Goal: Task Accomplishment & Management: Manage account settings

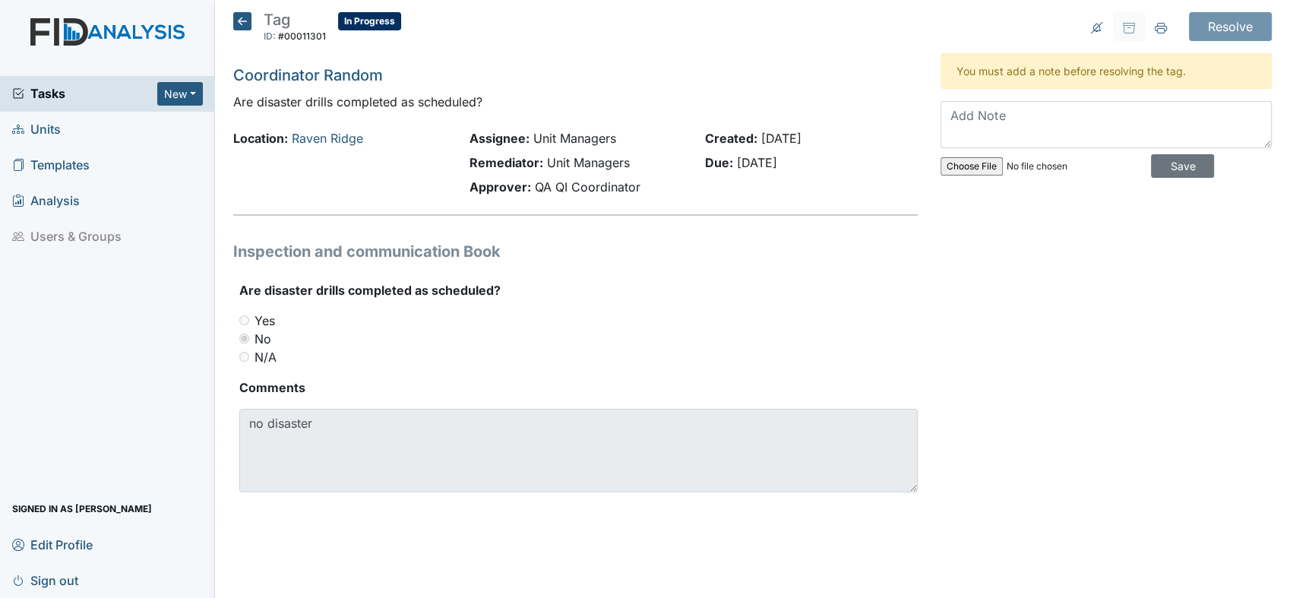
click at [958, 113] on textarea at bounding box center [1105, 124] width 331 height 47
click at [1037, 118] on textarea "August was a 2 to 4am" at bounding box center [1105, 124] width 331 height 47
click at [1101, 115] on textarea "August was a 2am to 4am" at bounding box center [1105, 124] width 331 height 47
click at [1100, 114] on textarea "August was a 2am to 4am fire drill" at bounding box center [1105, 124] width 331 height 47
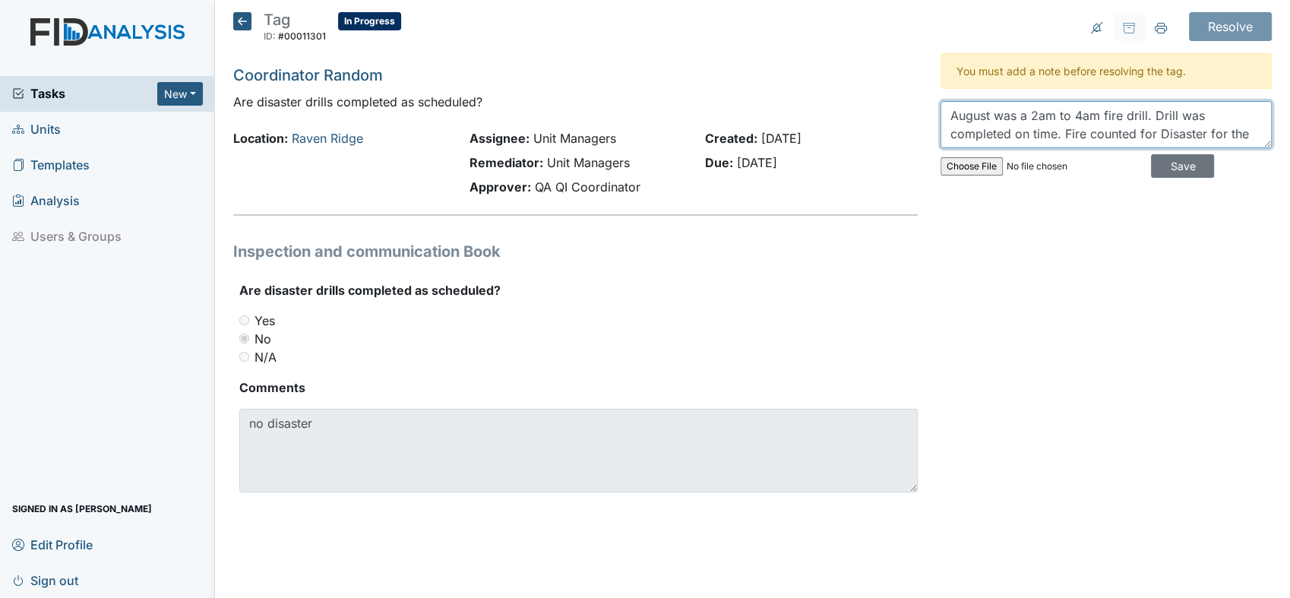
scroll to position [11, 0]
type textarea "August was a 2am to 4am fire drill. Drill was completed on time. Fire counted f…"
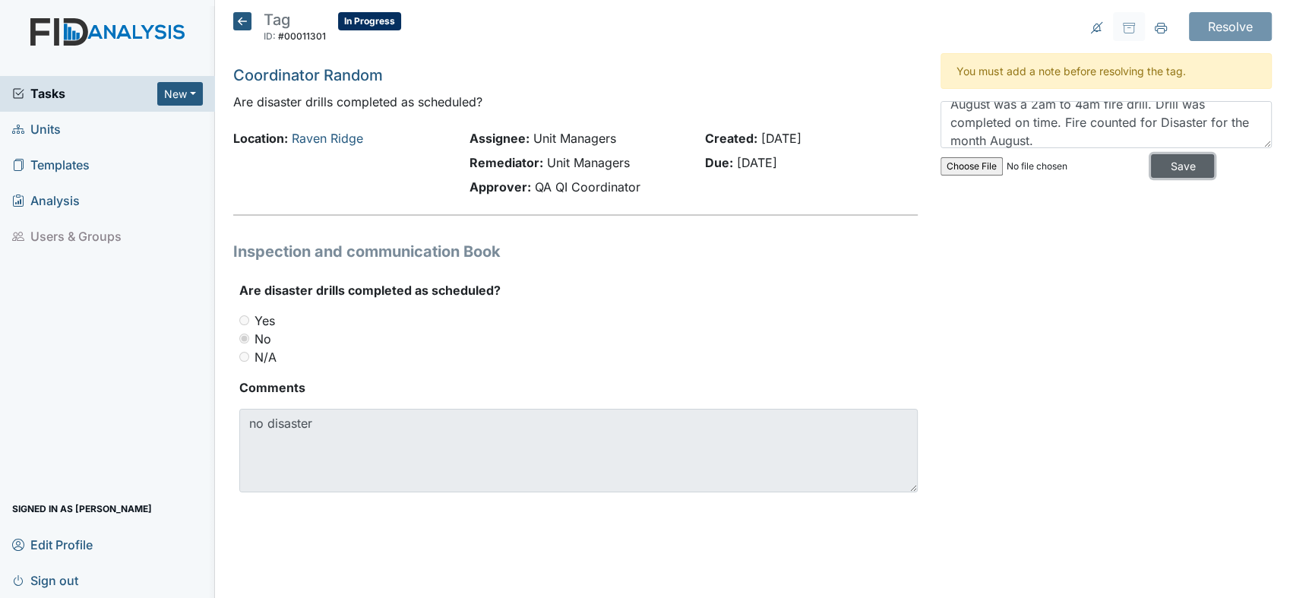
click at [1187, 158] on input "Save" at bounding box center [1182, 166] width 63 height 24
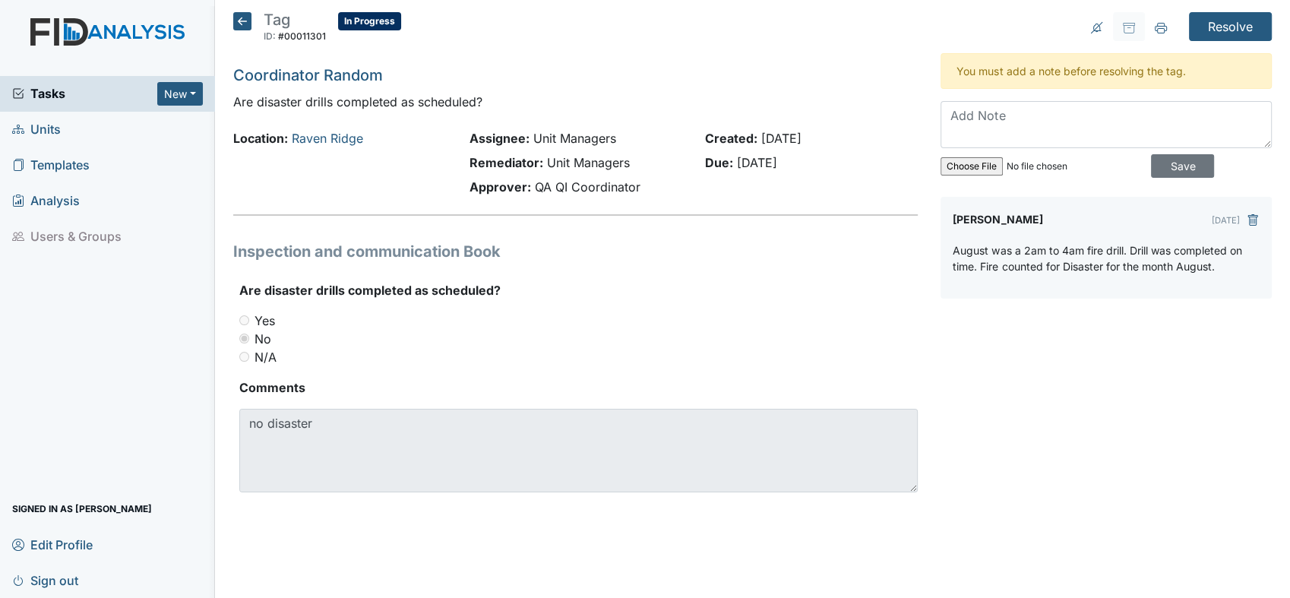
scroll to position [0, 0]
click at [1236, 24] on input "Resolve" at bounding box center [1230, 26] width 83 height 29
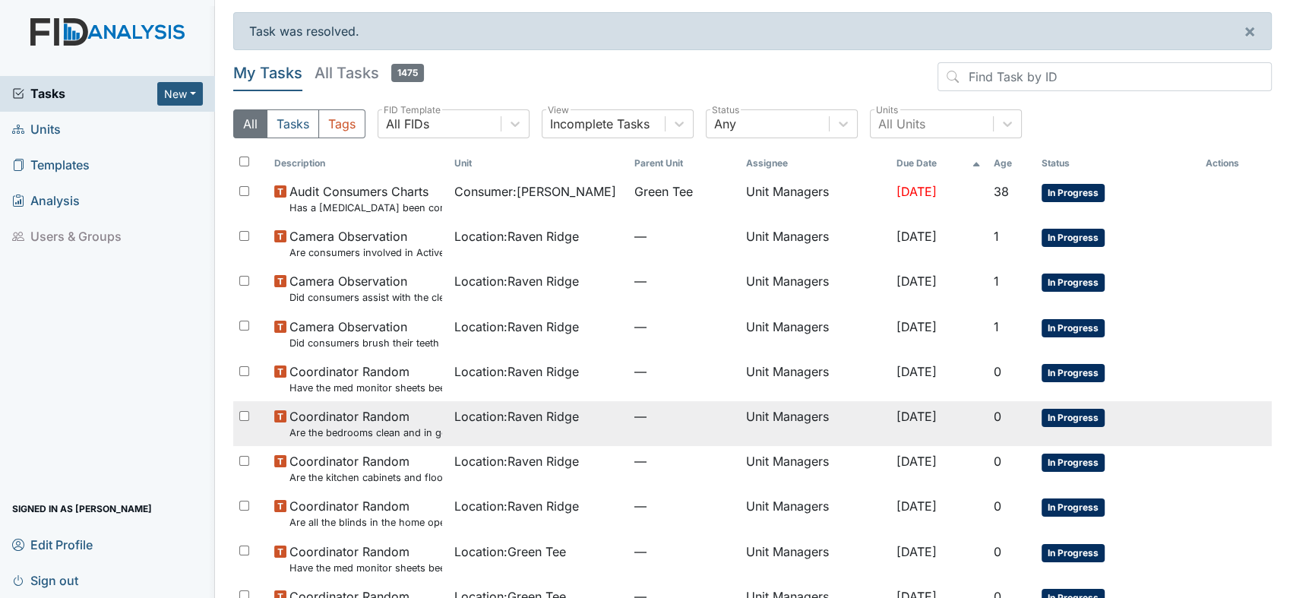
click at [1066, 421] on span "In Progress" at bounding box center [1072, 418] width 63 height 18
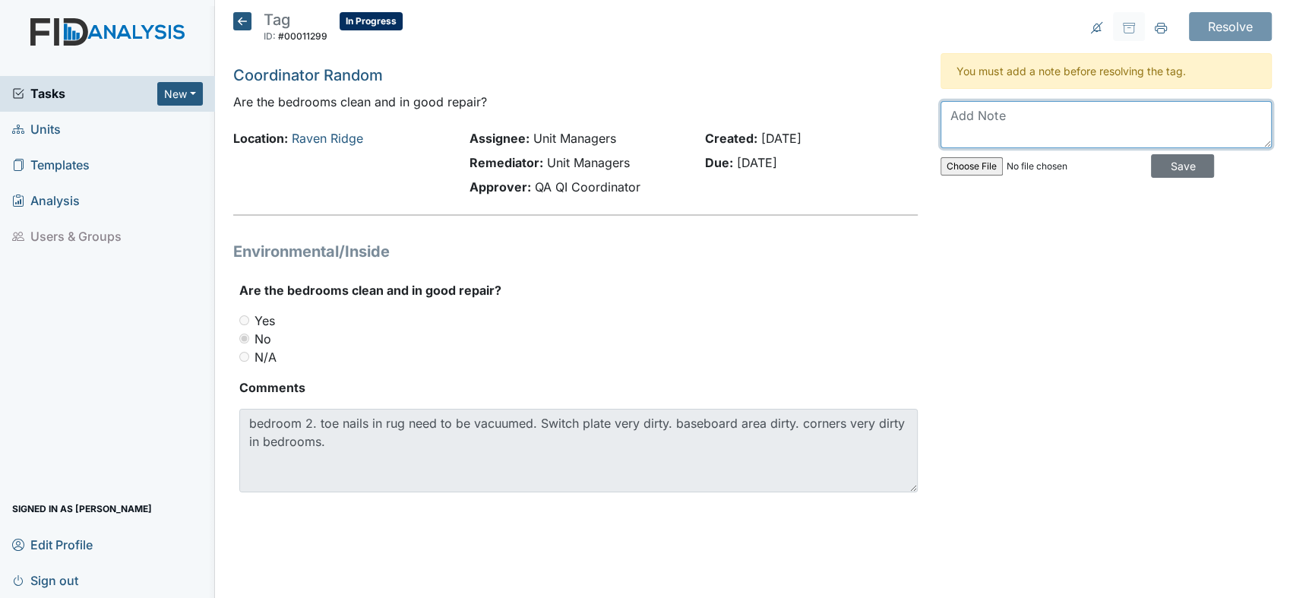
click at [1017, 122] on textarea at bounding box center [1105, 124] width 331 height 47
drag, startPoint x: 1021, startPoint y: 113, endPoint x: 997, endPoint y: 112, distance: 24.3
click at [997, 112] on textarea "I coverad" at bounding box center [1105, 124] width 331 height 47
click at [1013, 106] on textarea "I coverad" at bounding box center [1105, 124] width 331 height 47
click at [1174, 132] on textarea "I worked the floor on Saturday, myself and first clean all the issues that was …" at bounding box center [1105, 124] width 331 height 47
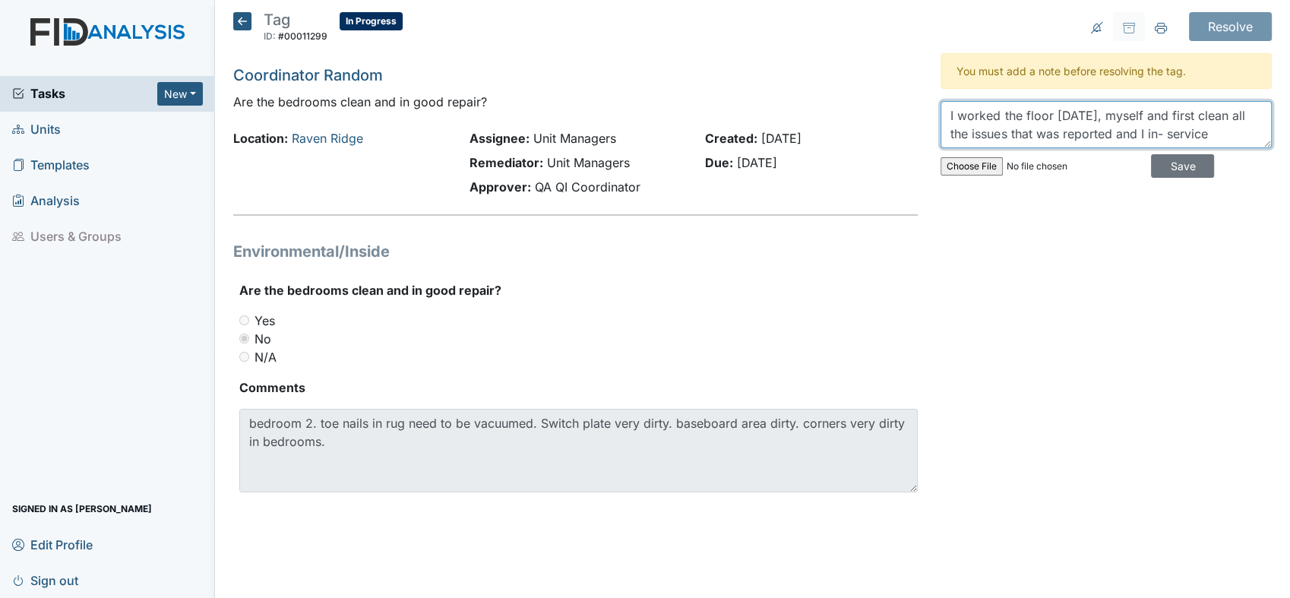
click at [1182, 132] on textarea "I worked the floor on Saturday, myself and first clean all the issues that was …" at bounding box center [1105, 124] width 331 height 47
click at [1233, 131] on textarea "I worked the floor on Saturday, myself and first clean all the issues that was …" at bounding box center [1105, 124] width 331 height 47
drag, startPoint x: 1090, startPoint y: 145, endPoint x: 1288, endPoint y: 182, distance: 201.7
click at [1289, 182] on html "Tasks New Form Inspection Document Bundle Units Templates Analysis Users & Grou…" at bounding box center [645, 299] width 1290 height 598
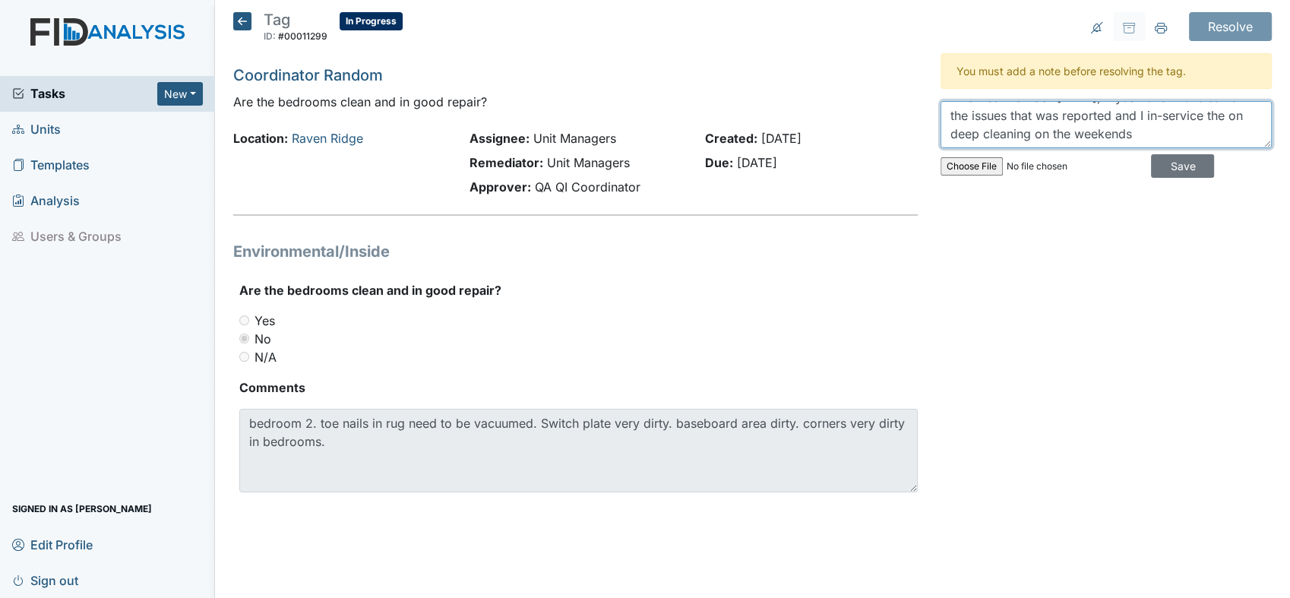
click at [1231, 119] on textarea "I worked the floor on Saturday, myself and first clean all the issues that was …" at bounding box center [1105, 124] width 331 height 47
click at [1217, 118] on textarea "I worked the floor on Saturday, myself and first clean all the issues that was …" at bounding box center [1105, 124] width 331 height 47
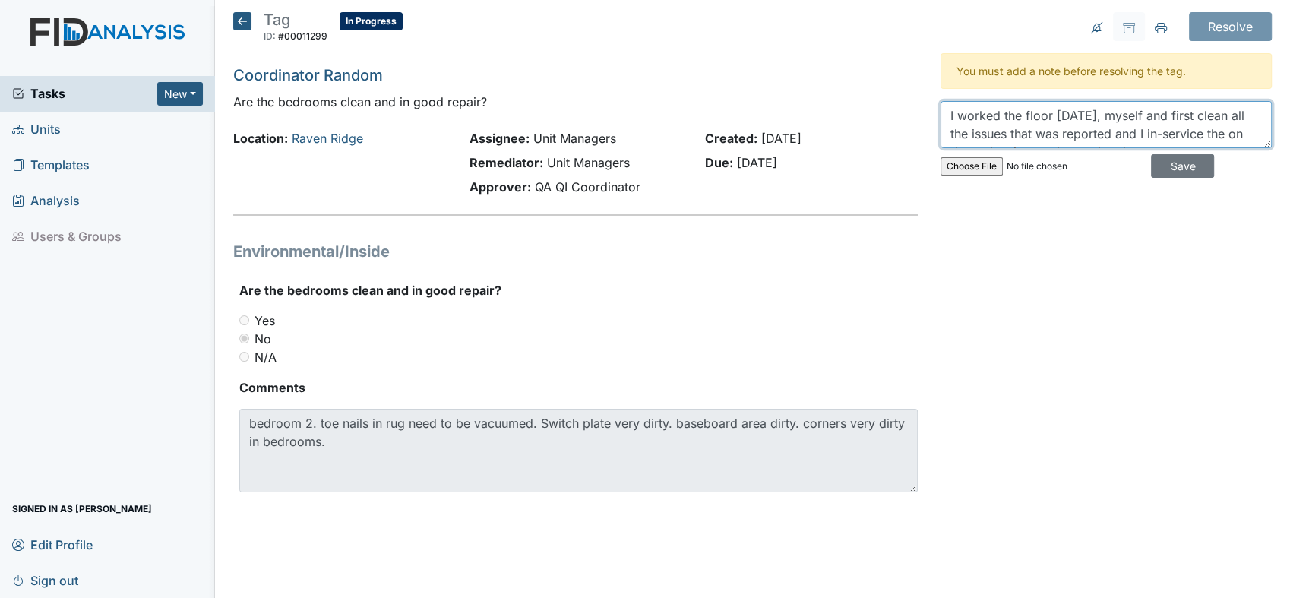
scroll to position [18, 0]
drag, startPoint x: 947, startPoint y: 111, endPoint x: 1253, endPoint y: 147, distance: 308.1
click at [1253, 147] on div "I worked the floor on Saturday, myself and first clean all the issues that was …" at bounding box center [1105, 143] width 331 height 84
type textarea "I worked the floor on Saturday, myself and first clean all the issues that was …"
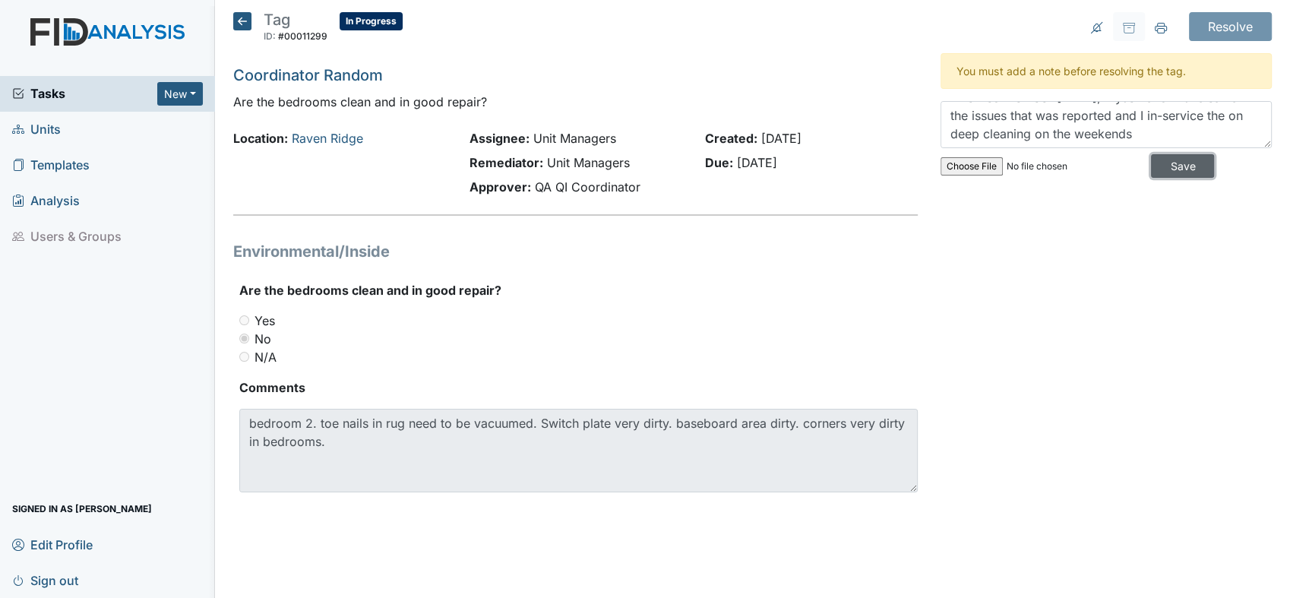
click at [1175, 158] on input "Save" at bounding box center [1182, 166] width 63 height 24
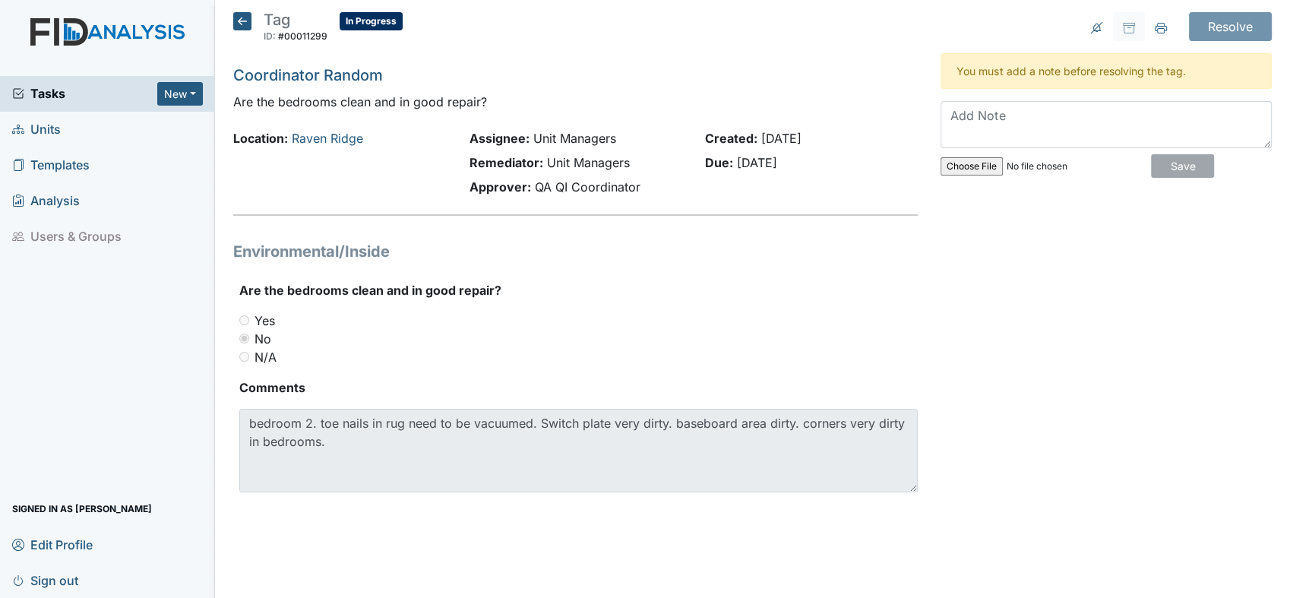
scroll to position [0, 0]
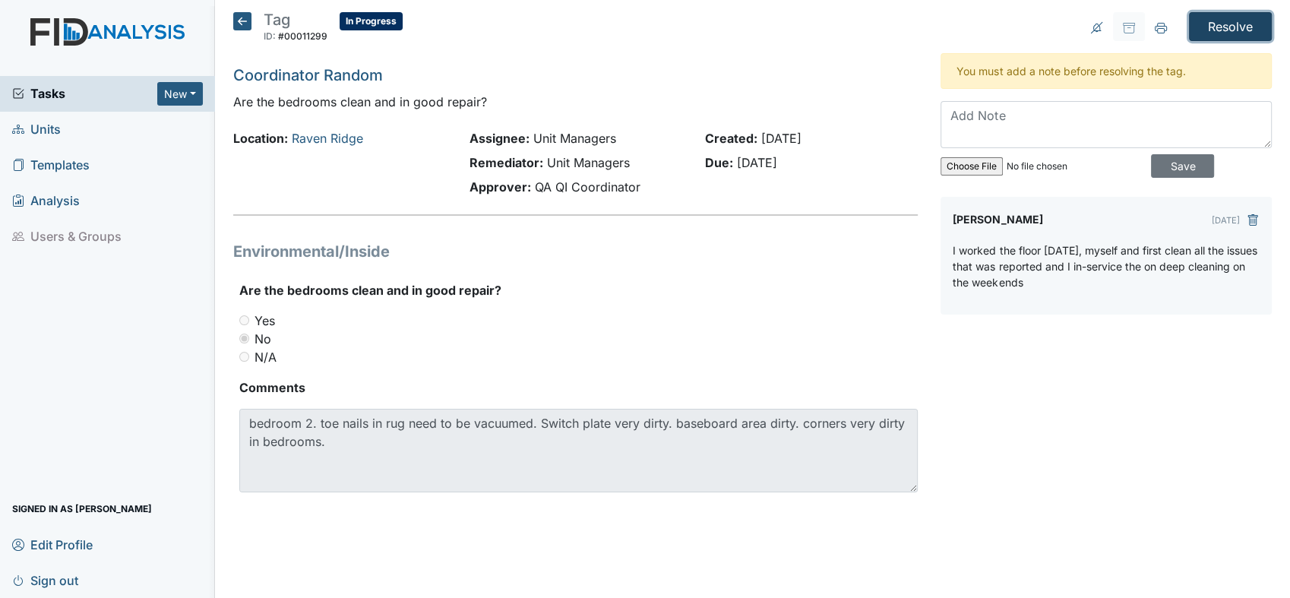
click at [1233, 15] on input "Resolve" at bounding box center [1230, 26] width 83 height 29
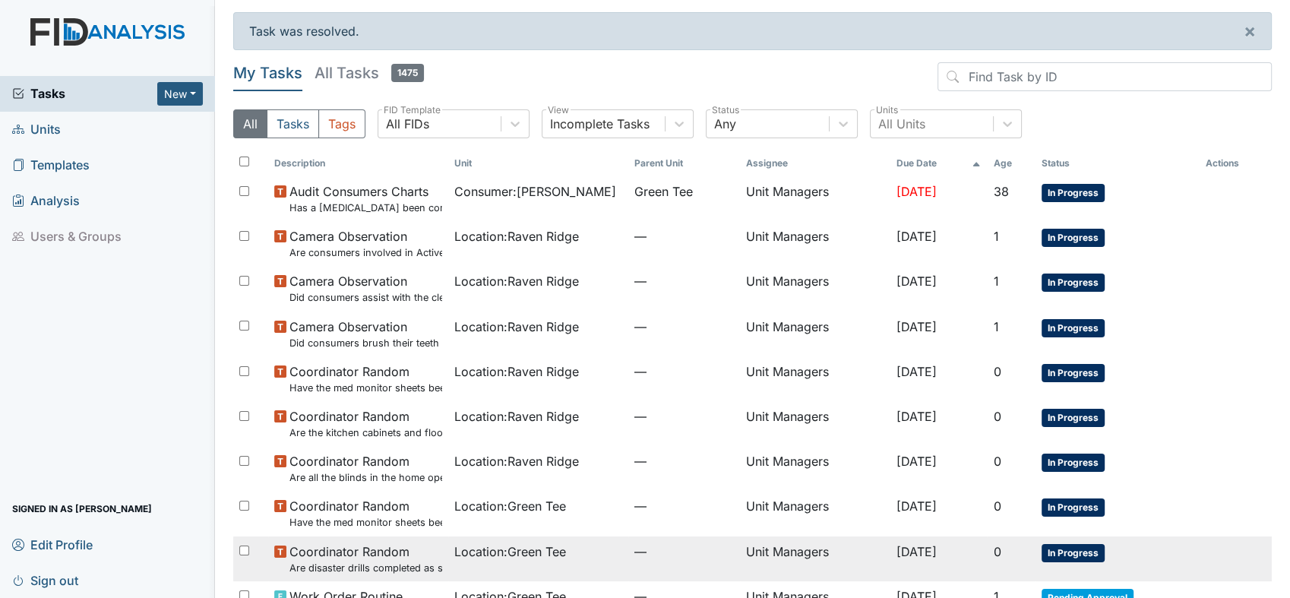
click at [1071, 546] on span "In Progress" at bounding box center [1072, 553] width 63 height 18
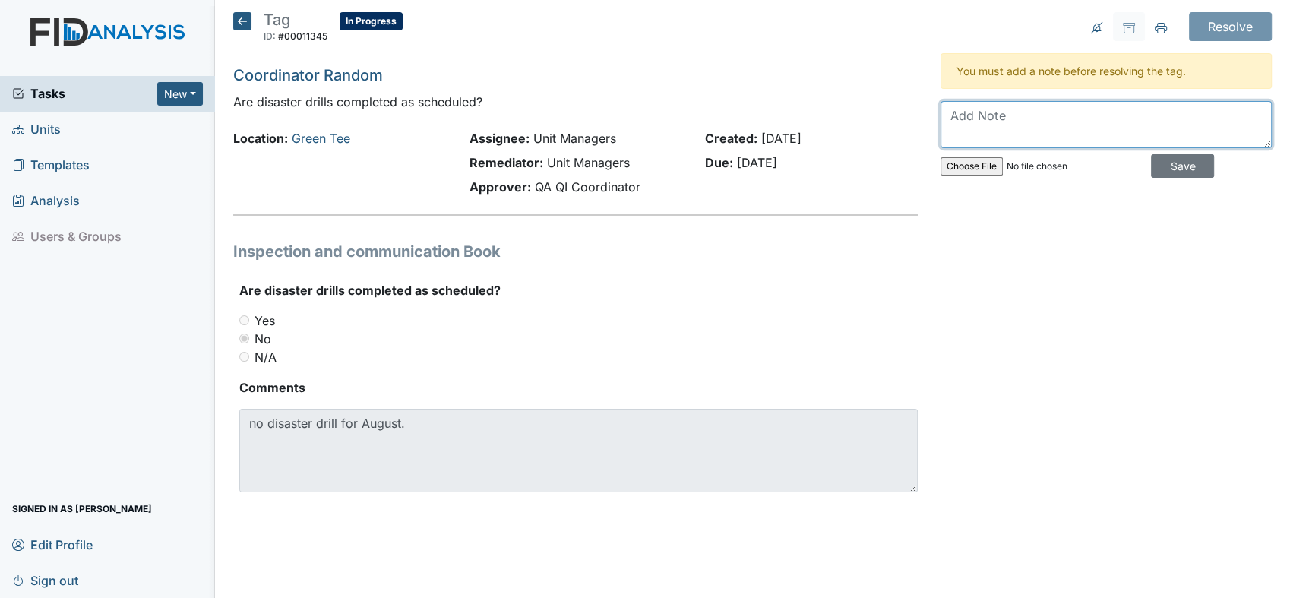
click at [978, 112] on textarea at bounding box center [1105, 124] width 331 height 47
click at [984, 115] on textarea "The 2-4 fire drill" at bounding box center [1105, 124] width 331 height 47
click at [1015, 114] on textarea "The 2am -4 fire drill" at bounding box center [1105, 124] width 331 height 47
click at [1101, 113] on textarea "The 2am -4 am fire drill" at bounding box center [1105, 124] width 331 height 47
type textarea "The 2am -4 am fire drill counted as the fire drill for the month of August. It …"
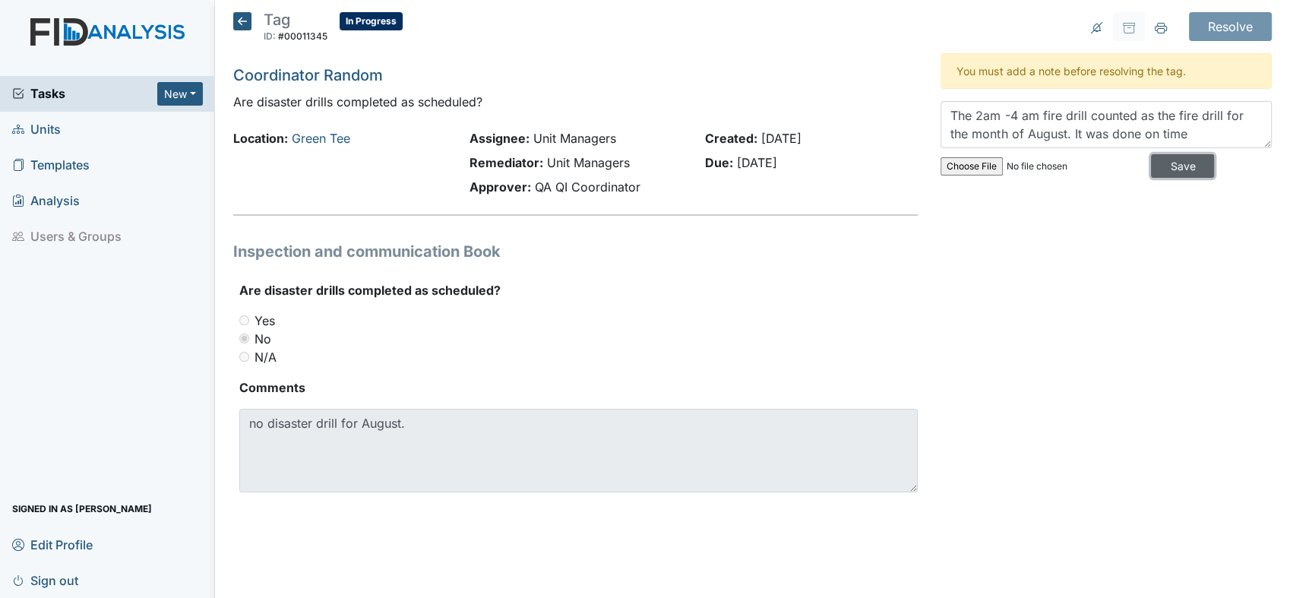
click at [1177, 166] on input "Save" at bounding box center [1182, 166] width 63 height 24
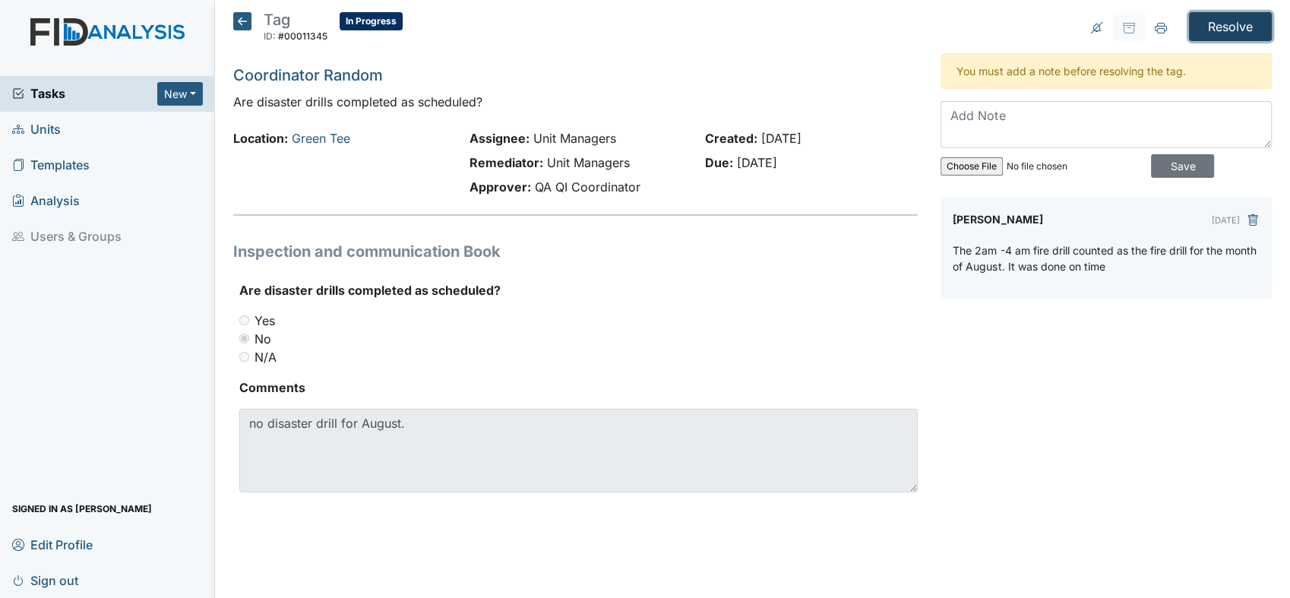
click at [1218, 18] on input "Resolve" at bounding box center [1230, 26] width 83 height 29
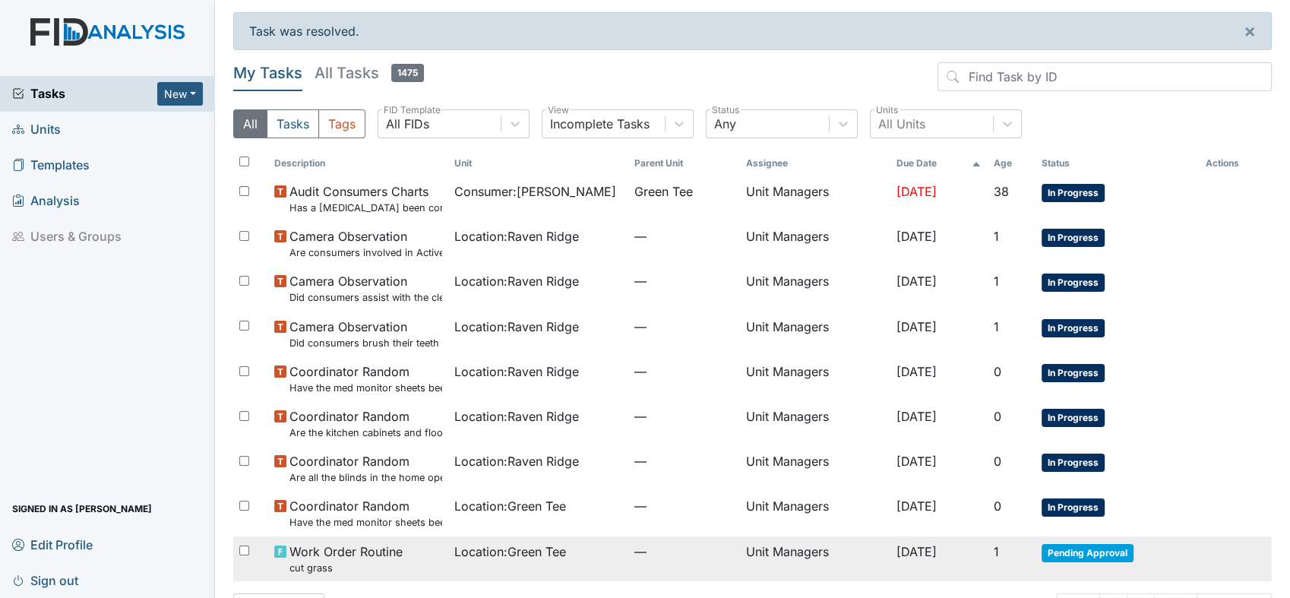
click at [889, 536] on td "[DATE]" at bounding box center [937, 558] width 97 height 45
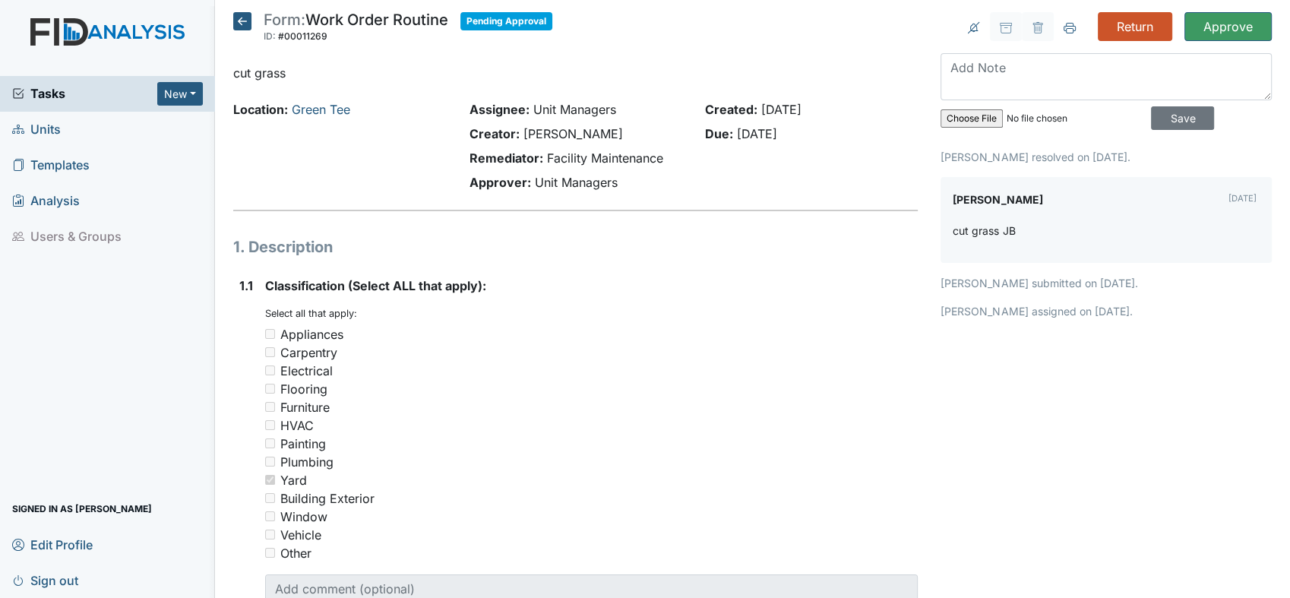
click at [418, 146] on div "Location: Green Tee" at bounding box center [339, 148] width 235 height 97
click at [1221, 18] on input "Approve" at bounding box center [1227, 26] width 87 height 29
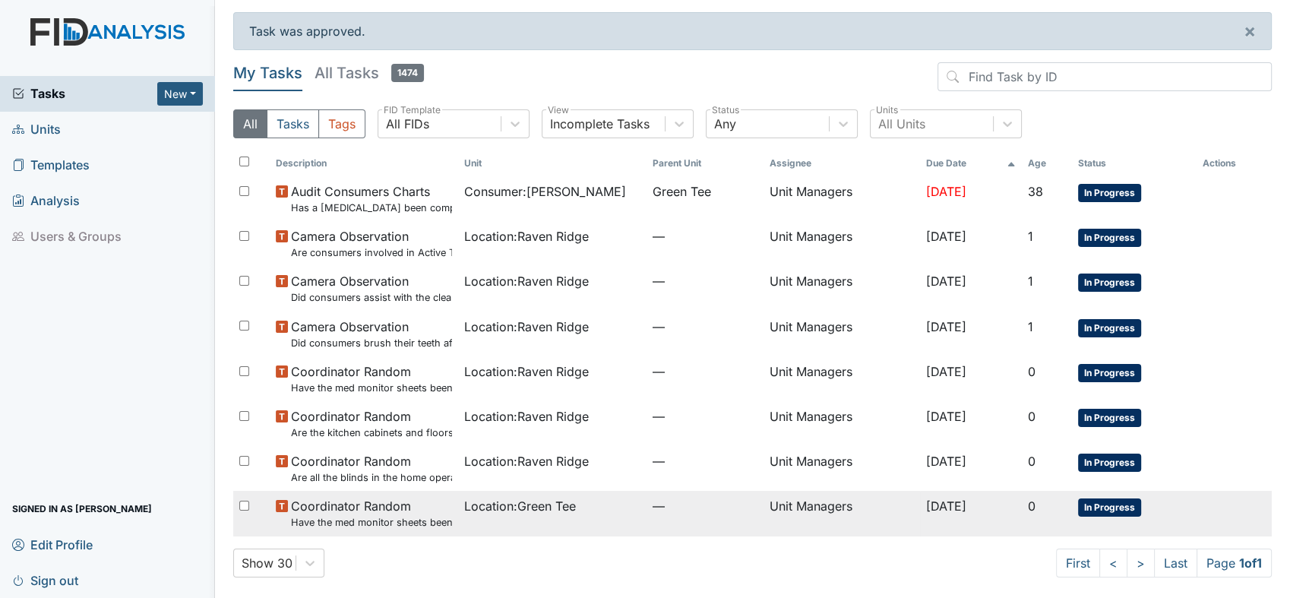
click at [1112, 510] on span "In Progress" at bounding box center [1109, 507] width 63 height 18
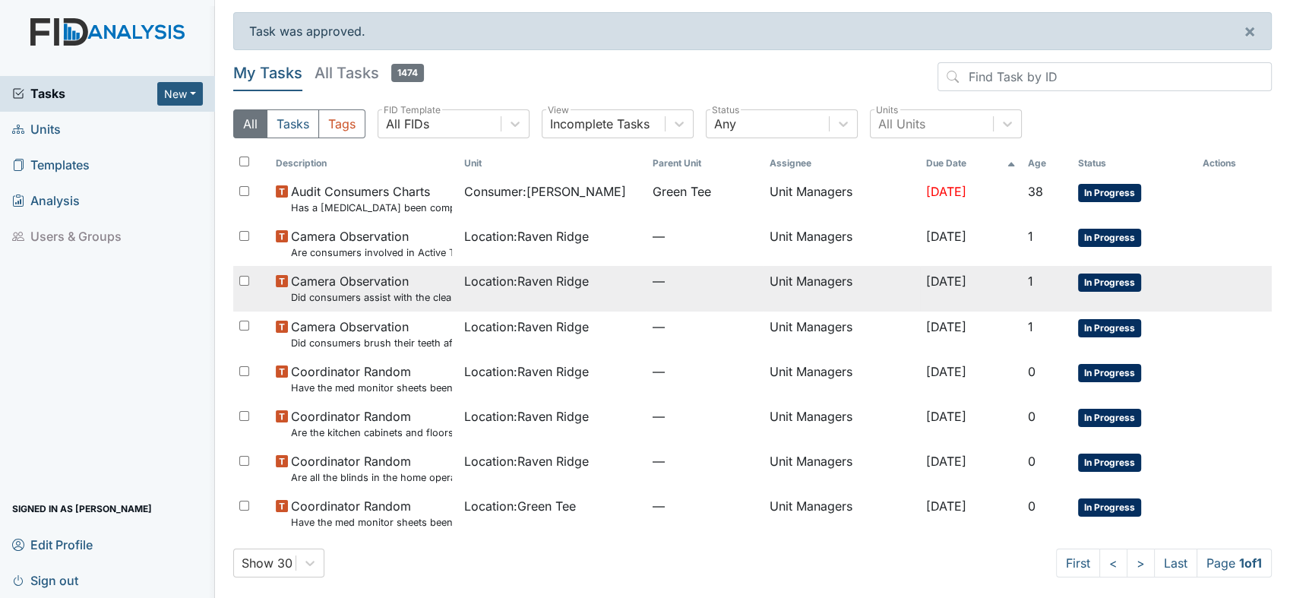
click at [438, 304] on small "Did consumers assist with the clean up?" at bounding box center [371, 297] width 161 height 14
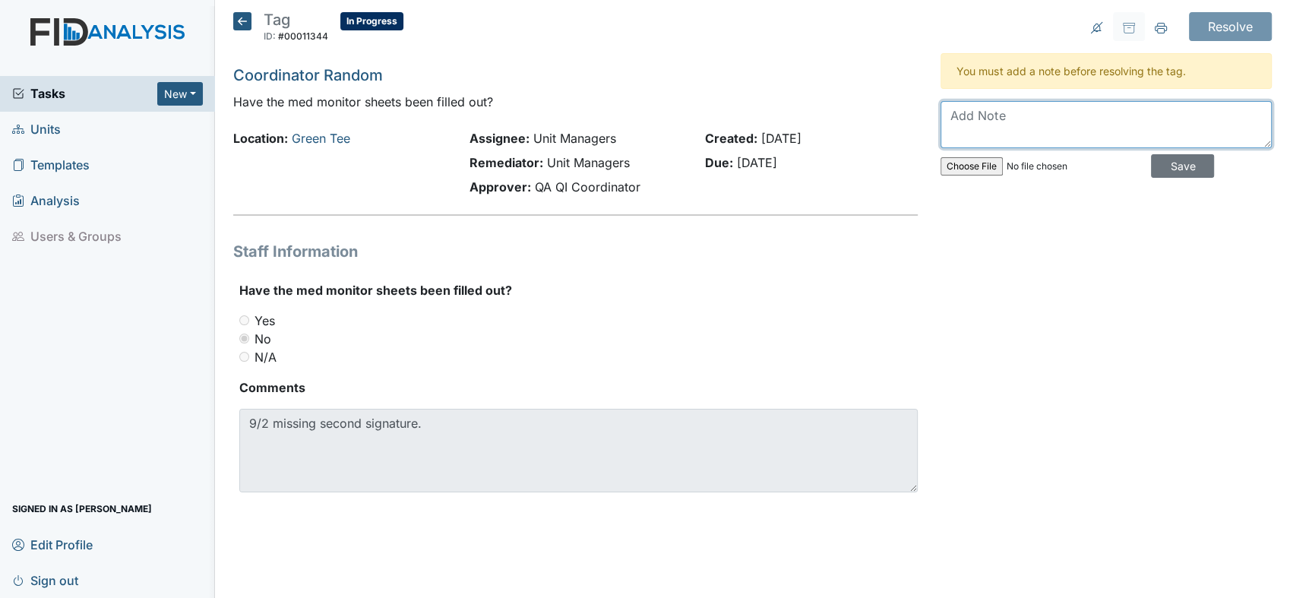
click at [950, 122] on textarea at bounding box center [1105, 124] width 331 height 47
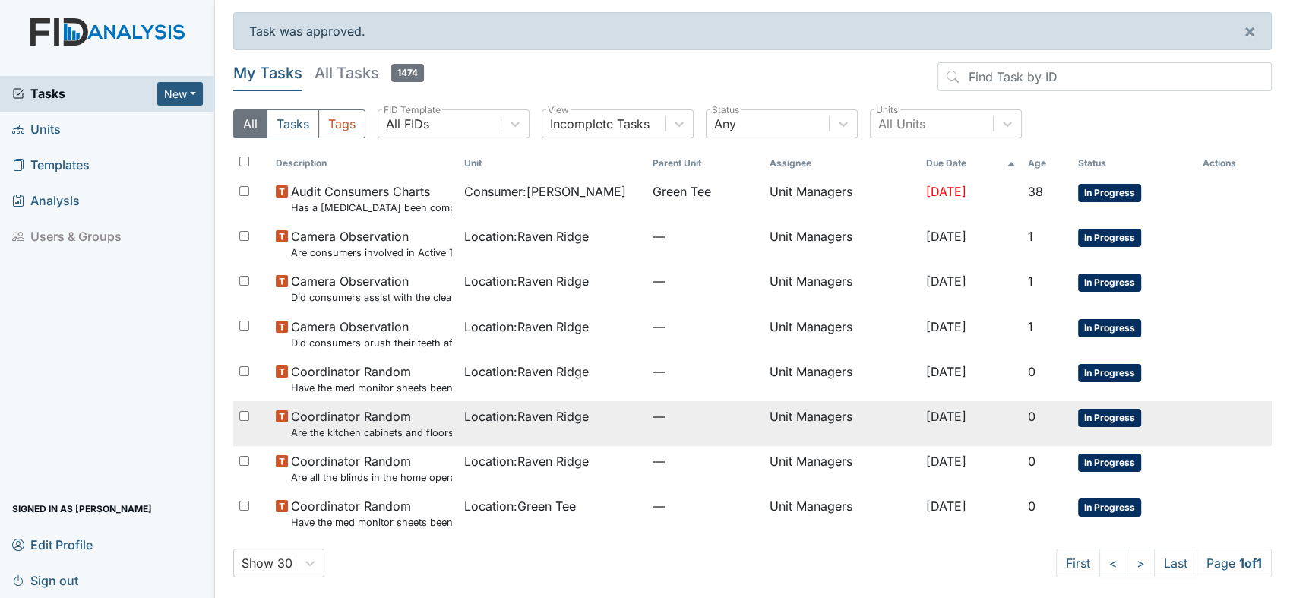
click at [399, 407] on span "Coordinator Random Are the kitchen cabinets and floors clean?" at bounding box center [371, 423] width 161 height 33
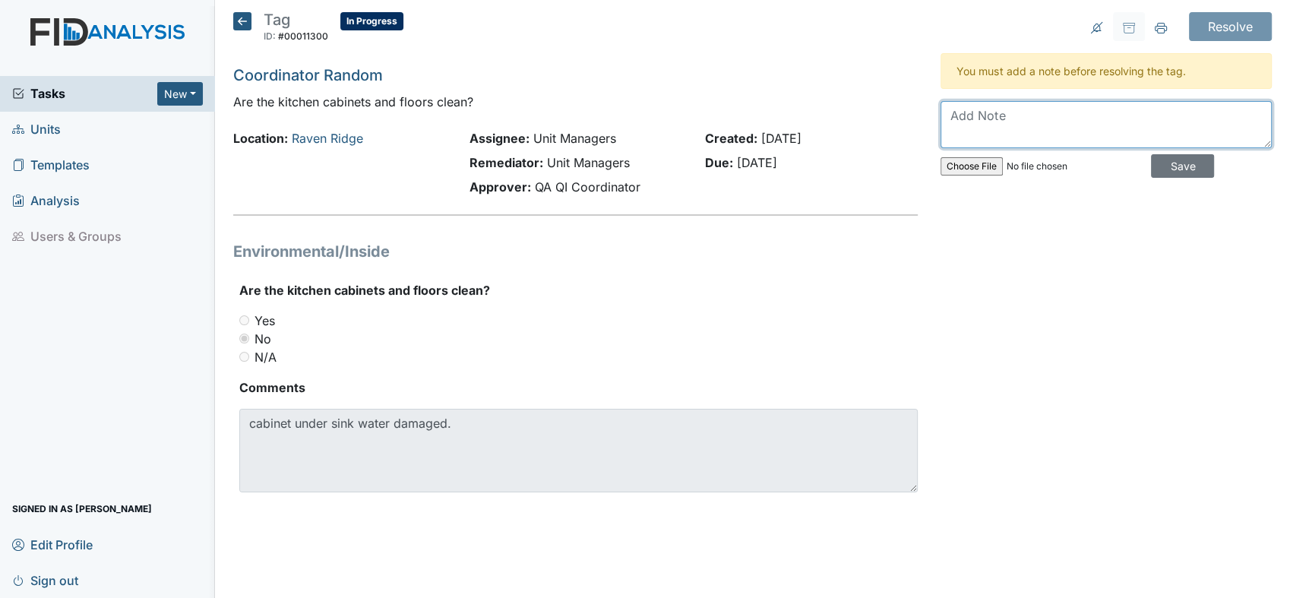
click at [982, 115] on textarea at bounding box center [1105, 124] width 331 height 47
type textarea "I put in work order"
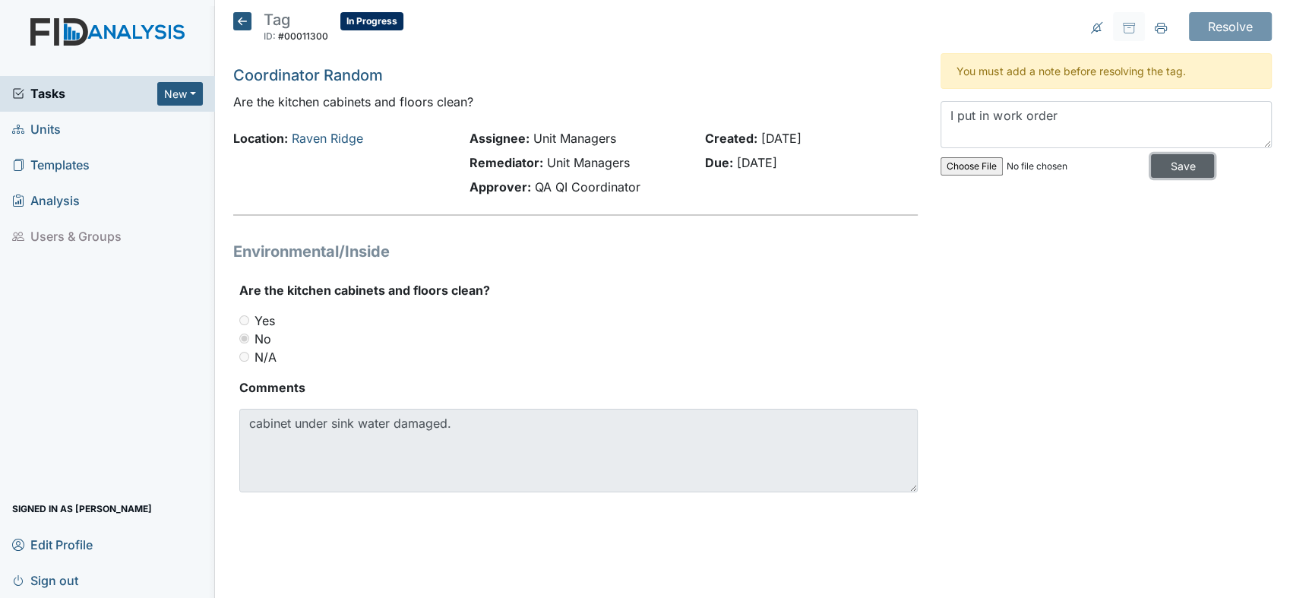
click at [1182, 161] on input "Save" at bounding box center [1182, 166] width 63 height 24
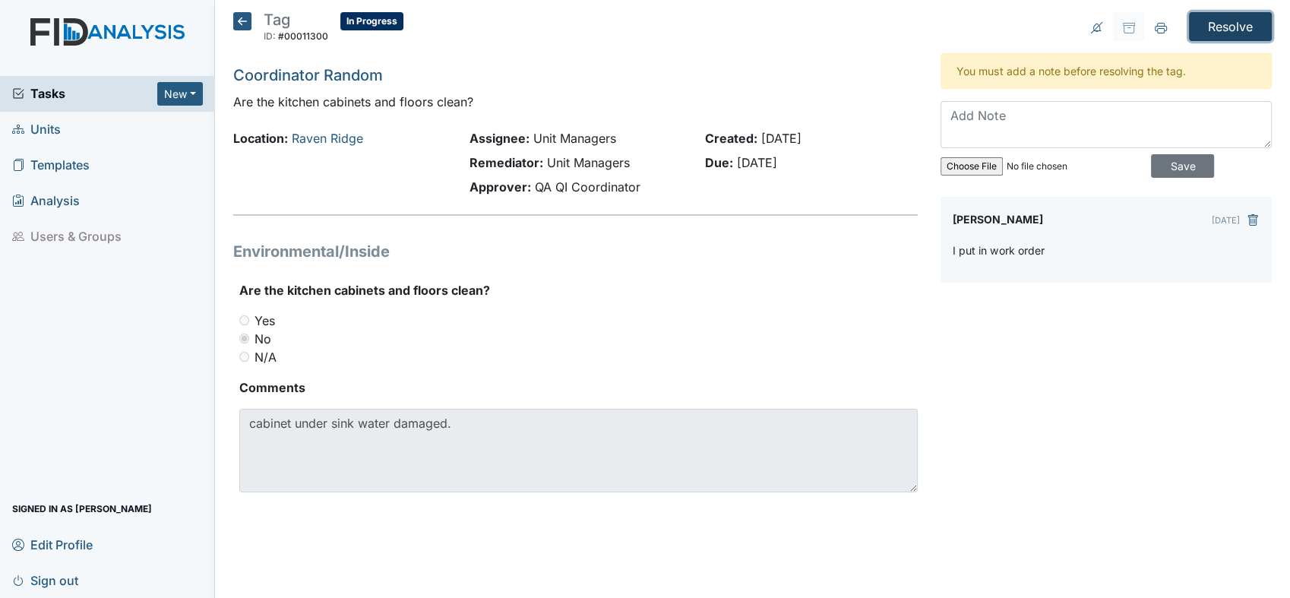
click at [1220, 21] on input "Resolve" at bounding box center [1230, 26] width 83 height 29
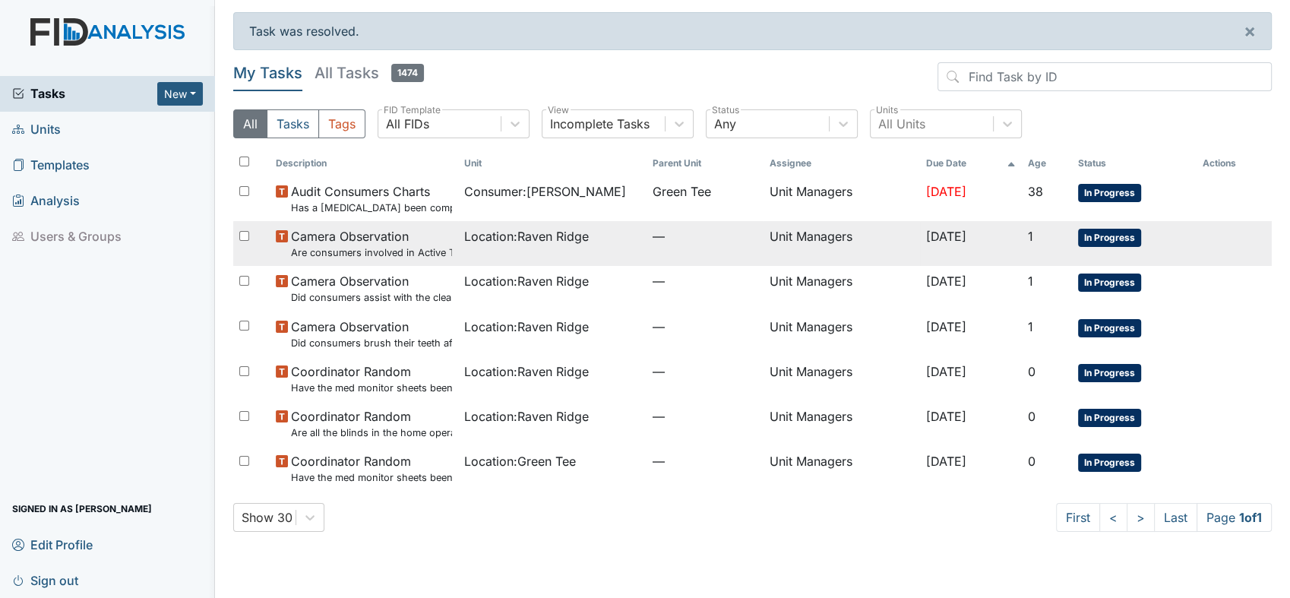
click at [1094, 235] on span "In Progress" at bounding box center [1109, 238] width 63 height 18
click at [1072, 226] on td "1" at bounding box center [1046, 243] width 50 height 45
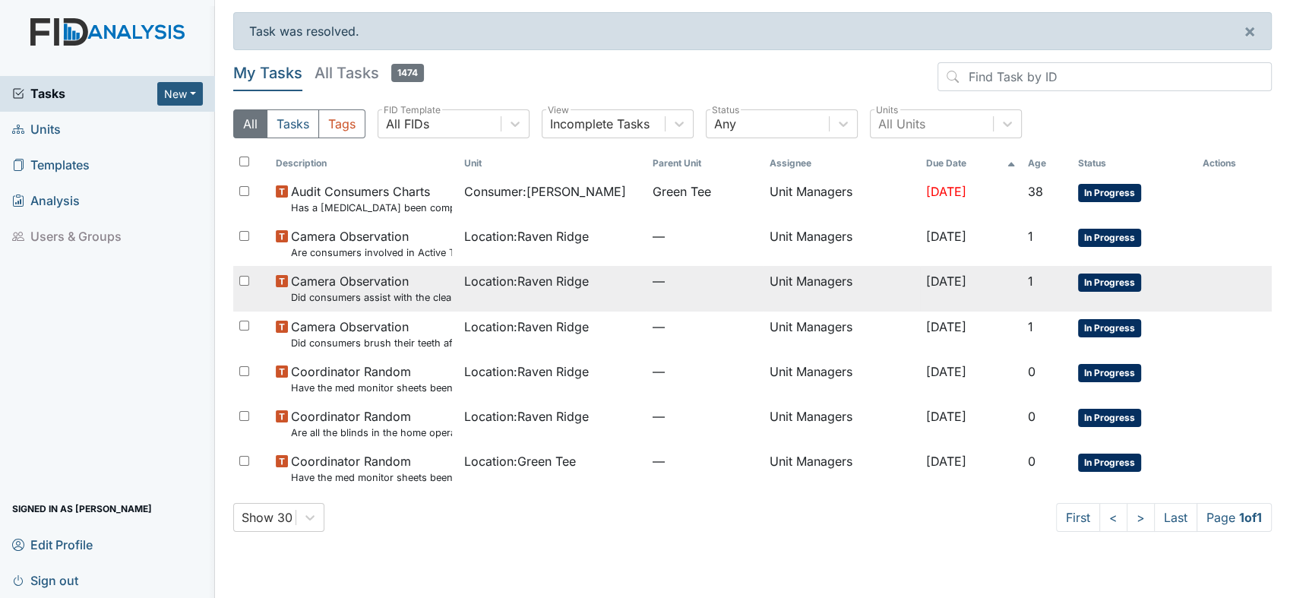
click at [411, 276] on span "Camera Observation Did consumers assist with the clean up?" at bounding box center [371, 288] width 161 height 33
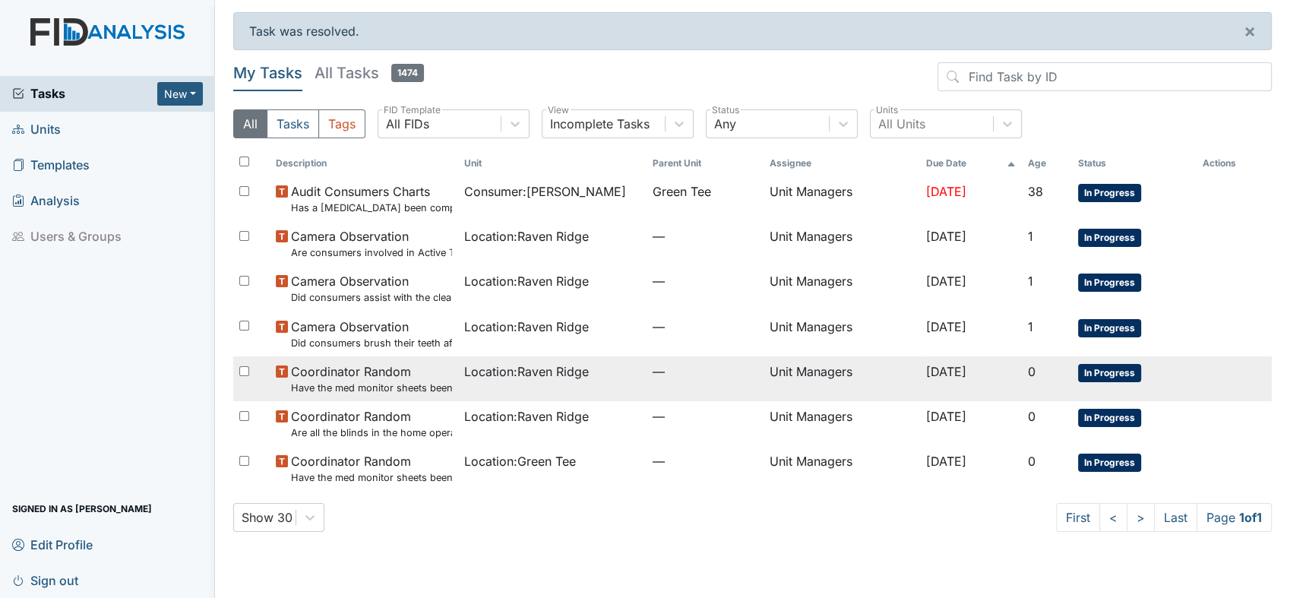
click at [474, 371] on span "Location : Raven Ridge" at bounding box center [526, 371] width 125 height 18
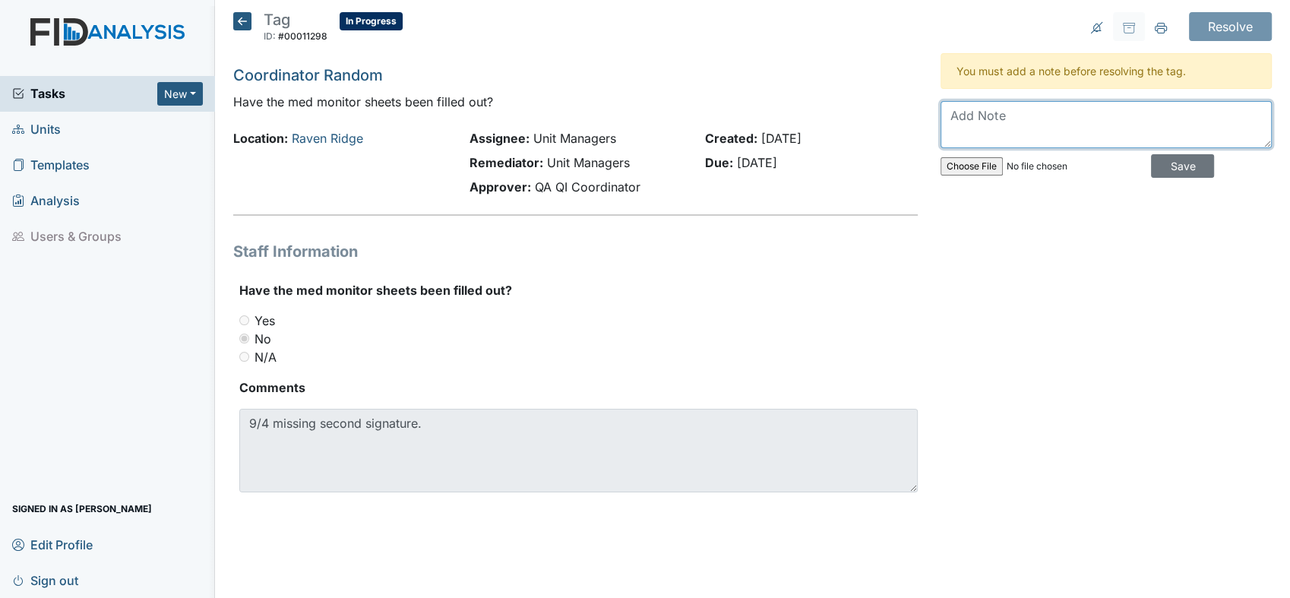
click at [990, 110] on textarea at bounding box center [1105, 124] width 331 height 47
type textarea "Was corrected and staff was in-service"
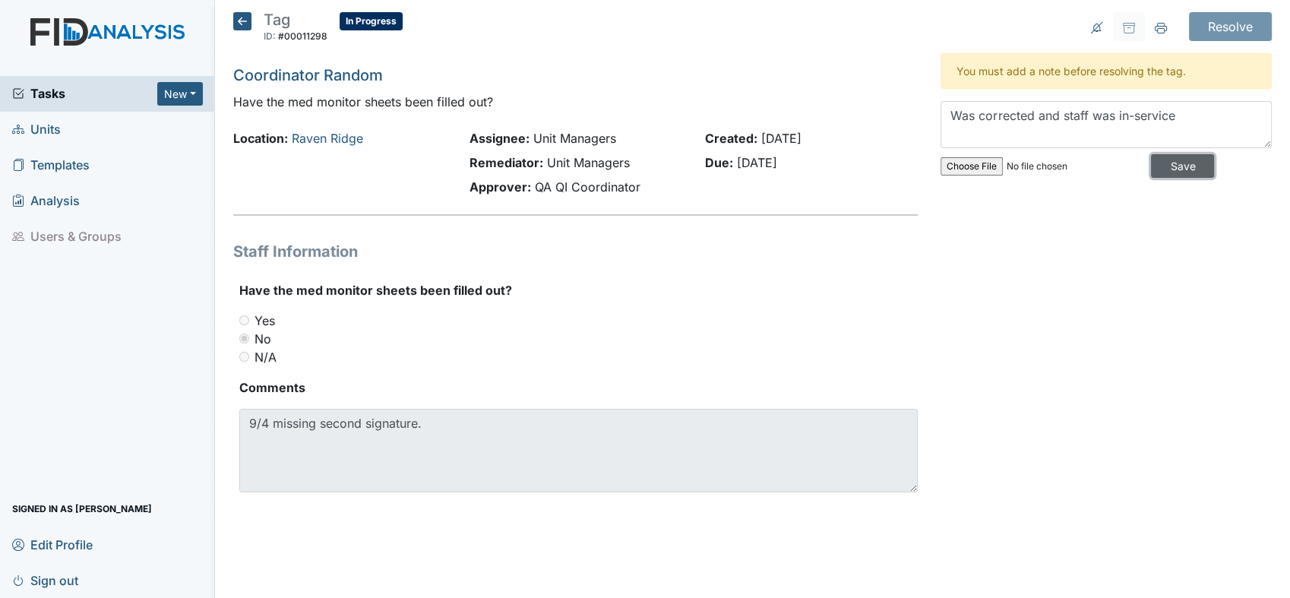
click at [1163, 165] on input "Save" at bounding box center [1182, 166] width 63 height 24
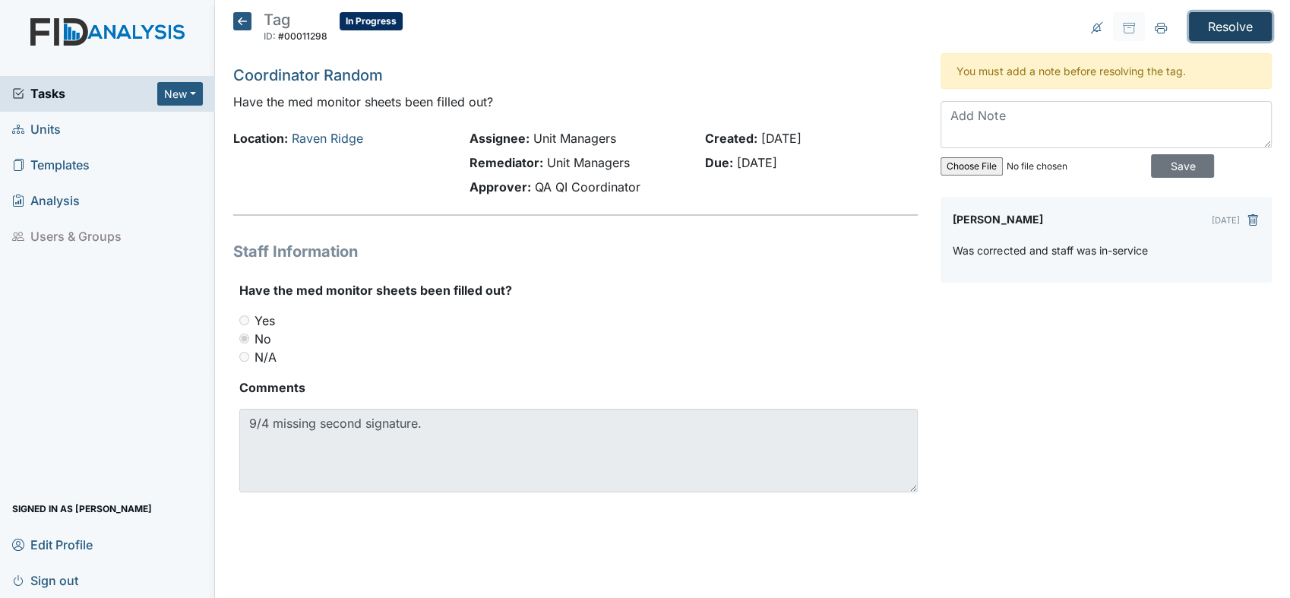
click at [1220, 22] on input "Resolve" at bounding box center [1230, 26] width 83 height 29
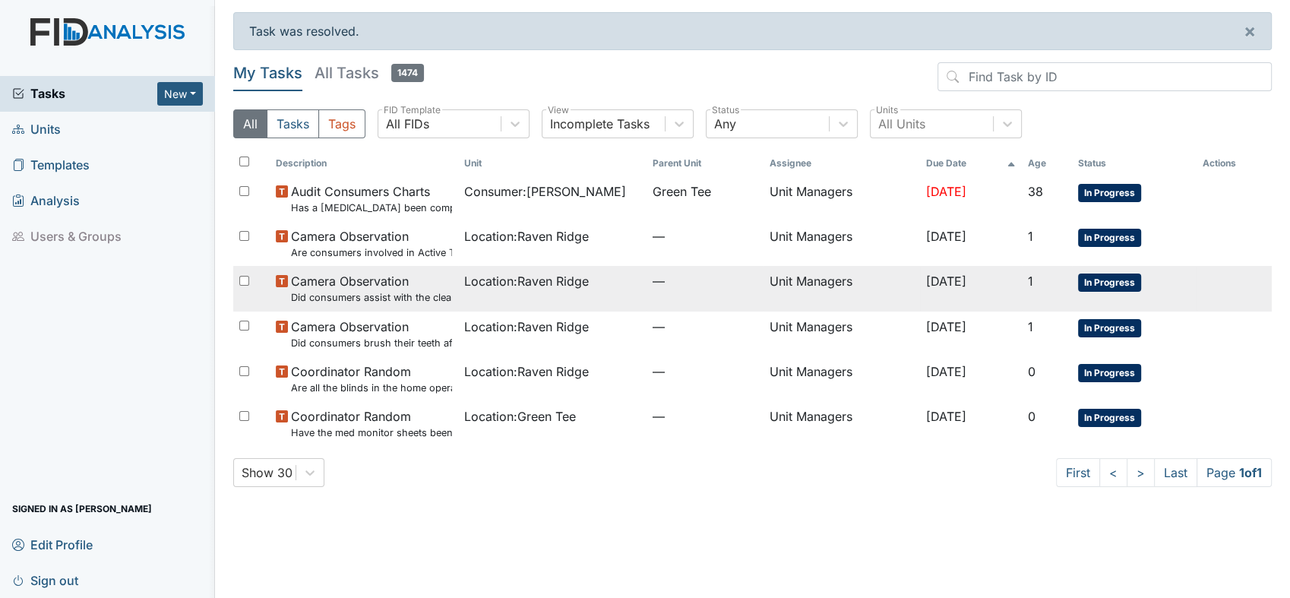
click at [395, 278] on span "Camera Observation Did consumers assist with the clean up?" at bounding box center [371, 288] width 161 height 33
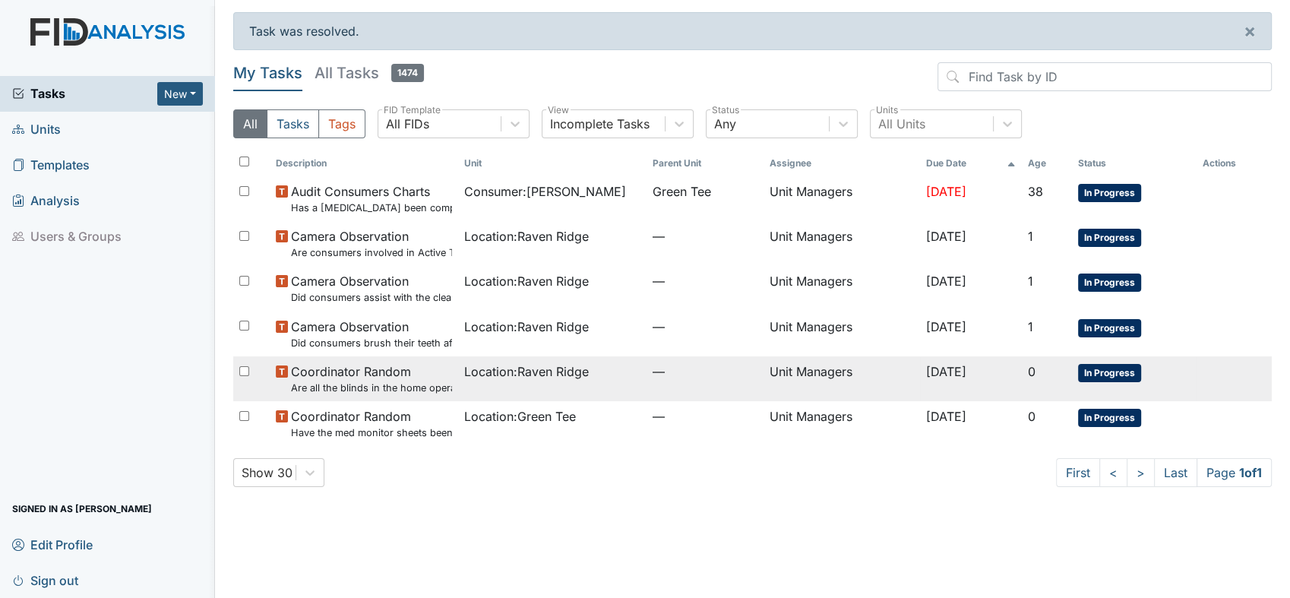
click at [412, 377] on span "Coordinator Random Are all the blinds in the home operational and clean?" at bounding box center [371, 378] width 161 height 33
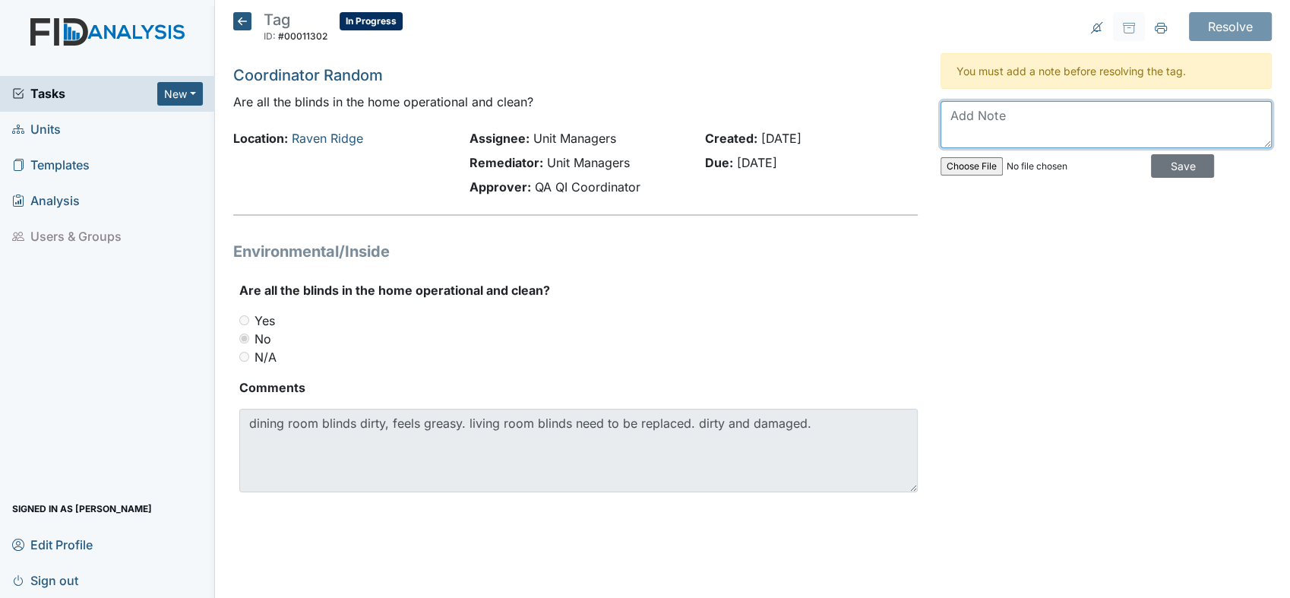
click at [998, 118] on textarea at bounding box center [1105, 124] width 331 height 47
type textarea "work order put in for new blinds"
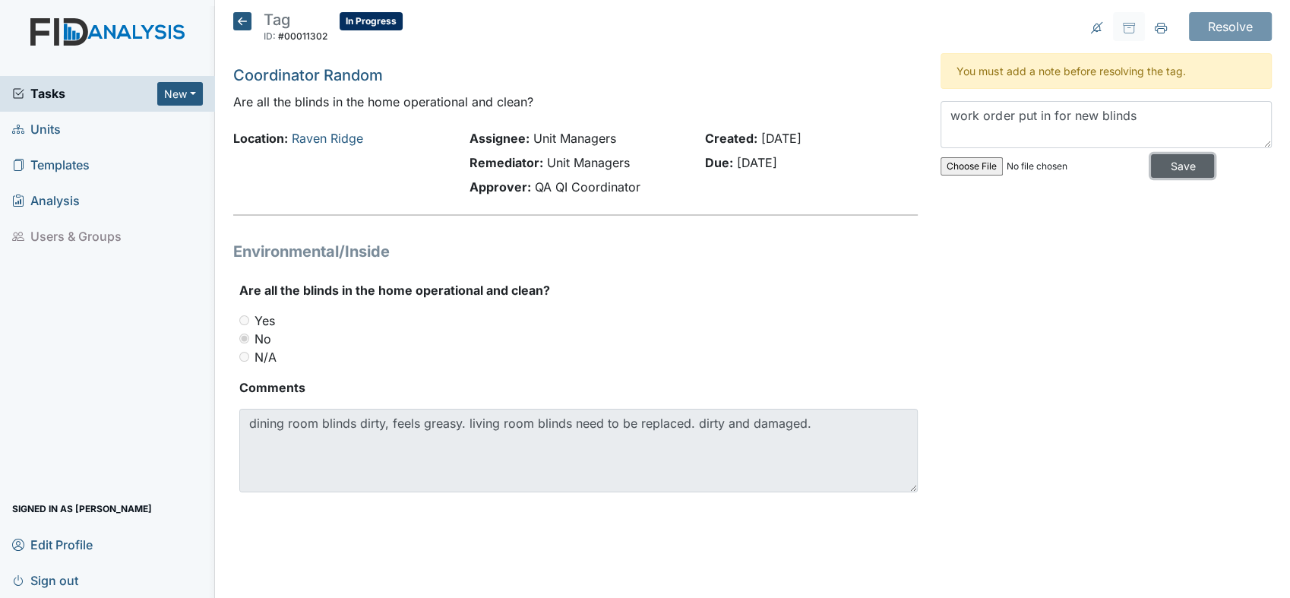
click at [1171, 159] on input "Save" at bounding box center [1182, 166] width 63 height 24
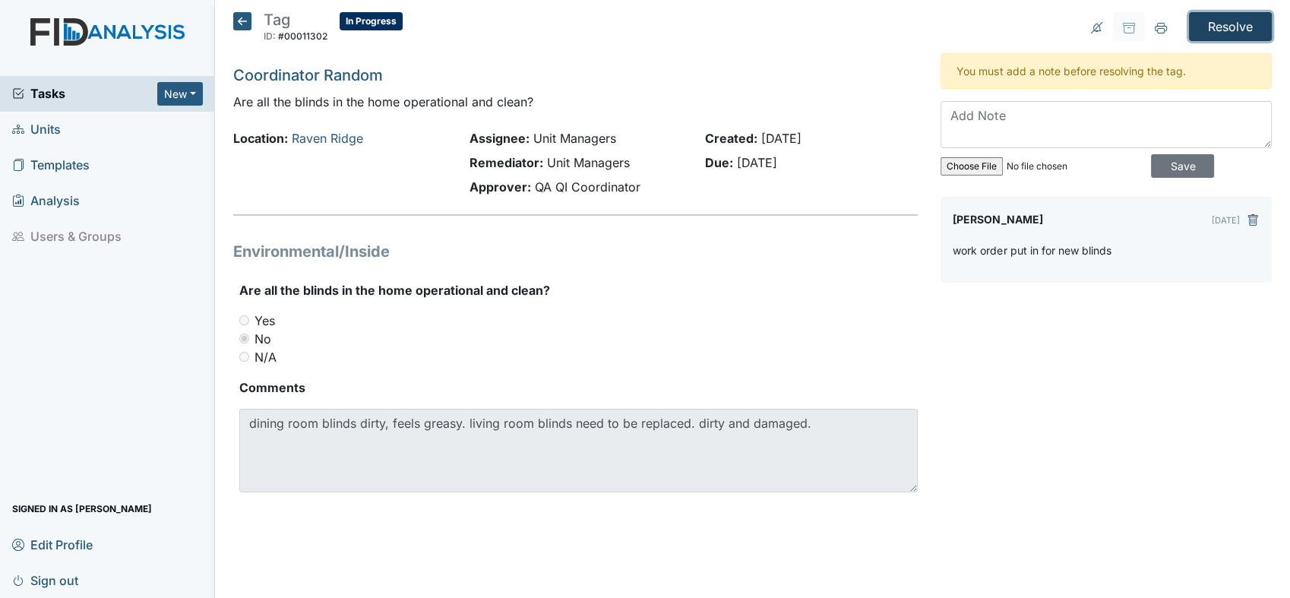
click at [1227, 14] on input "Resolve" at bounding box center [1230, 26] width 83 height 29
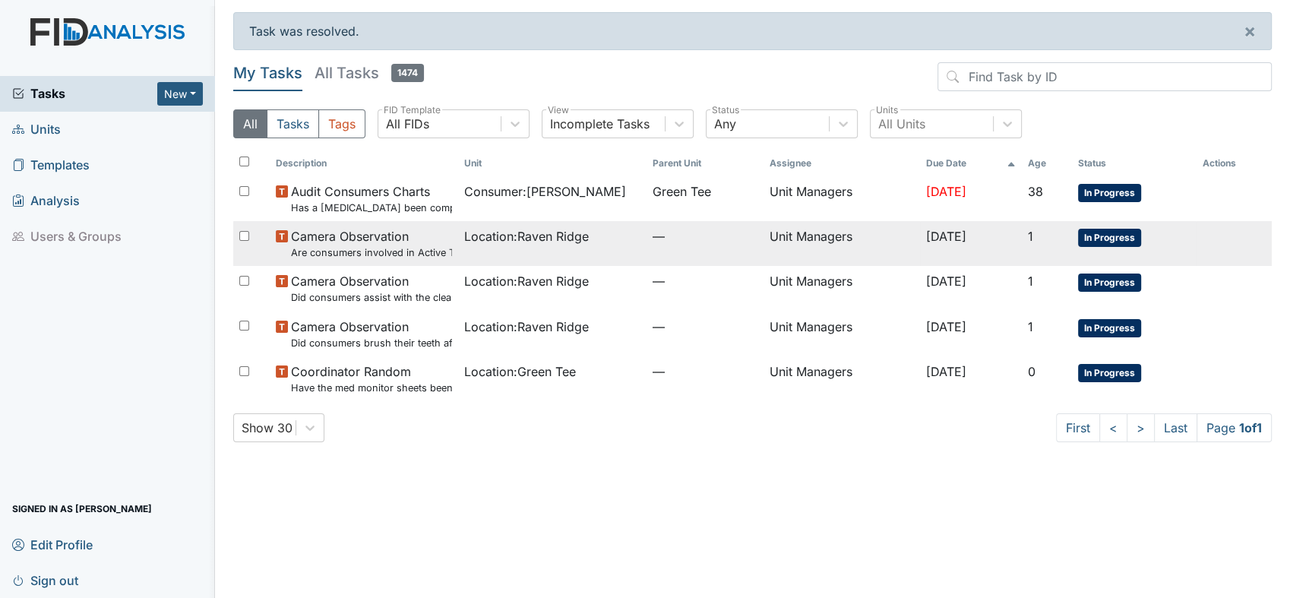
click at [405, 246] on small "Are consumers involved in Active Treatment?" at bounding box center [371, 252] width 161 height 14
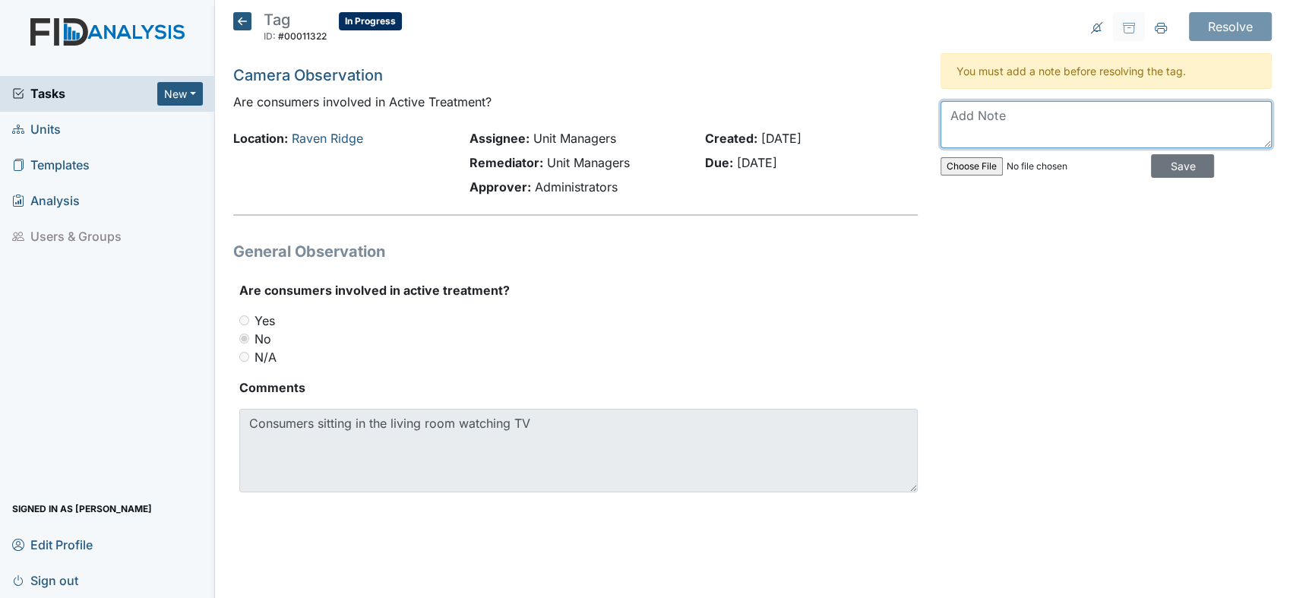
click at [998, 122] on textarea at bounding box center [1105, 124] width 331 height 47
click at [1225, 113] on textarea "Consumer was home sick colds and fever some was in the living" at bounding box center [1105, 124] width 331 height 47
click at [1102, 115] on textarea "Consumer was home sick colds and fever some consumers was in the living" at bounding box center [1105, 124] width 331 height 47
click at [1112, 134] on textarea "Consumer was home sick with colds and fever some consumers was in the living" at bounding box center [1105, 124] width 331 height 47
click at [1136, 131] on textarea "Consumer was home sick with colds and fever some consumers was in the living an…" at bounding box center [1105, 124] width 331 height 47
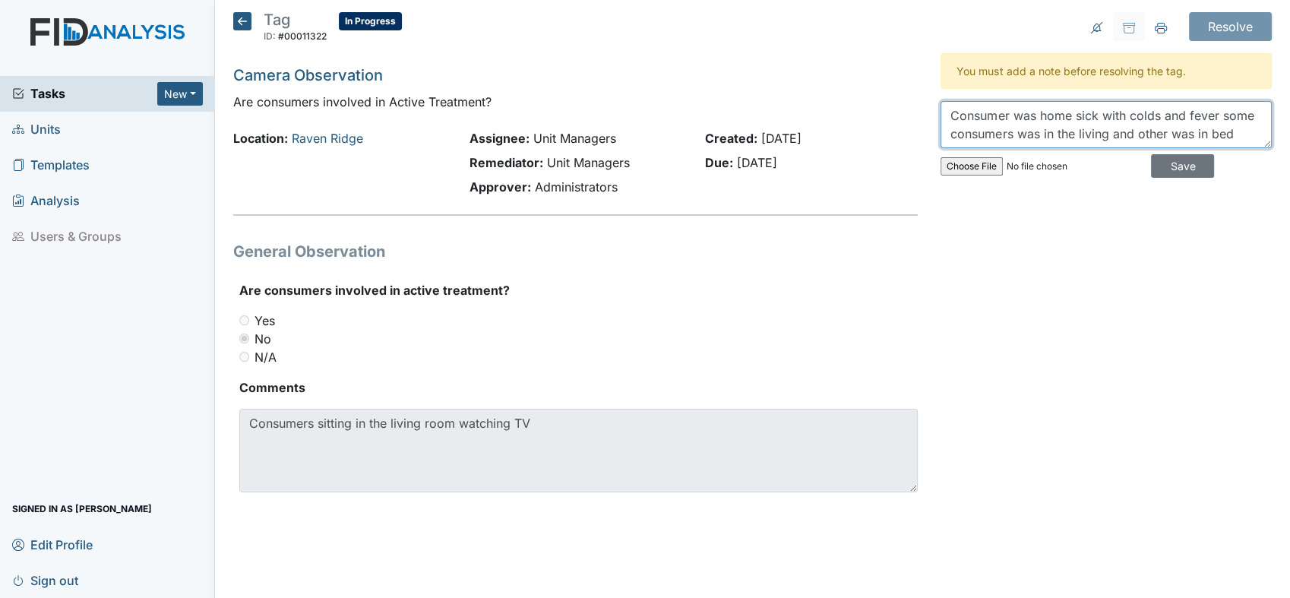
click at [1233, 132] on textarea "Consumer was home sick with colds and fever some consumers was in the living an…" at bounding box center [1105, 124] width 331 height 47
type textarea "Consumer was home sick with colds and fever some consumers was in the living an…"
click at [1185, 164] on input "Save" at bounding box center [1182, 166] width 63 height 24
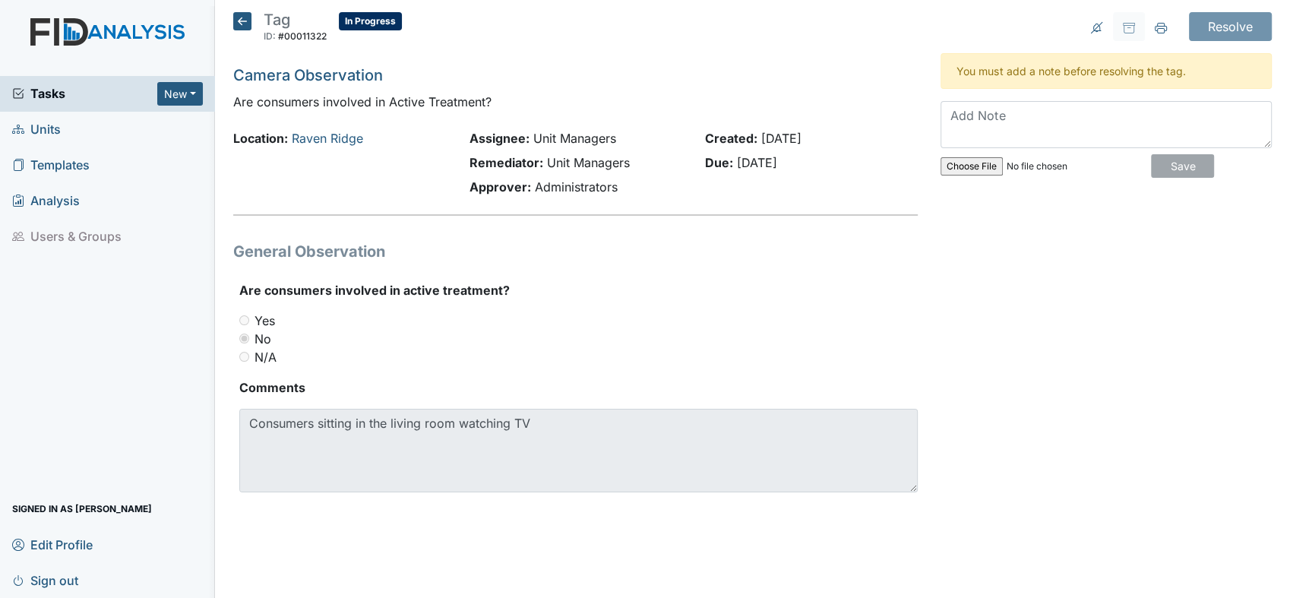
scroll to position [0, 0]
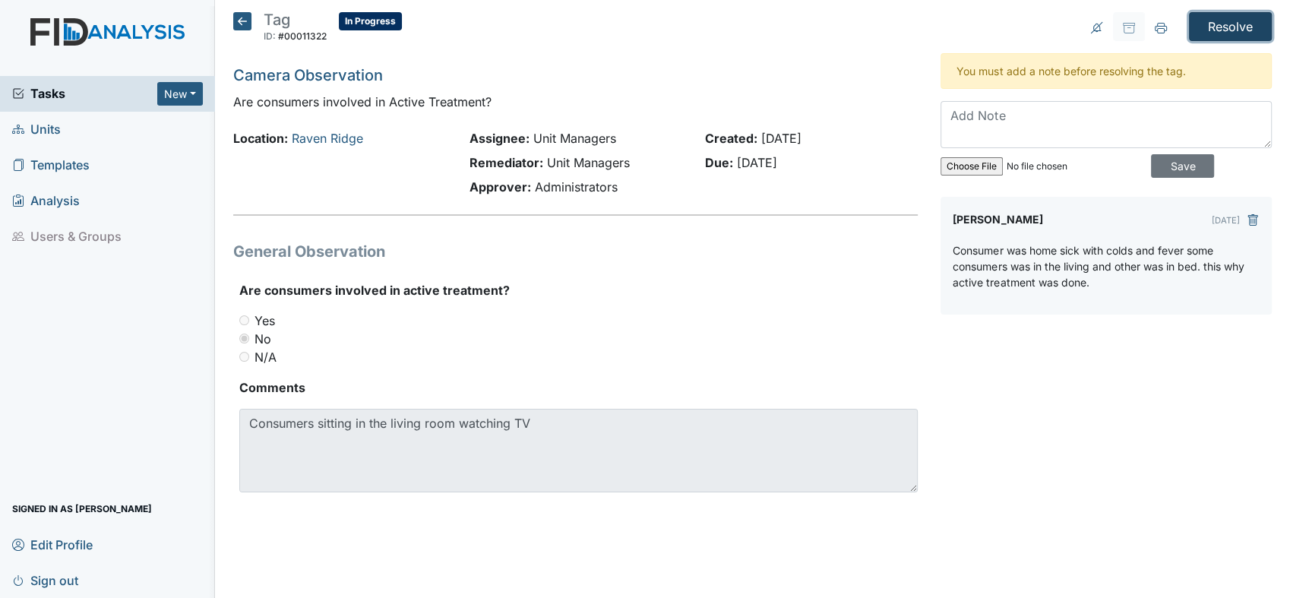
click at [1242, 25] on input "Resolve" at bounding box center [1230, 26] width 83 height 29
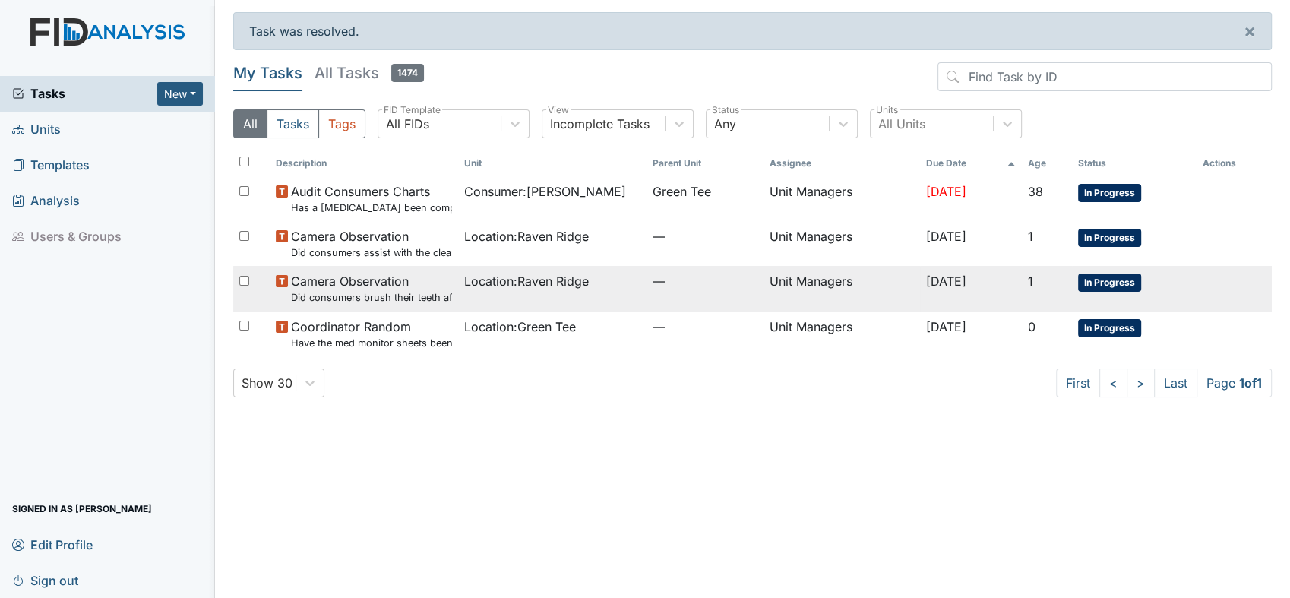
click at [415, 297] on small "Did consumers brush their teeth after the meal?" at bounding box center [371, 297] width 161 height 14
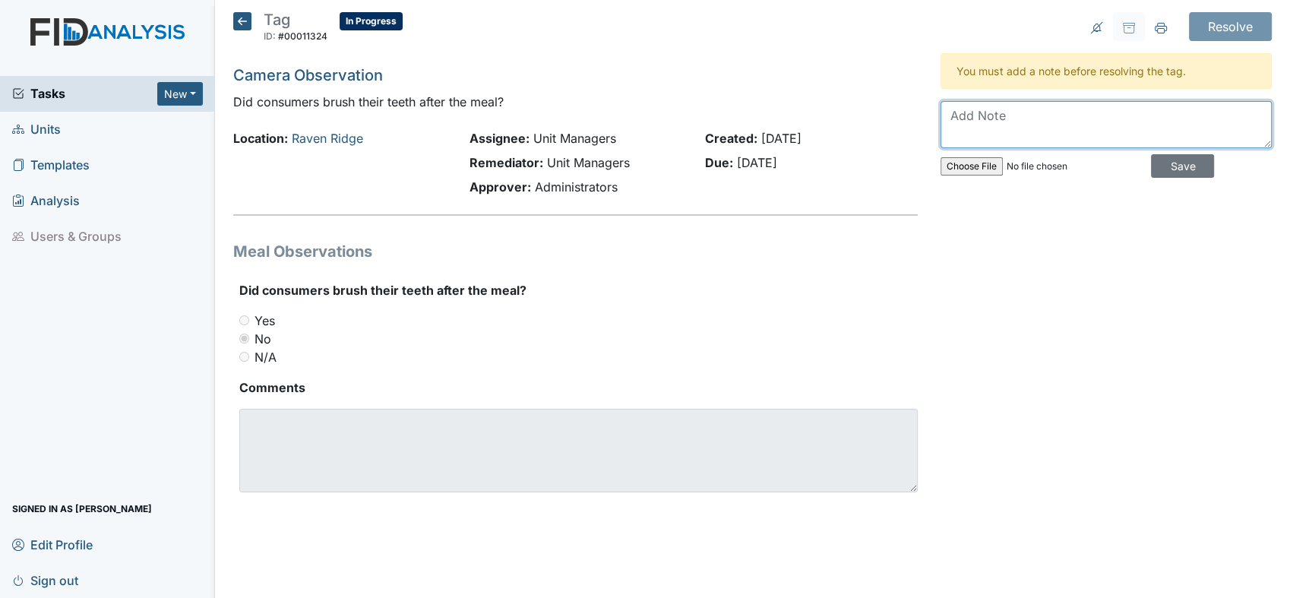
click at [1035, 121] on textarea at bounding box center [1105, 124] width 331 height 47
type textarea "Staff was in -service"
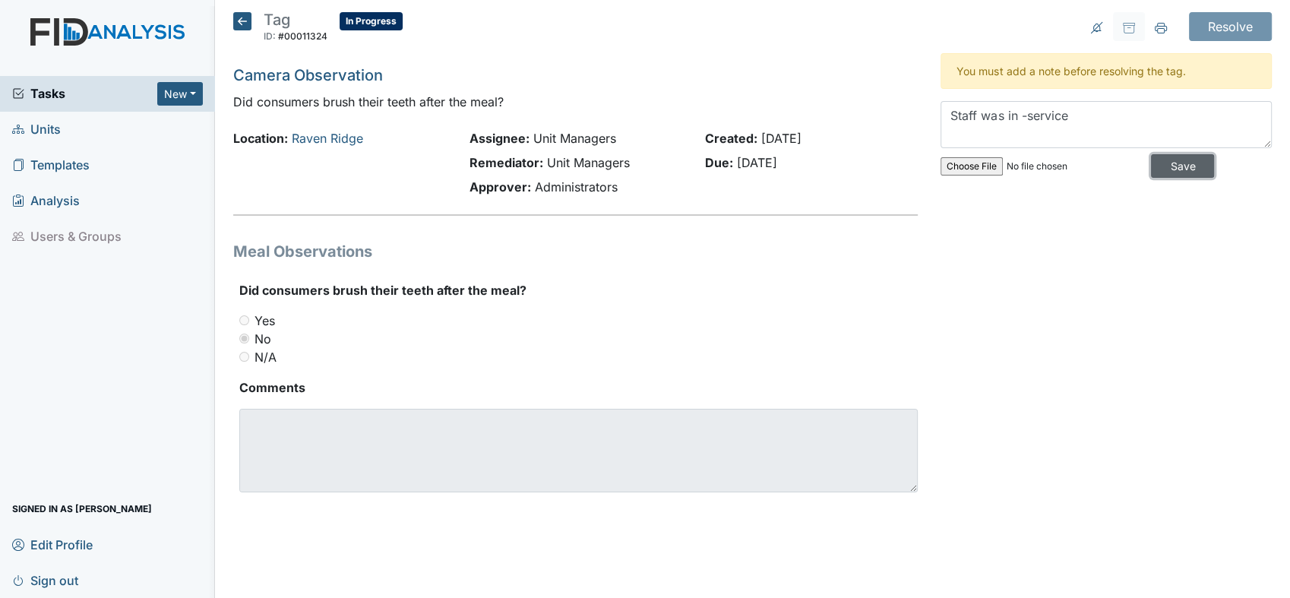
click at [1163, 164] on input "Save" at bounding box center [1182, 166] width 63 height 24
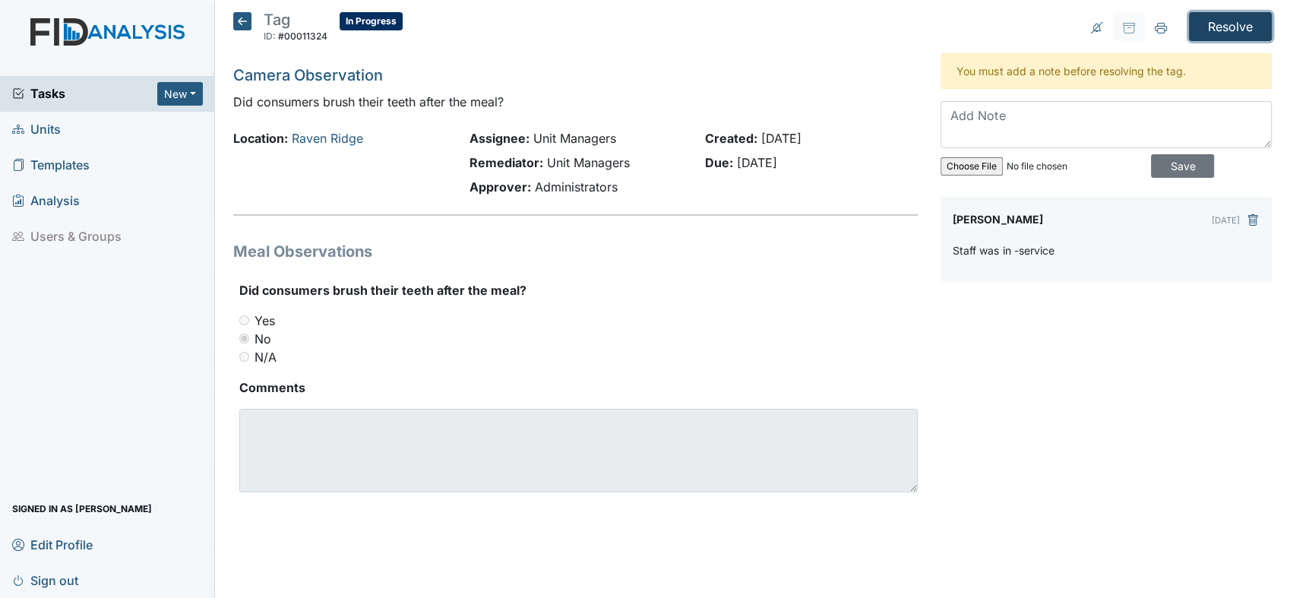
click at [1217, 17] on input "Resolve" at bounding box center [1230, 26] width 83 height 29
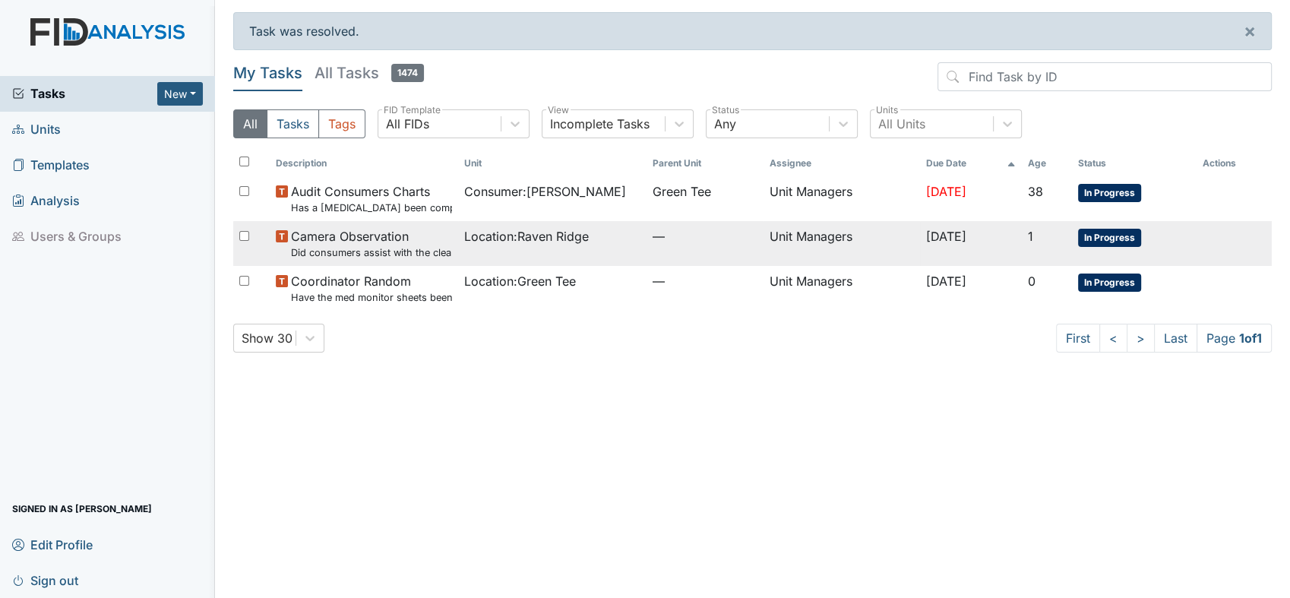
click at [362, 249] on small "Did consumers assist with the clean up?" at bounding box center [371, 252] width 161 height 14
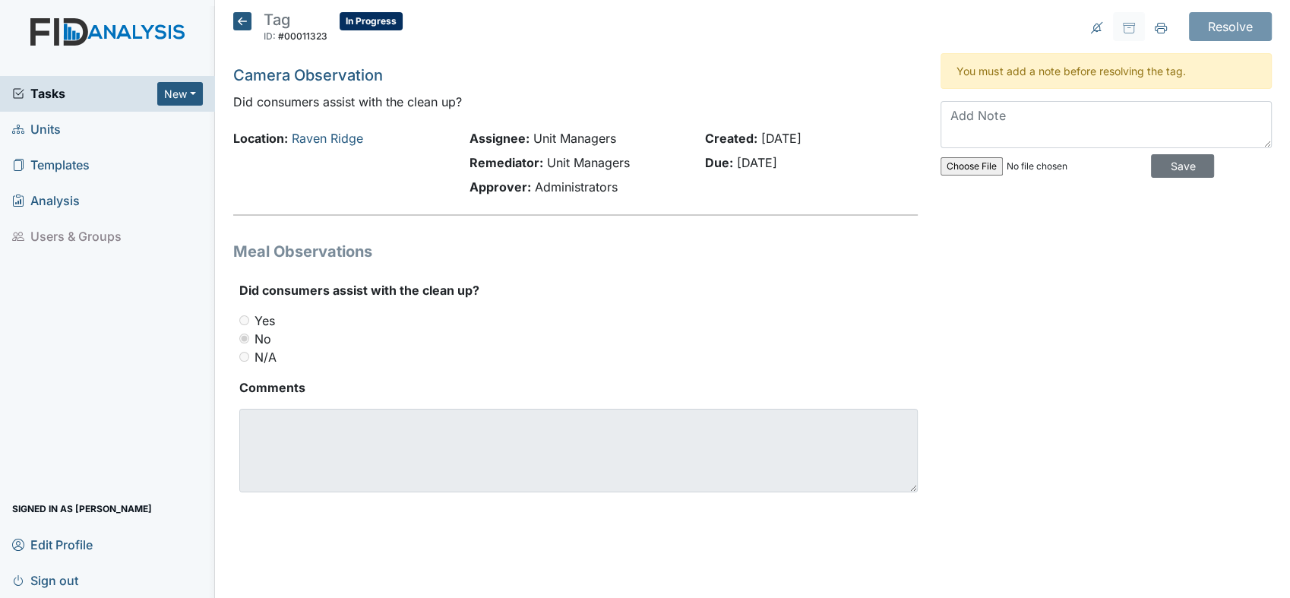
click at [367, 250] on h1 "Meal Observations" at bounding box center [575, 251] width 684 height 23
click at [955, 116] on textarea at bounding box center [1105, 124] width 331 height 47
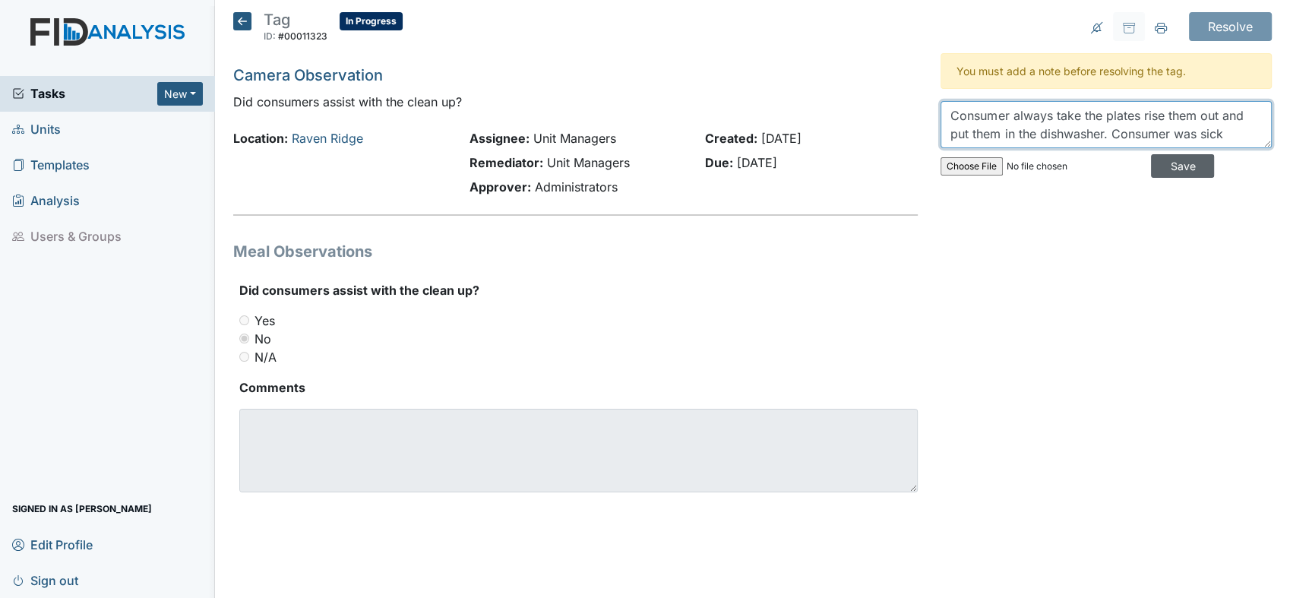
type textarea "Consumer always take the plates rise them out and put them in the dishwasher. C…"
click at [1185, 161] on input "Save" at bounding box center [1182, 166] width 63 height 24
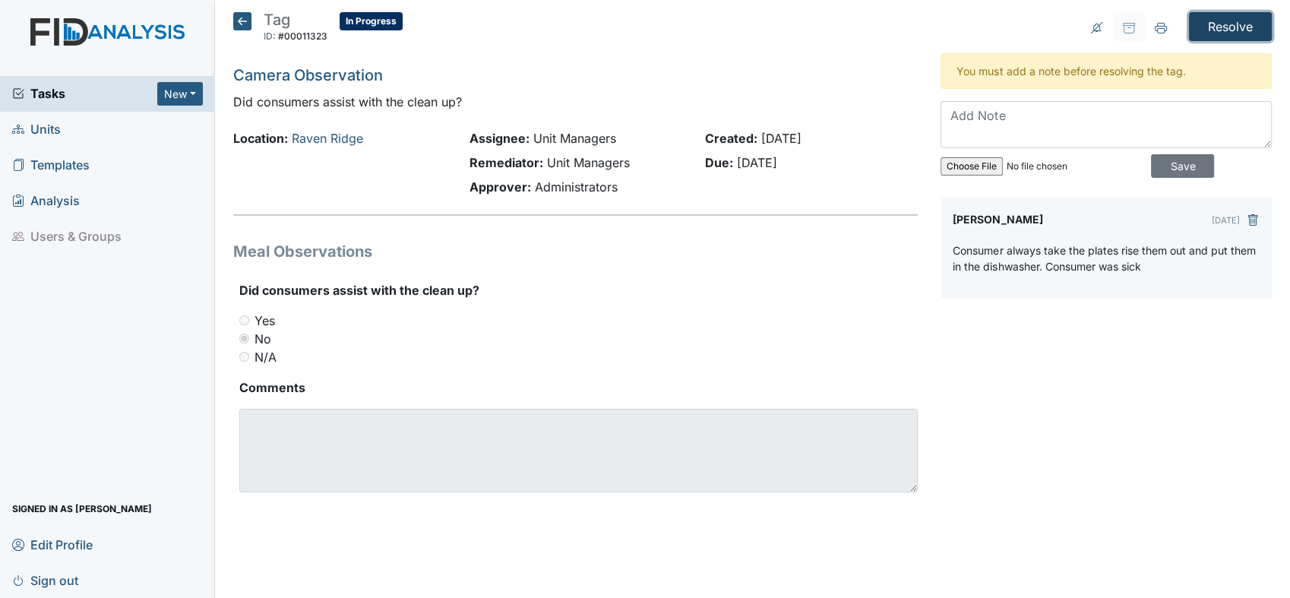
click at [1250, 20] on input "Resolve" at bounding box center [1230, 26] width 83 height 29
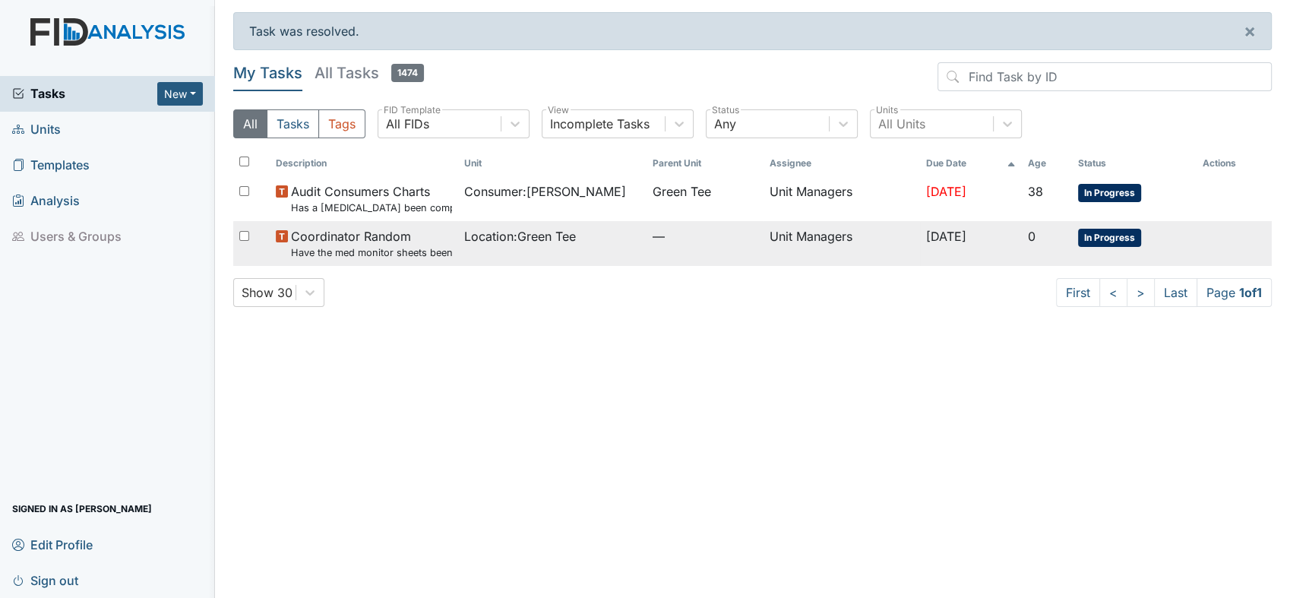
click at [413, 244] on span "Coordinator Random Have the med monitor sheets been filled out?" at bounding box center [371, 243] width 161 height 33
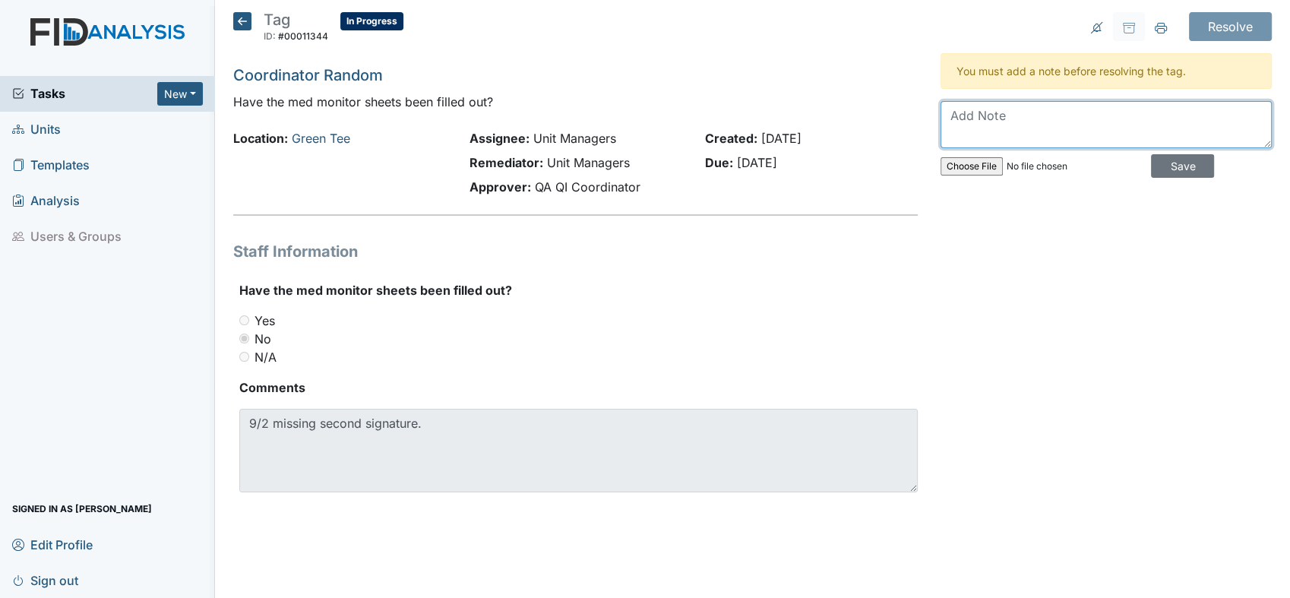
click at [994, 115] on textarea at bounding box center [1105, 124] width 331 height 47
type textarea "Staff was in-service"
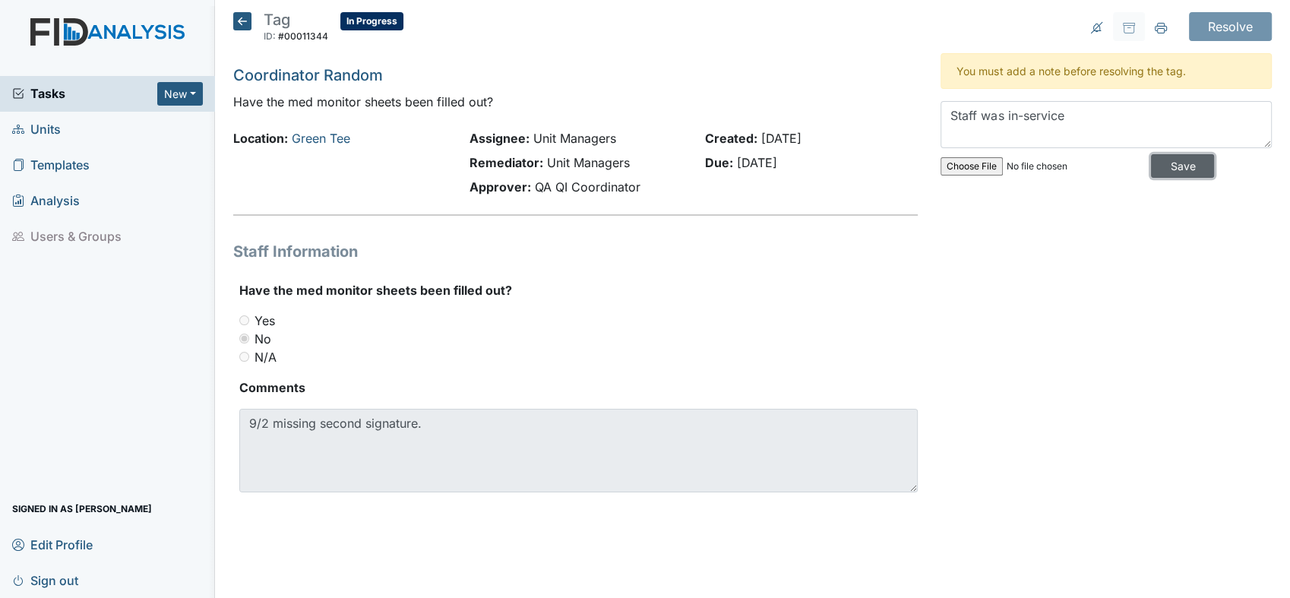
click at [1179, 166] on input "Save" at bounding box center [1182, 166] width 63 height 24
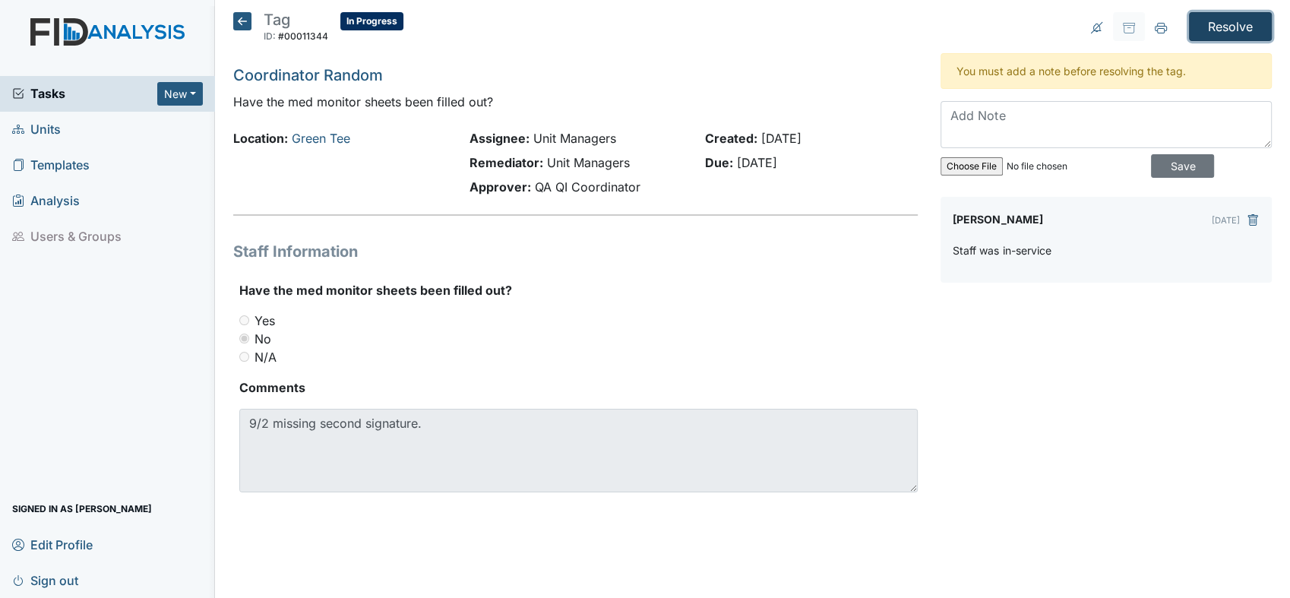
click at [1223, 12] on input "Resolve" at bounding box center [1230, 26] width 83 height 29
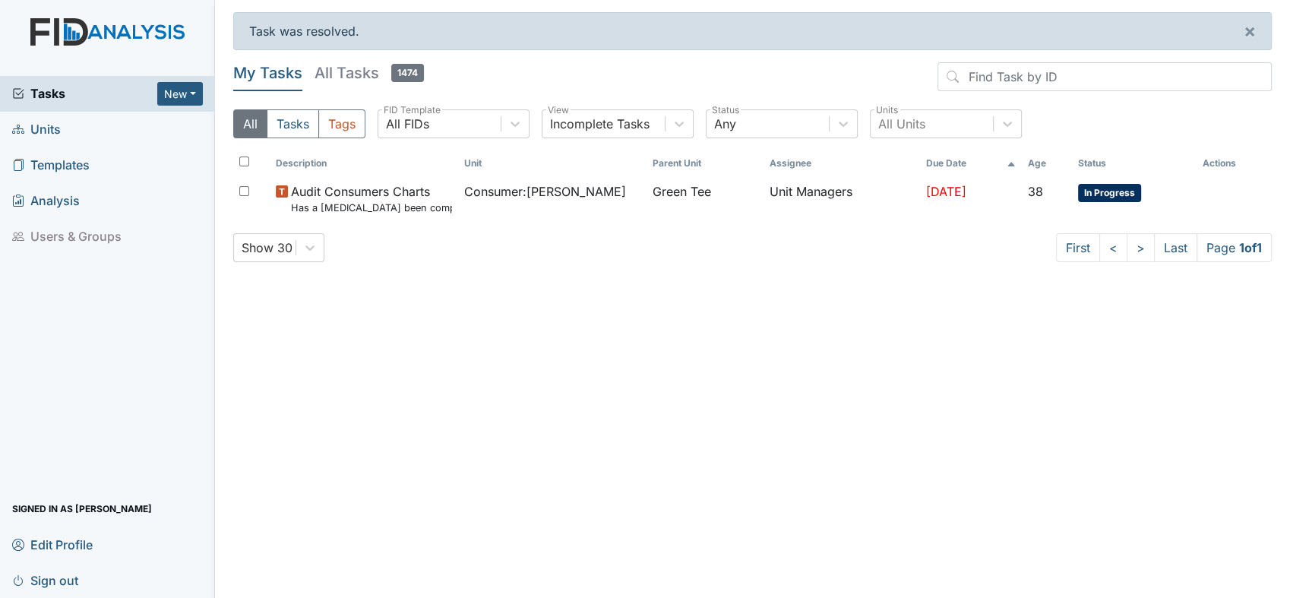
click at [55, 139] on span "Units" at bounding box center [36, 130] width 49 height 24
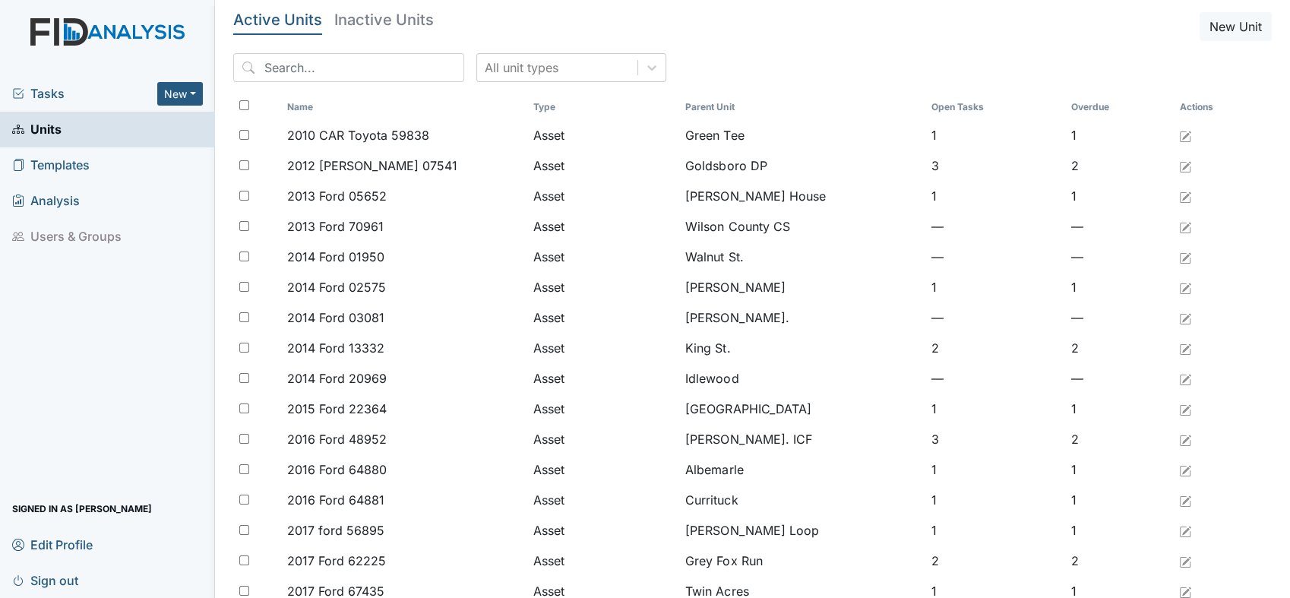
click at [42, 159] on span "Templates" at bounding box center [50, 165] width 77 height 24
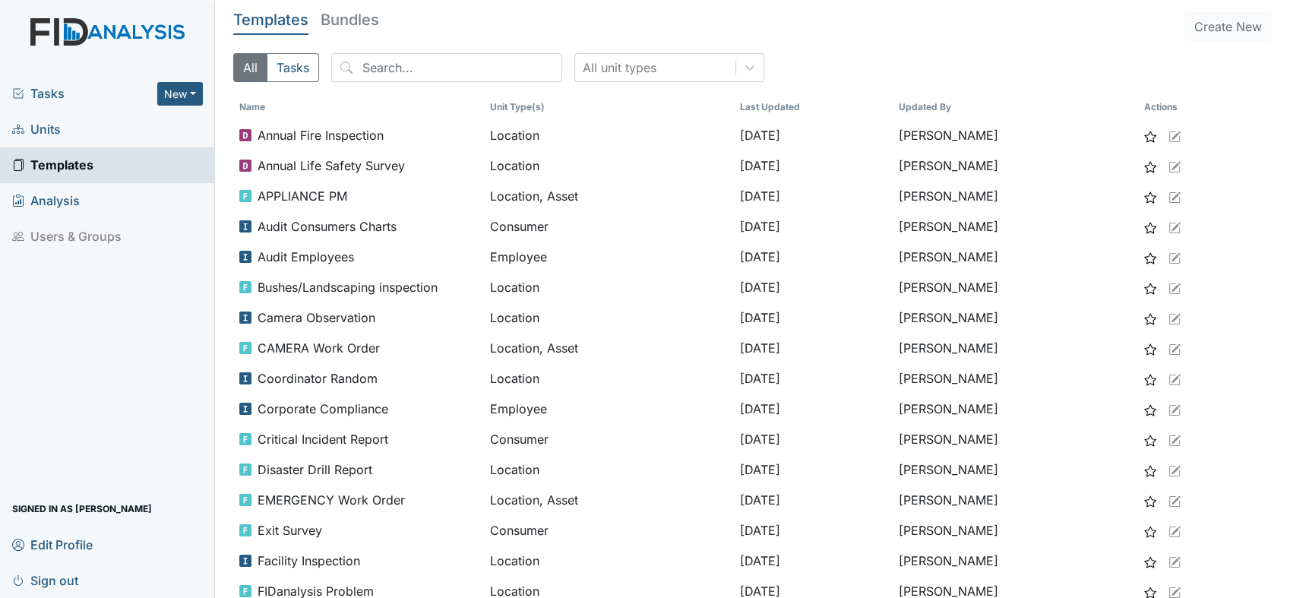
click at [46, 131] on span "Units" at bounding box center [36, 130] width 49 height 24
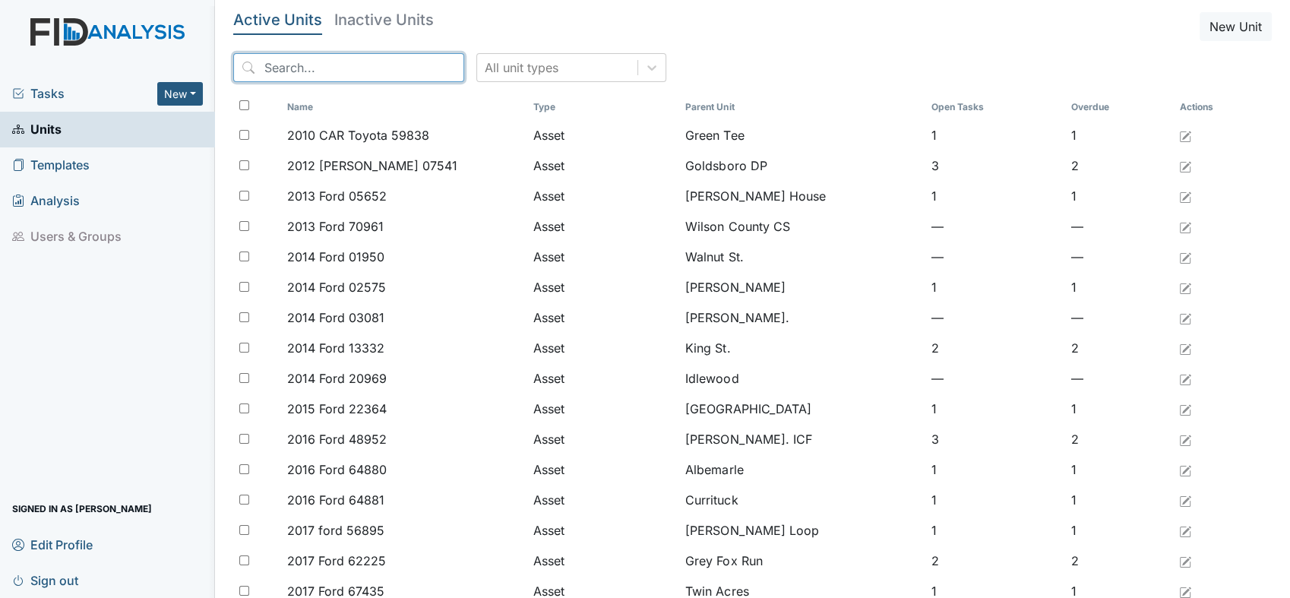
click at [283, 71] on input "search" at bounding box center [348, 67] width 231 height 29
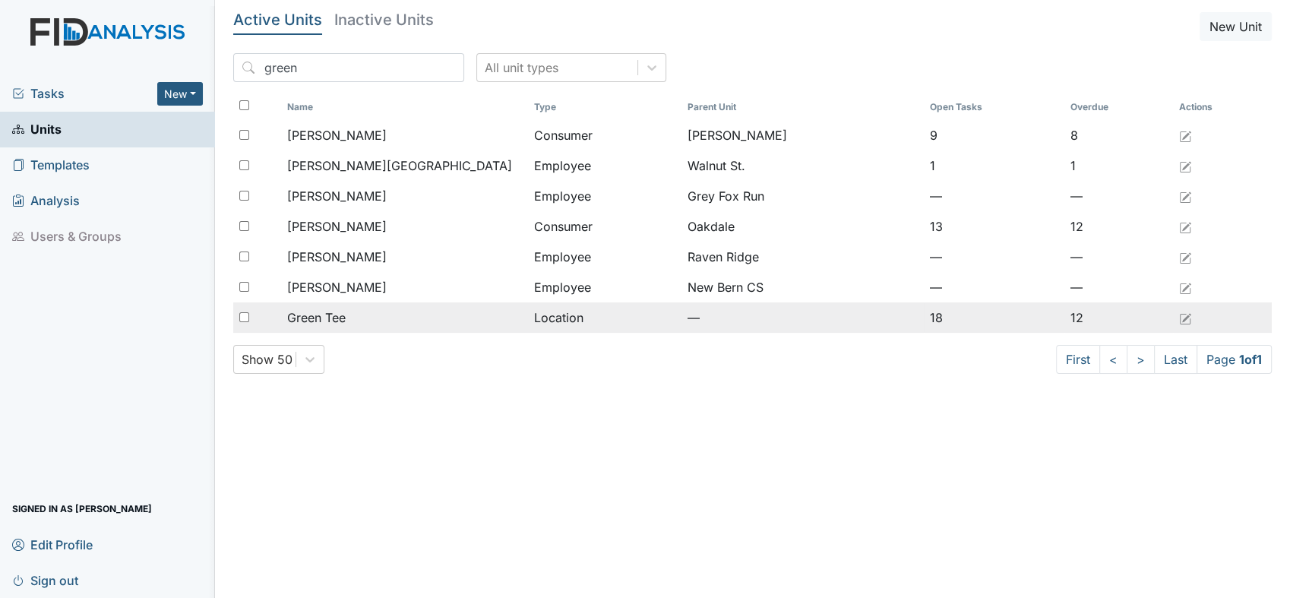
click at [326, 310] on span "Green Tee" at bounding box center [316, 317] width 58 height 18
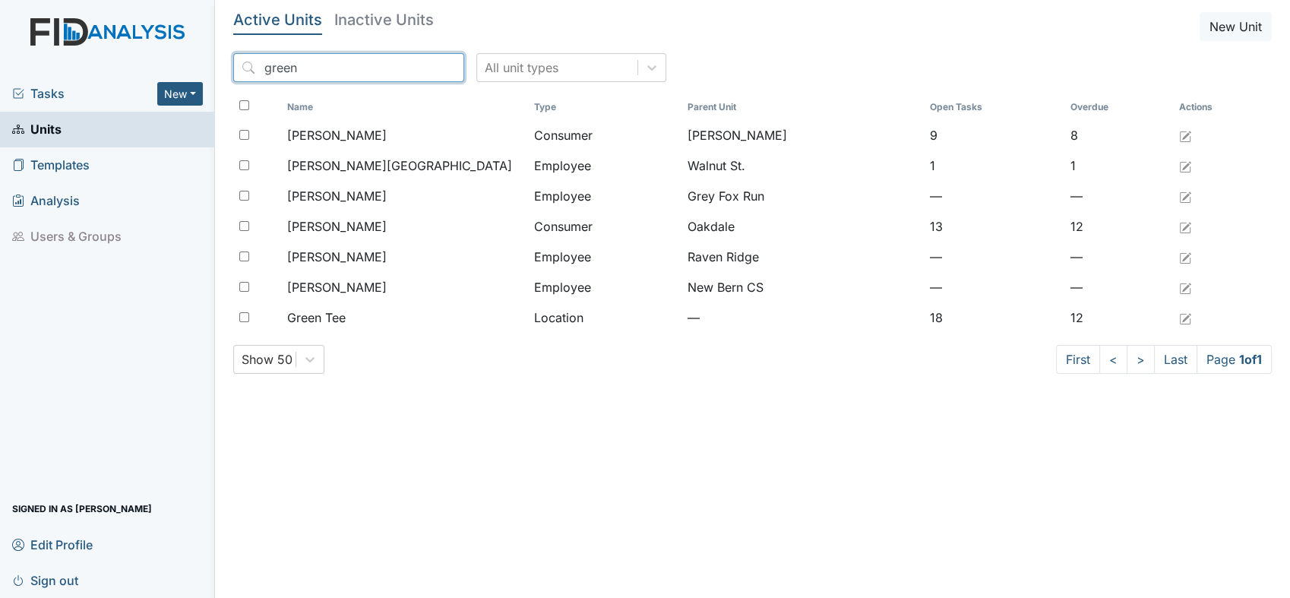
click at [310, 71] on input "green" at bounding box center [348, 67] width 231 height 29
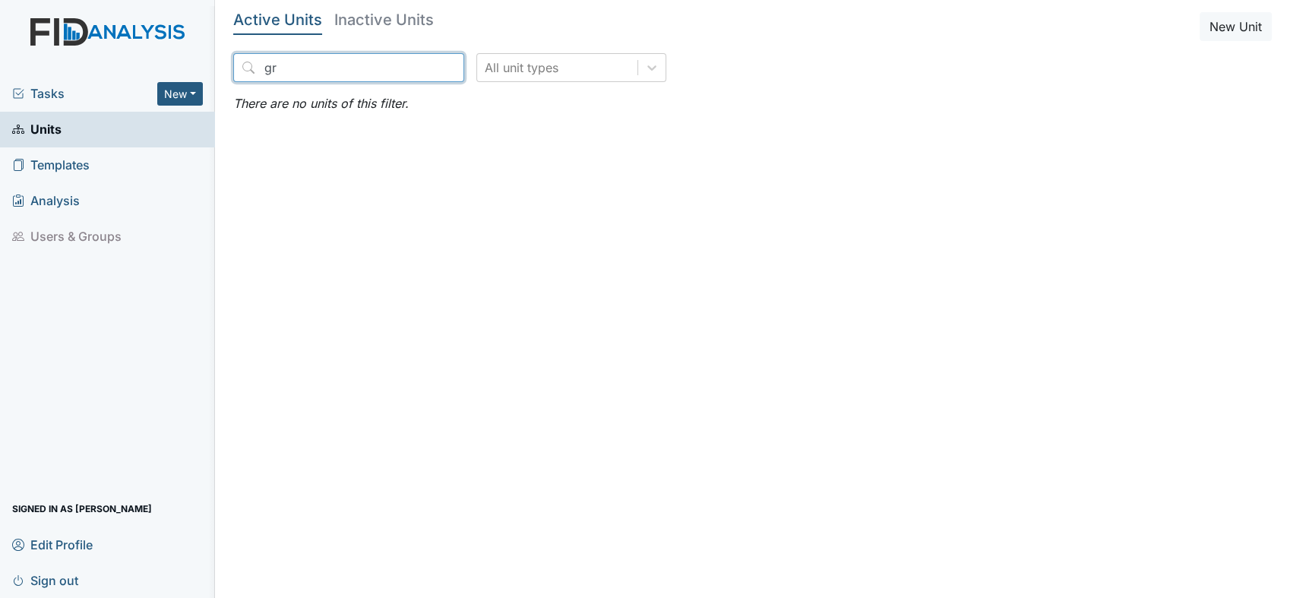
type input "g"
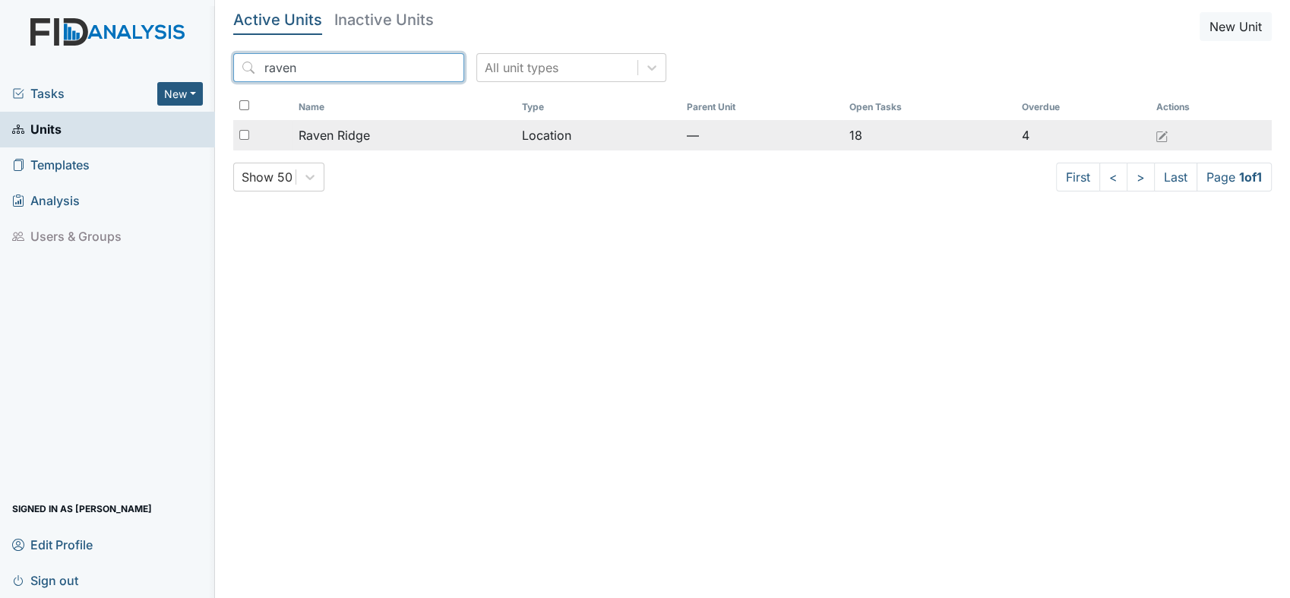
type input "raven"
click at [326, 143] on span "Raven Ridge" at bounding box center [333, 135] width 71 height 18
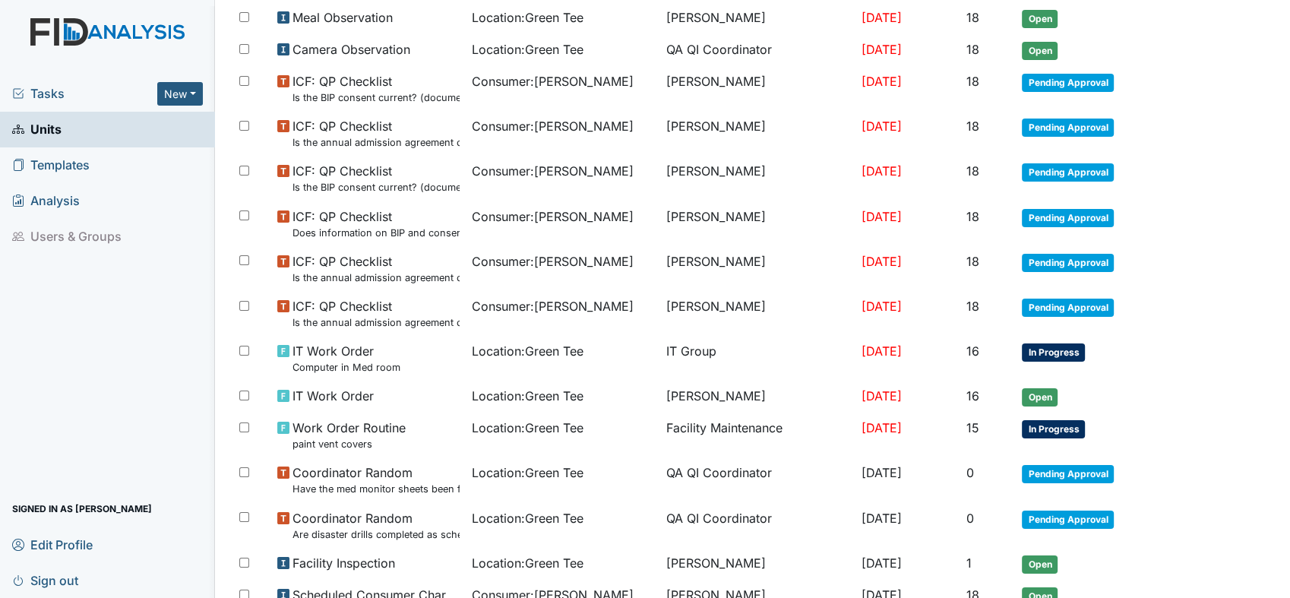
scroll to position [642, 0]
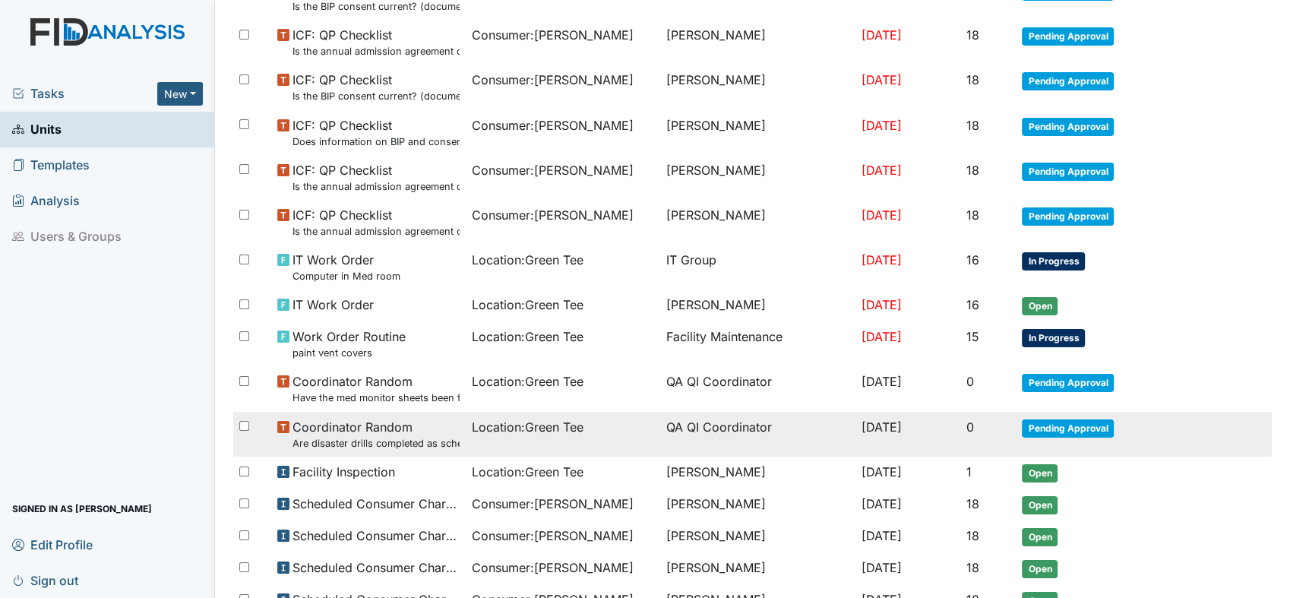
click at [1103, 421] on span "Pending Approval" at bounding box center [1067, 428] width 92 height 18
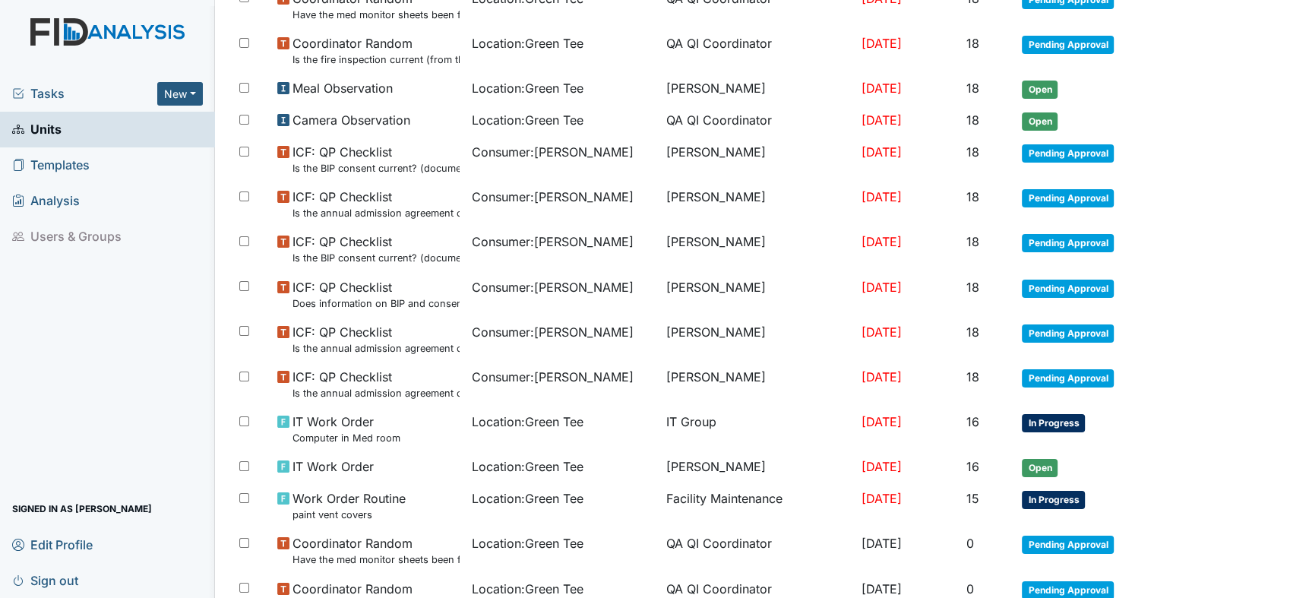
scroll to position [237, 0]
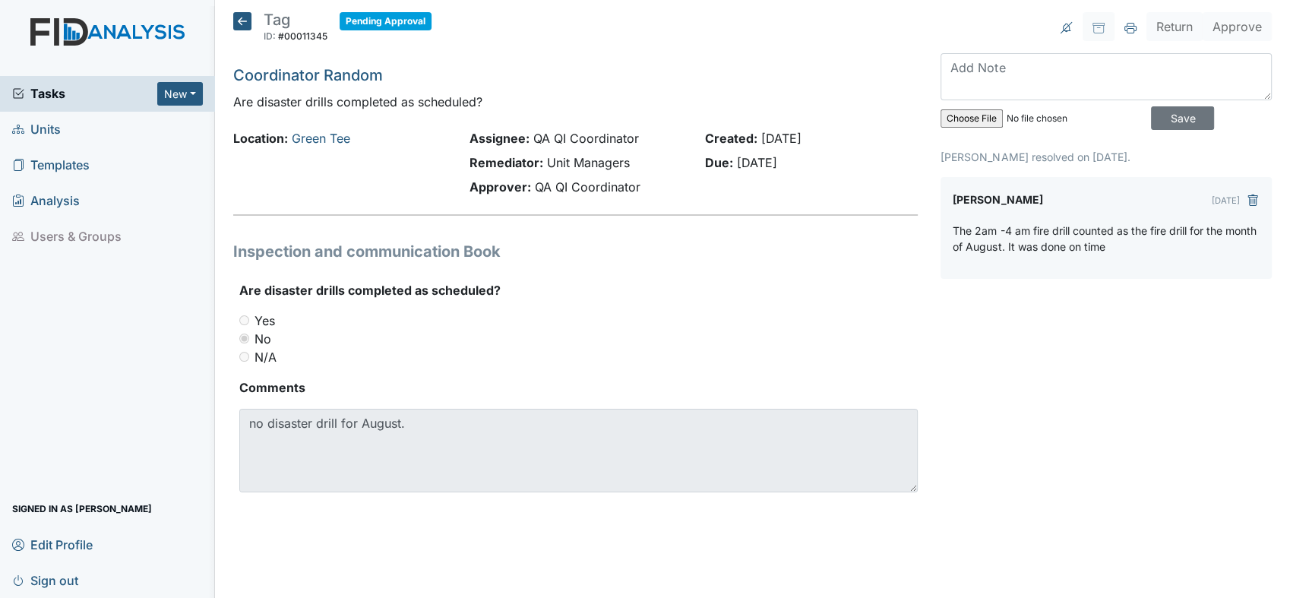
click at [1103, 421] on div "Return Approve Archive Task × Are you sure you want to archive this task? It wi…" at bounding box center [1106, 270] width 354 height 516
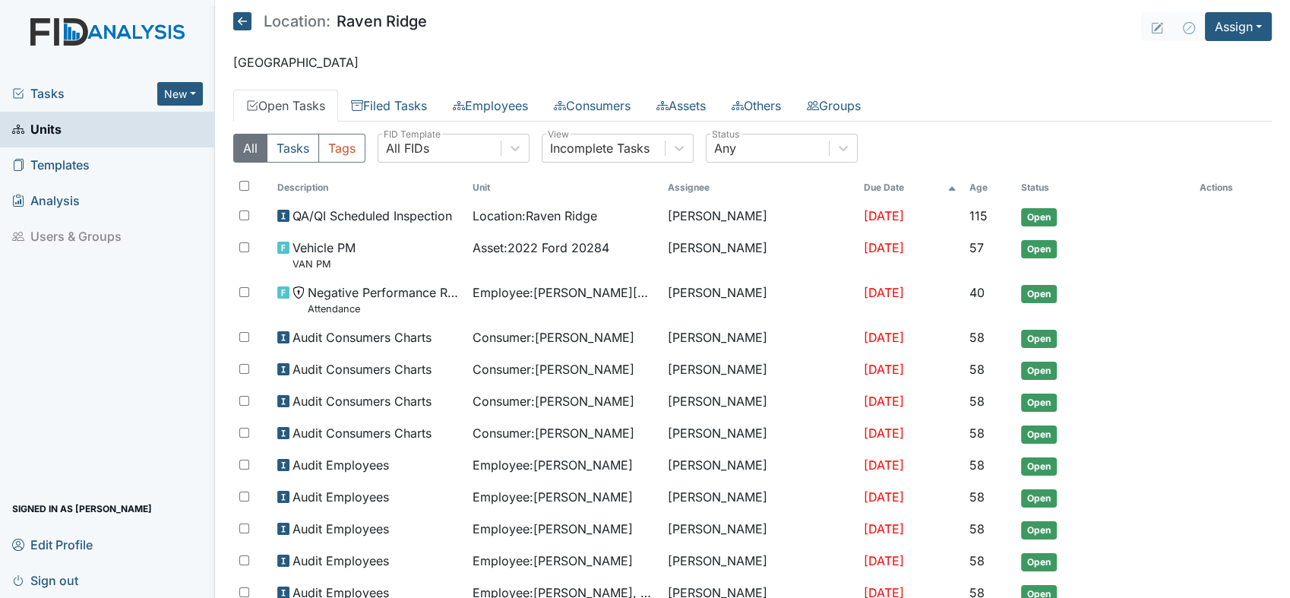
click at [36, 99] on span "Tasks" at bounding box center [84, 93] width 145 height 18
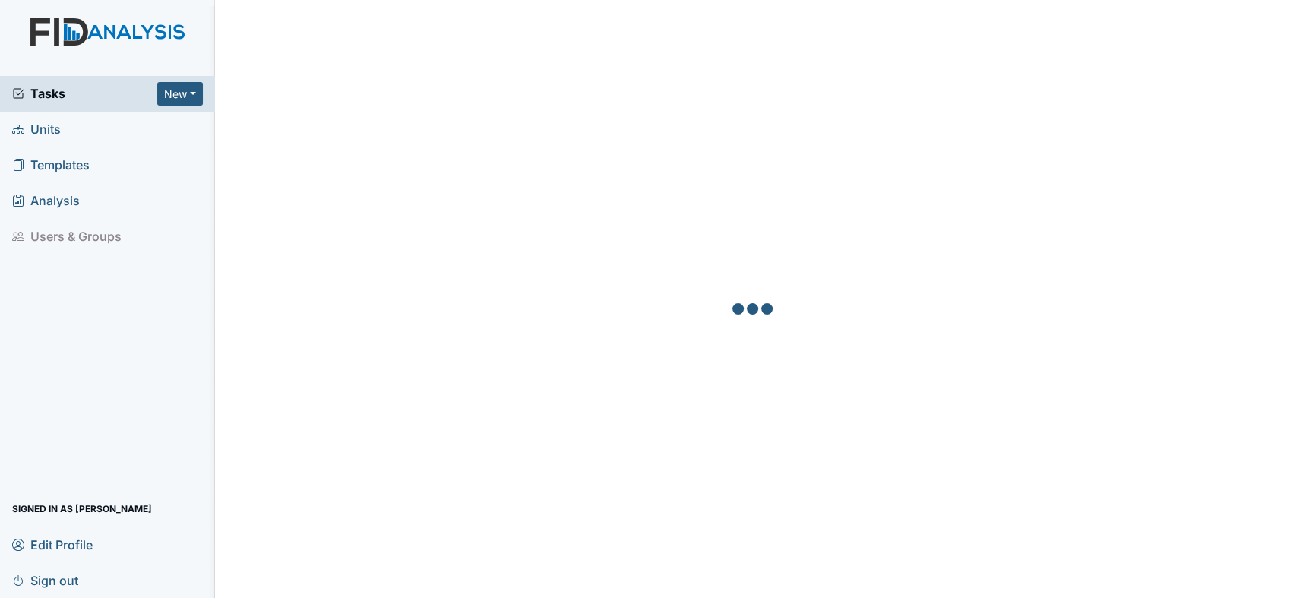
click at [36, 99] on span "Tasks" at bounding box center [84, 93] width 145 height 18
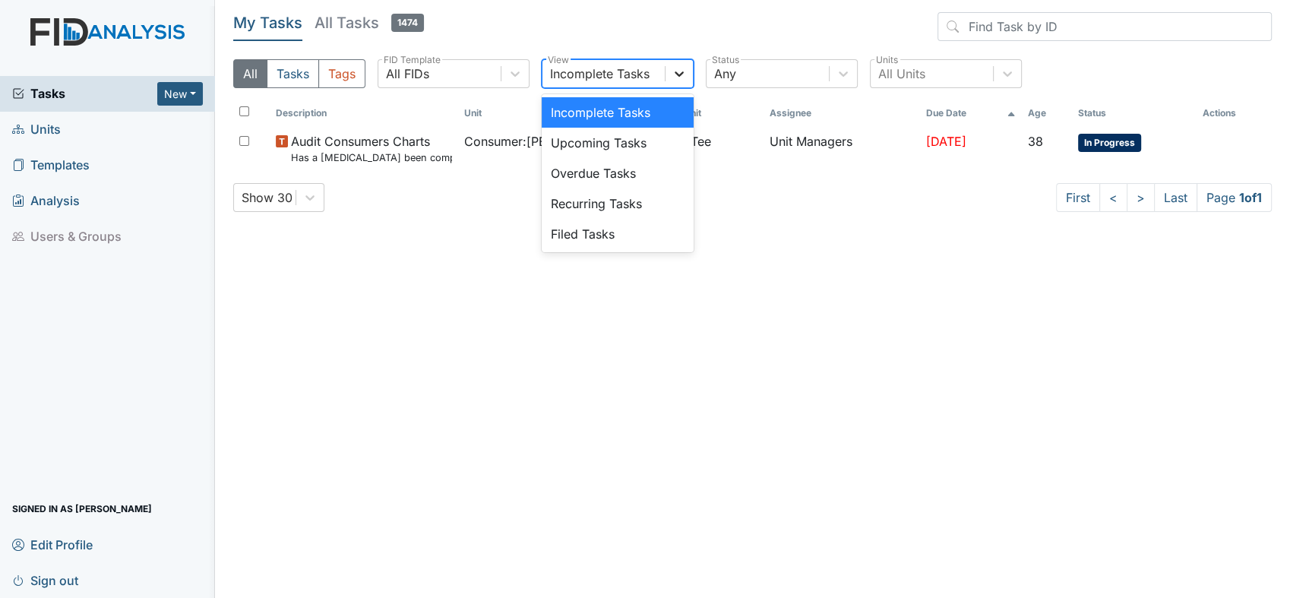
click at [679, 71] on icon at bounding box center [678, 73] width 15 height 15
click at [543, 462] on main "My Tasks All Tasks 1474 All Tasks Tags All FIDs FID Template option Incomplete …" at bounding box center [752, 299] width 1075 height 598
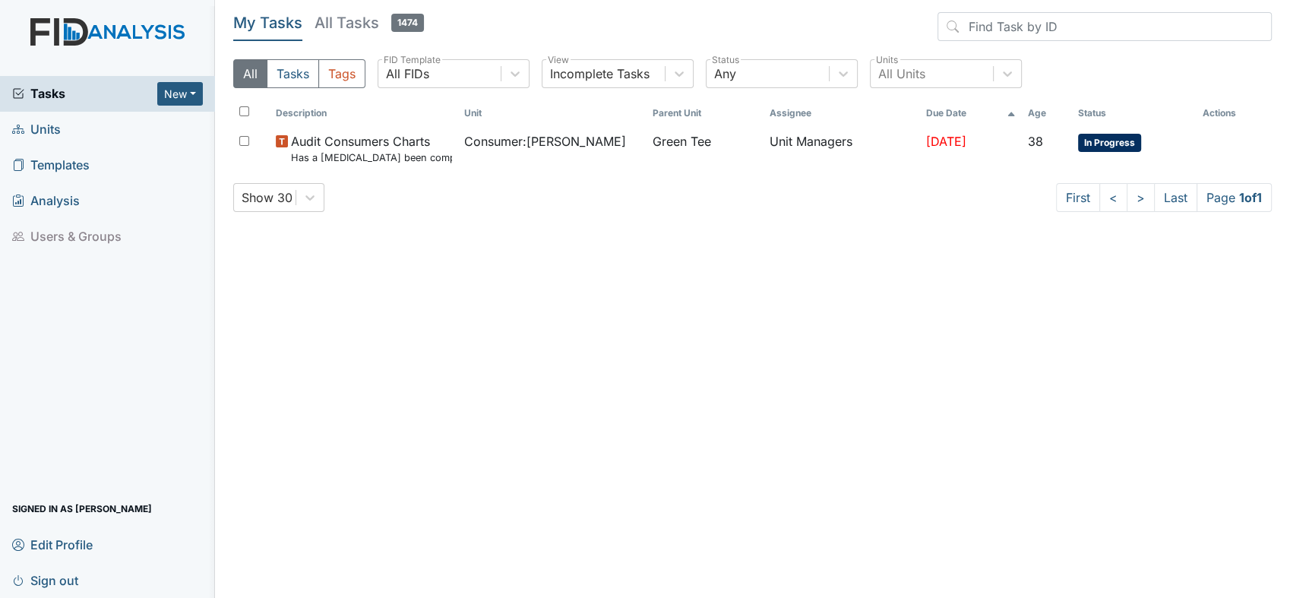
click at [284, 25] on h5 "My Tasks" at bounding box center [267, 22] width 69 height 21
click at [523, 31] on header "My Tasks All Tasks 1474" at bounding box center [752, 29] width 1038 height 35
click at [45, 122] on span "Units" at bounding box center [36, 130] width 49 height 24
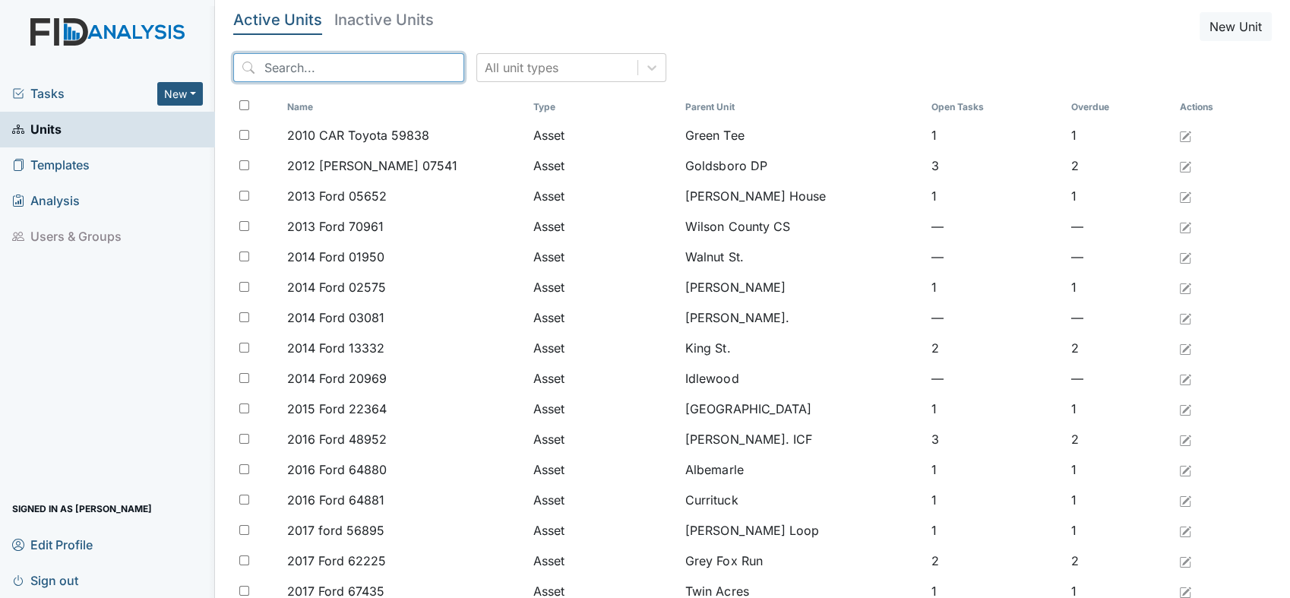
click at [276, 62] on input "search" at bounding box center [348, 67] width 231 height 29
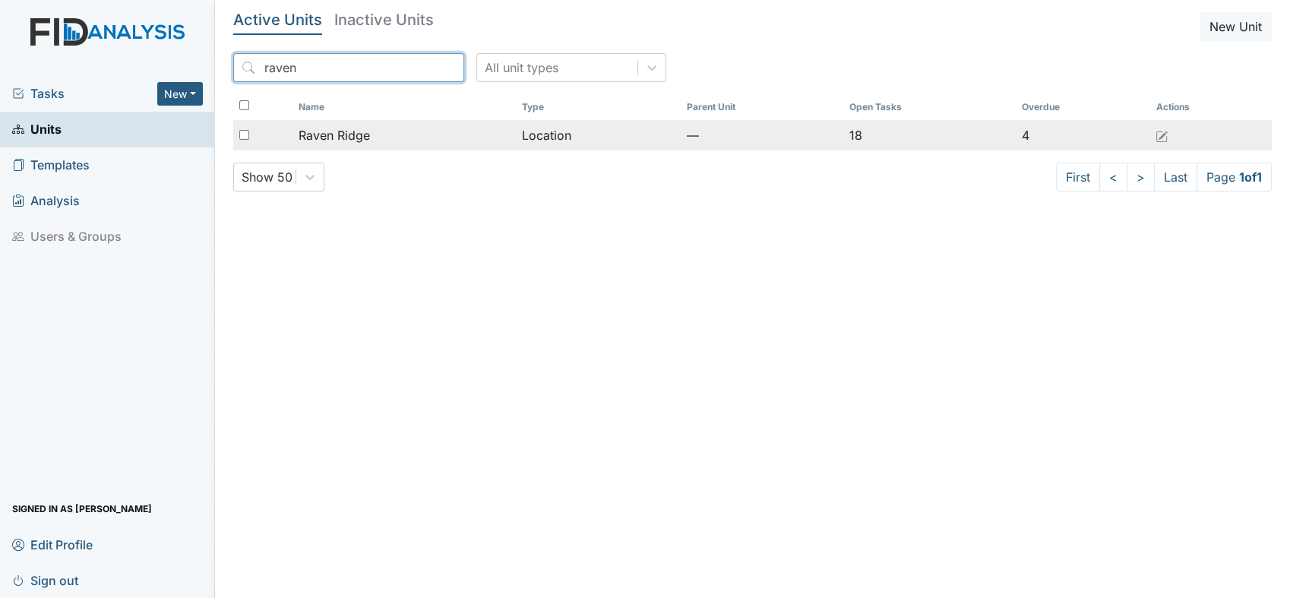
type input "raven"
click at [305, 134] on span "Raven Ridge" at bounding box center [333, 135] width 71 height 18
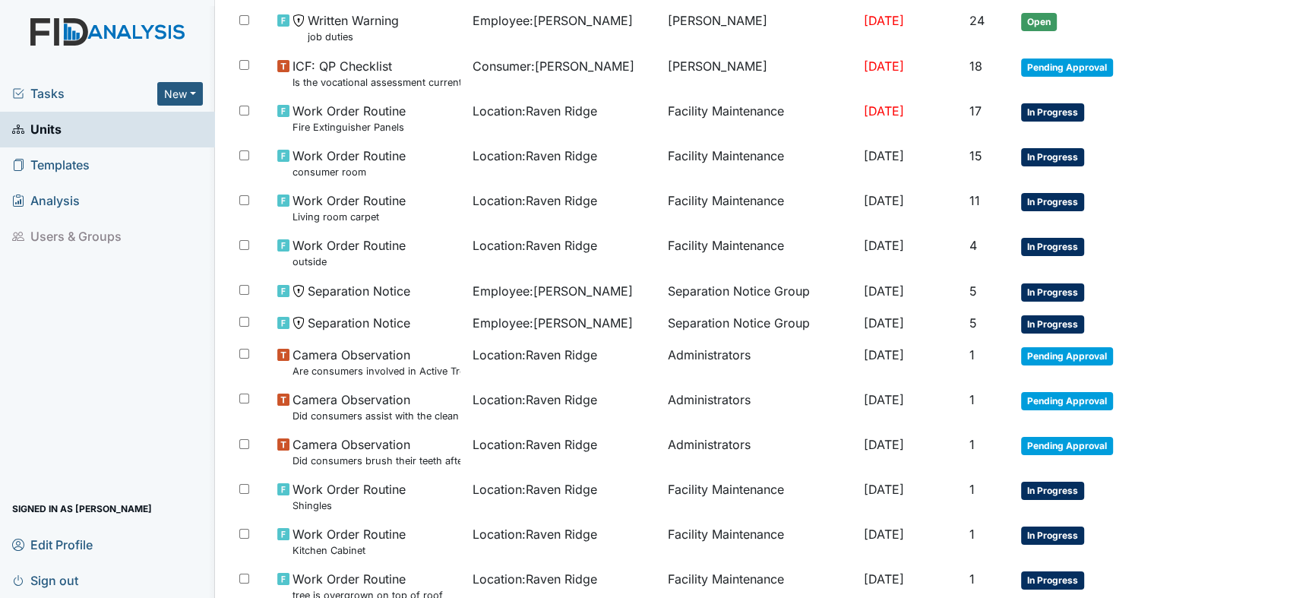
scroll to position [765, 0]
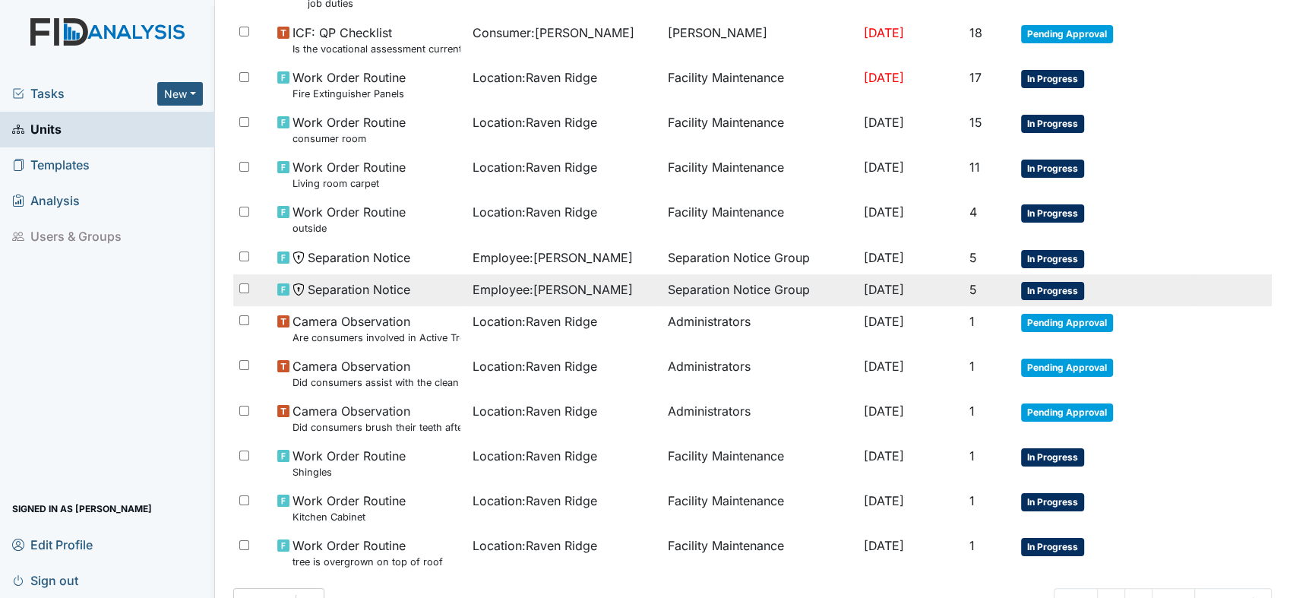
click at [1006, 298] on td "5" at bounding box center [988, 290] width 52 height 32
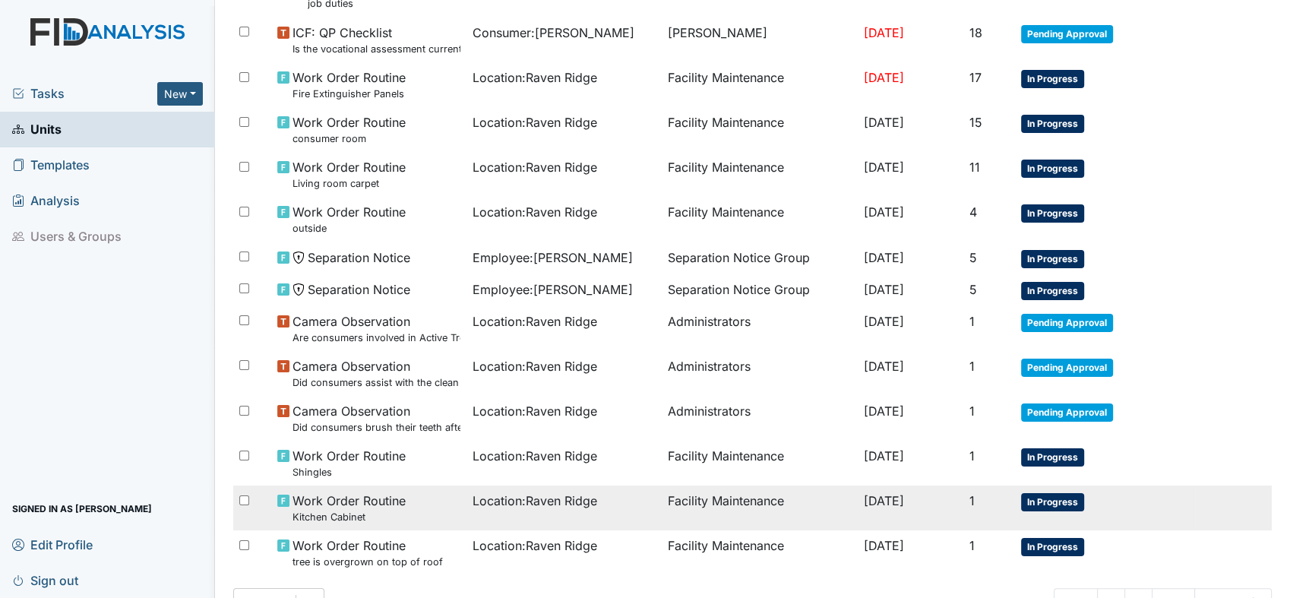
click at [371, 526] on td "Work Order Routine Kitchen Cabinet" at bounding box center [368, 507] width 195 height 45
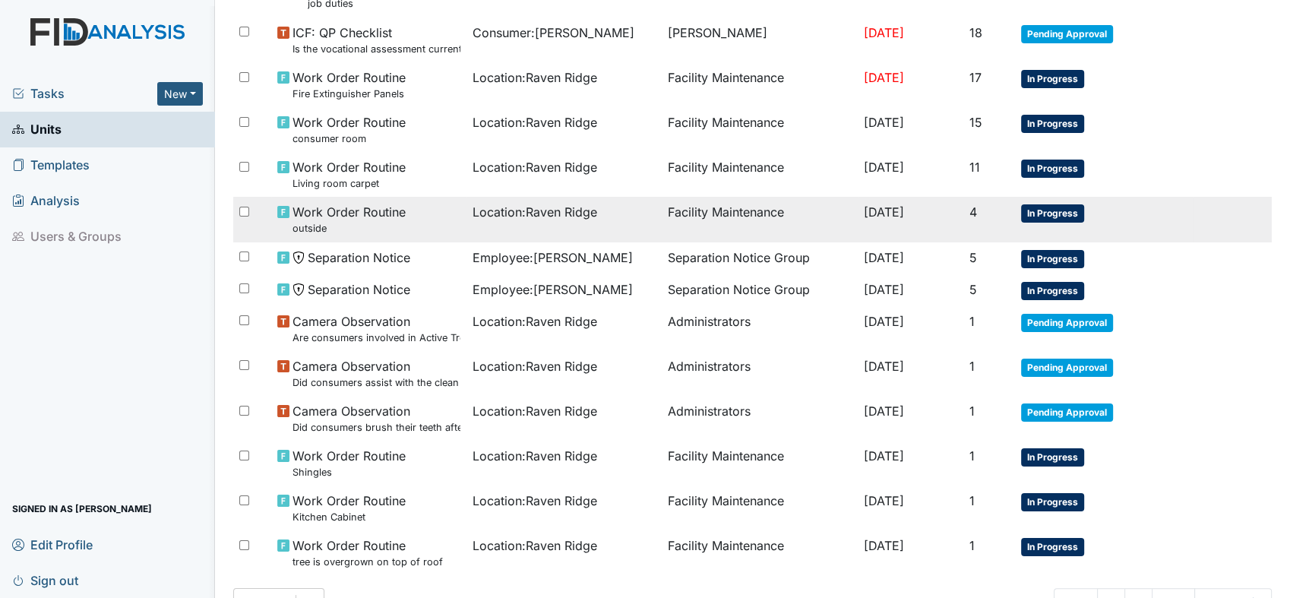
click at [431, 223] on div "Work Order Routine outside" at bounding box center [368, 219] width 183 height 33
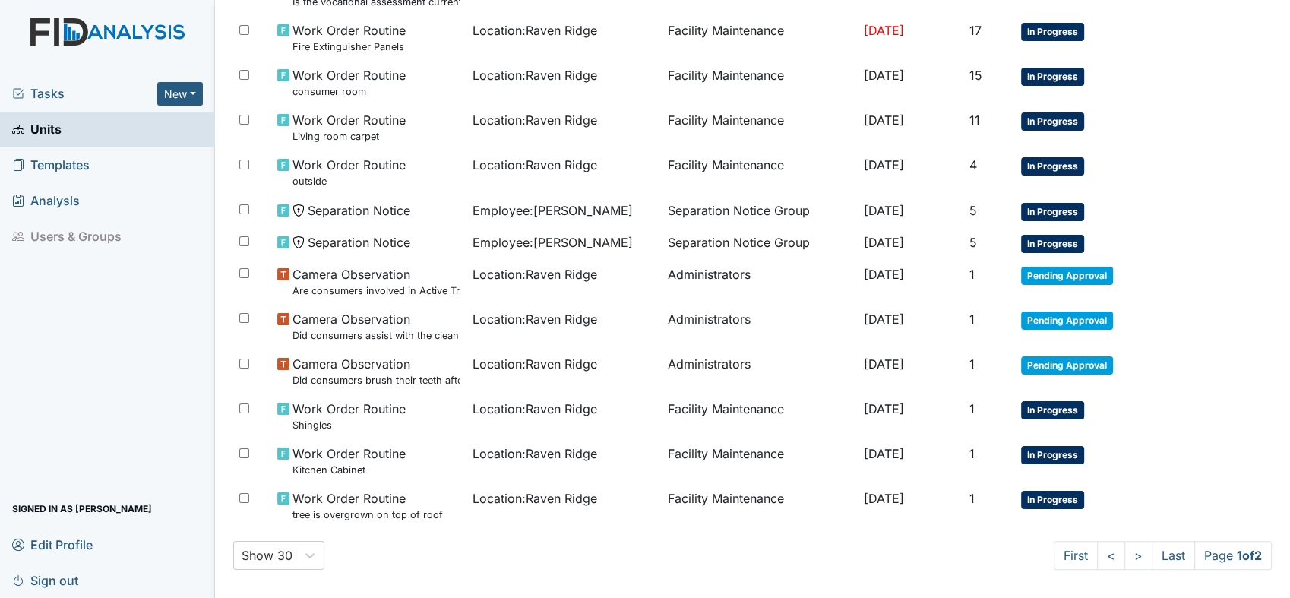
scroll to position [820, 0]
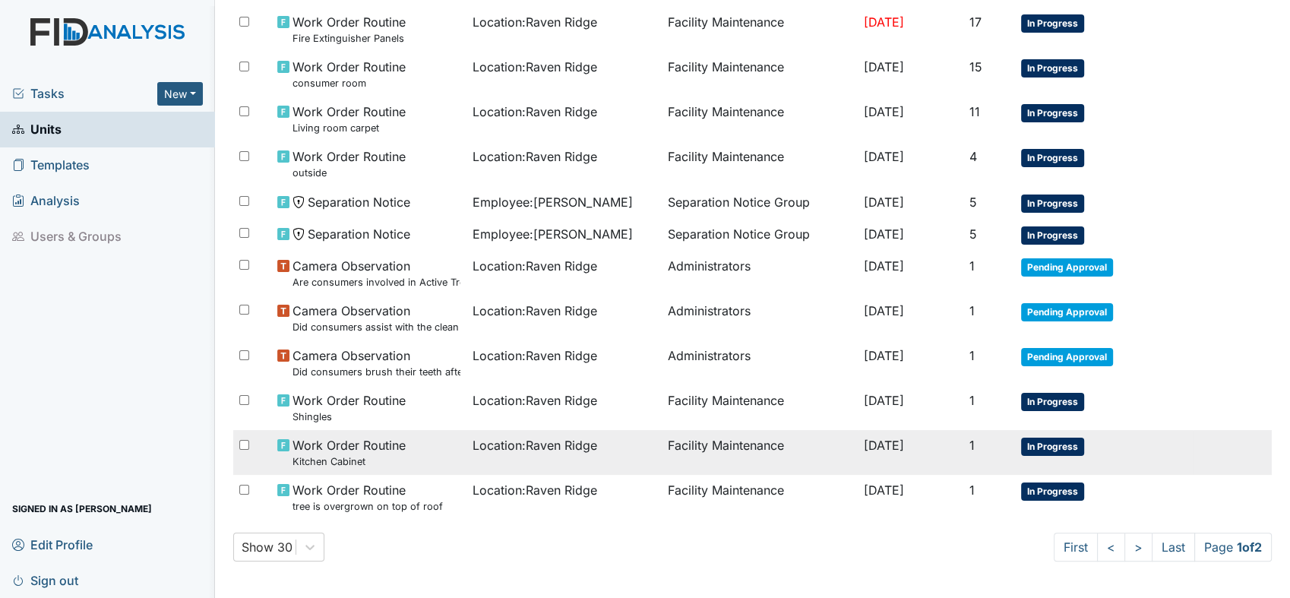
click at [864, 446] on span "[DATE]" at bounding box center [884, 444] width 40 height 15
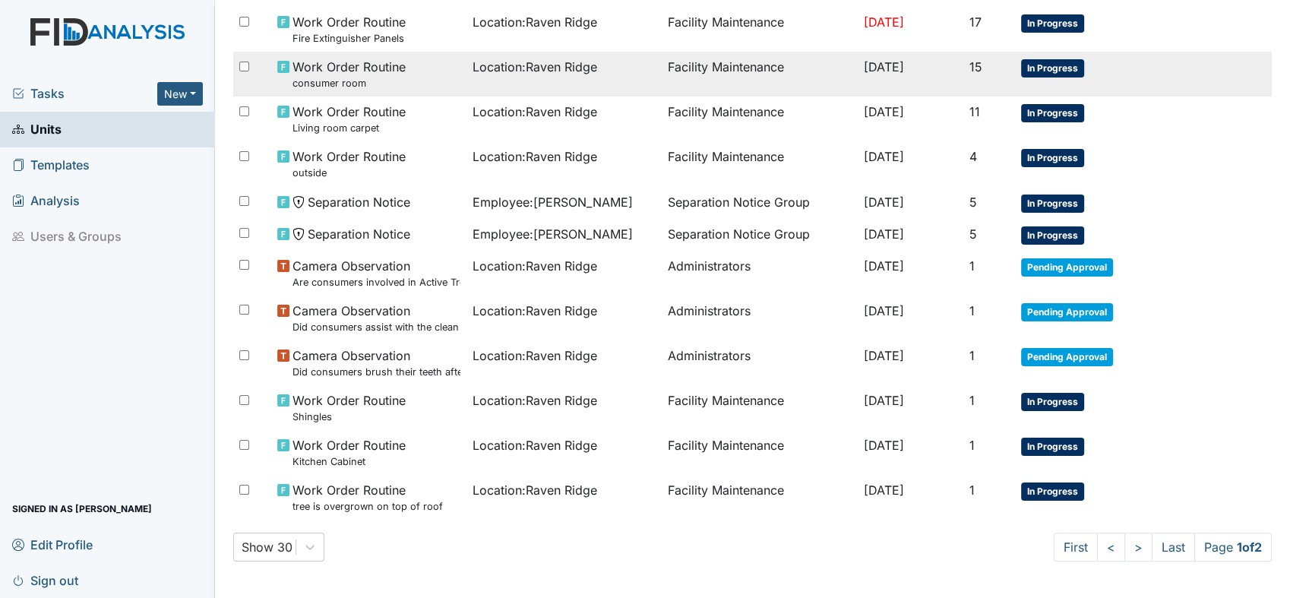
click at [323, 69] on span "Work Order Routine consumer room" at bounding box center [348, 74] width 113 height 33
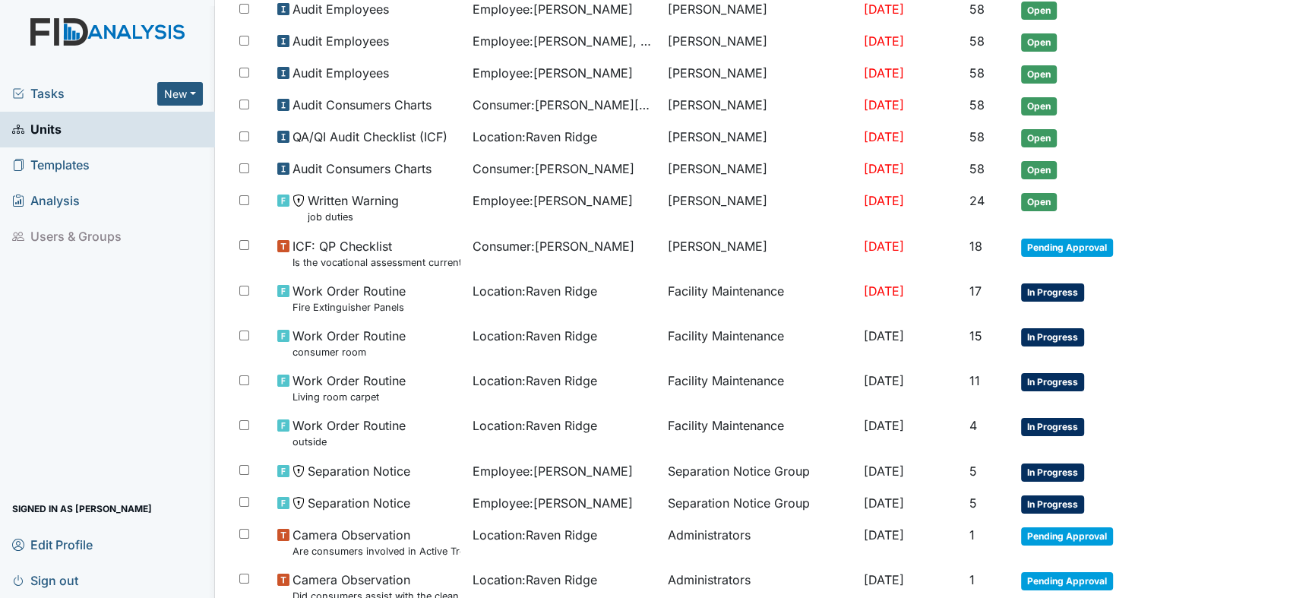
scroll to position [550, 0]
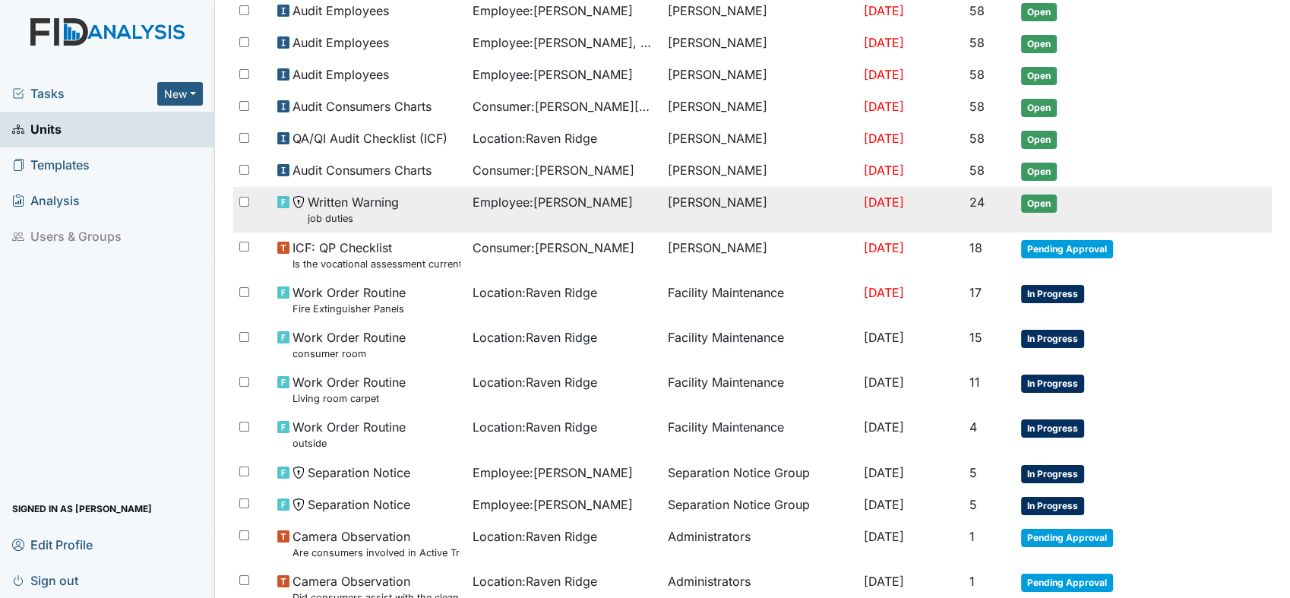
click at [296, 219] on div "Written Warning job duties" at bounding box center [368, 209] width 183 height 33
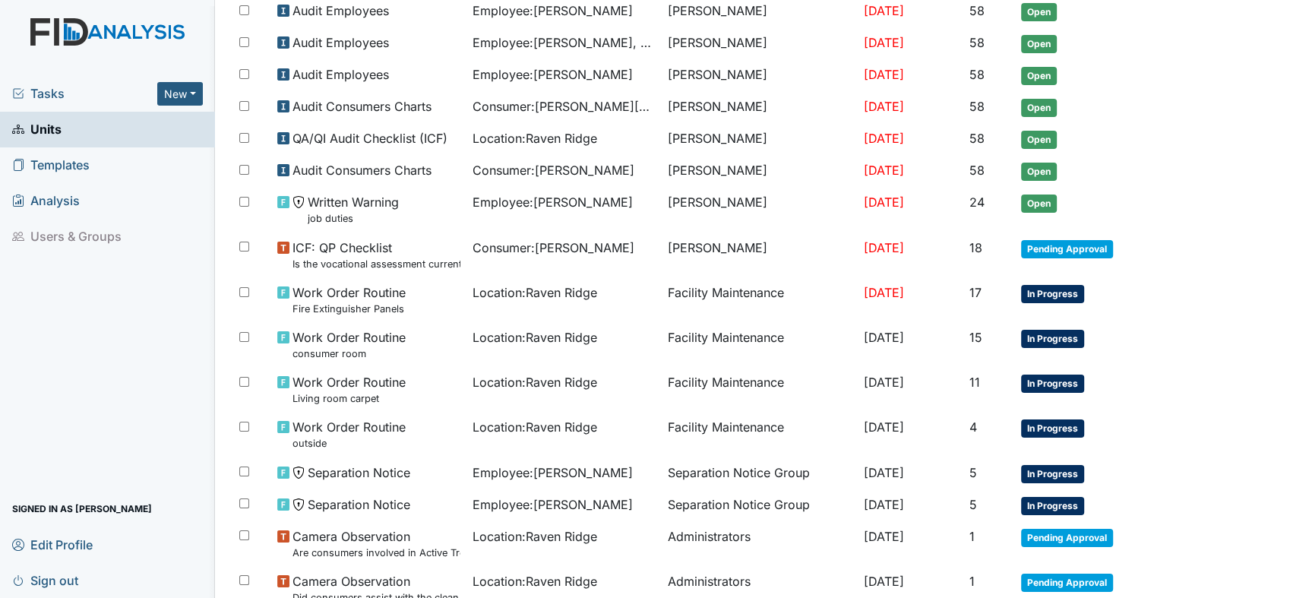
scroll to position [0, 0]
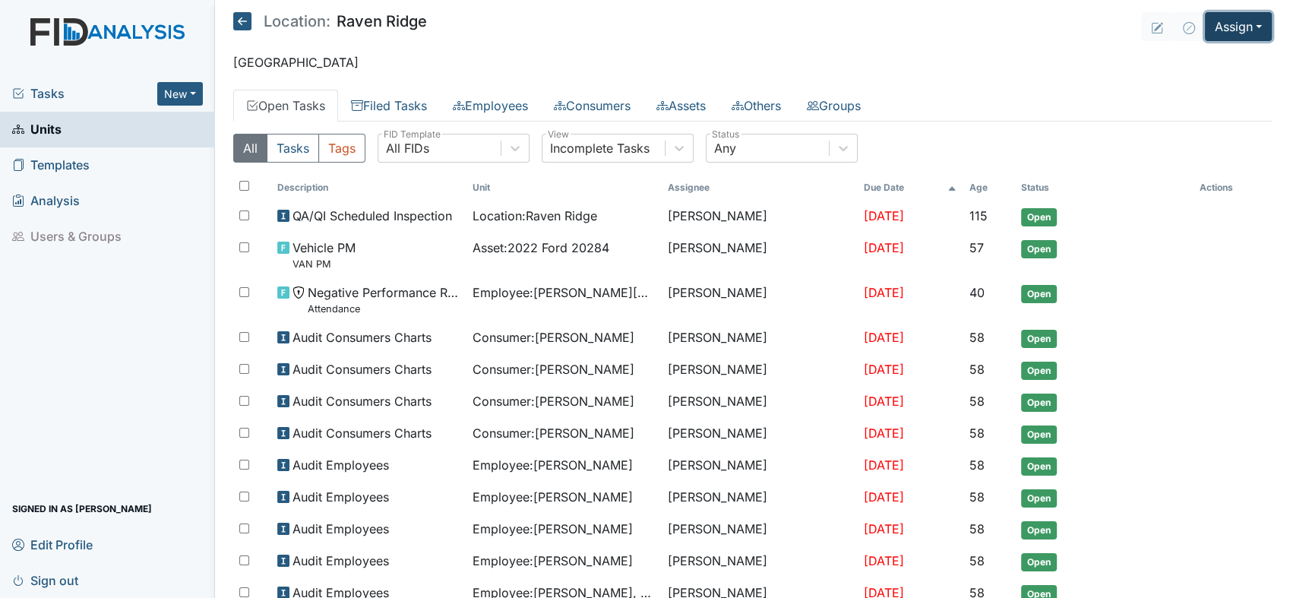
click at [1242, 30] on button "Assign" at bounding box center [1237, 26] width 67 height 29
click at [1200, 86] on link "Assign Inspection" at bounding box center [1202, 86] width 137 height 24
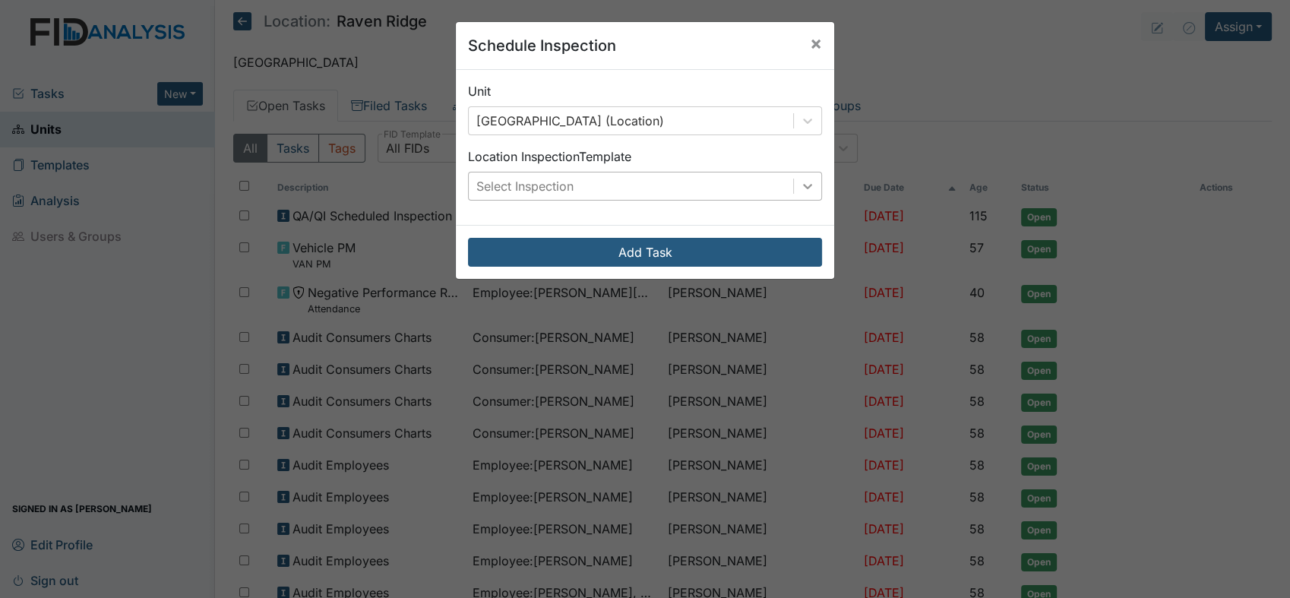
click at [800, 188] on icon at bounding box center [807, 185] width 15 height 15
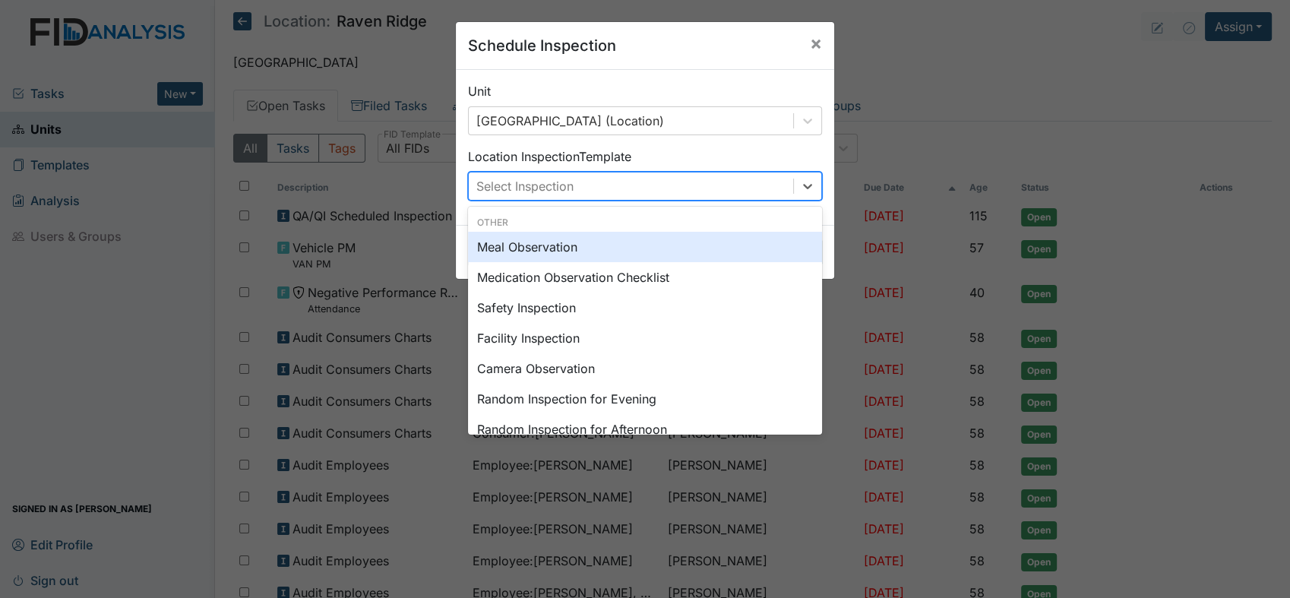
click at [1220, 102] on div "Schedule Inspection × Unit [GEOGRAPHIC_DATA] (Location) Location Inspection Tem…" at bounding box center [645, 299] width 1290 height 598
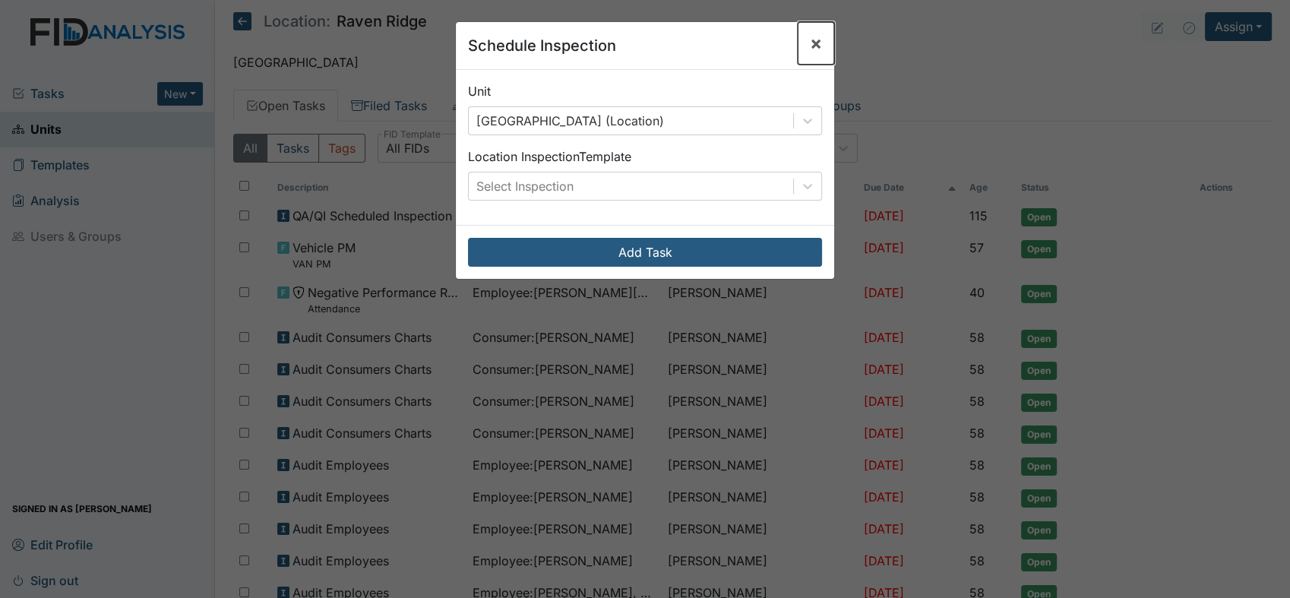
click at [810, 36] on span "×" at bounding box center [816, 43] width 12 height 22
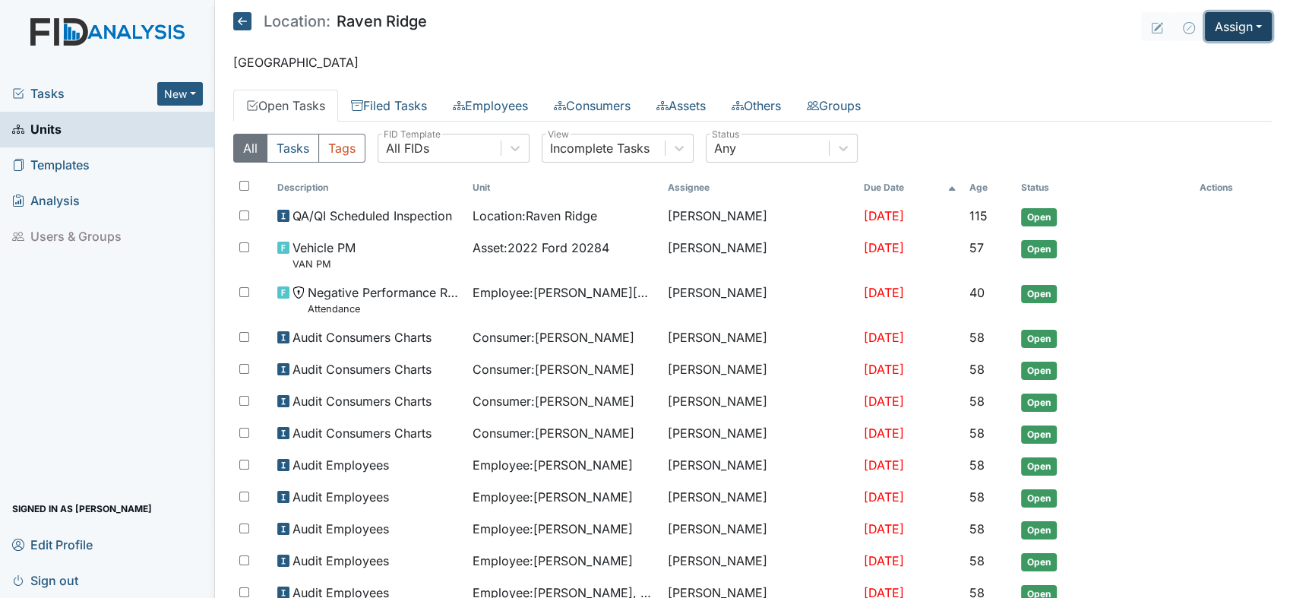
click at [1254, 30] on button "Assign" at bounding box center [1237, 26] width 67 height 29
click at [1227, 84] on link "Assign Inspection" at bounding box center [1202, 86] width 137 height 24
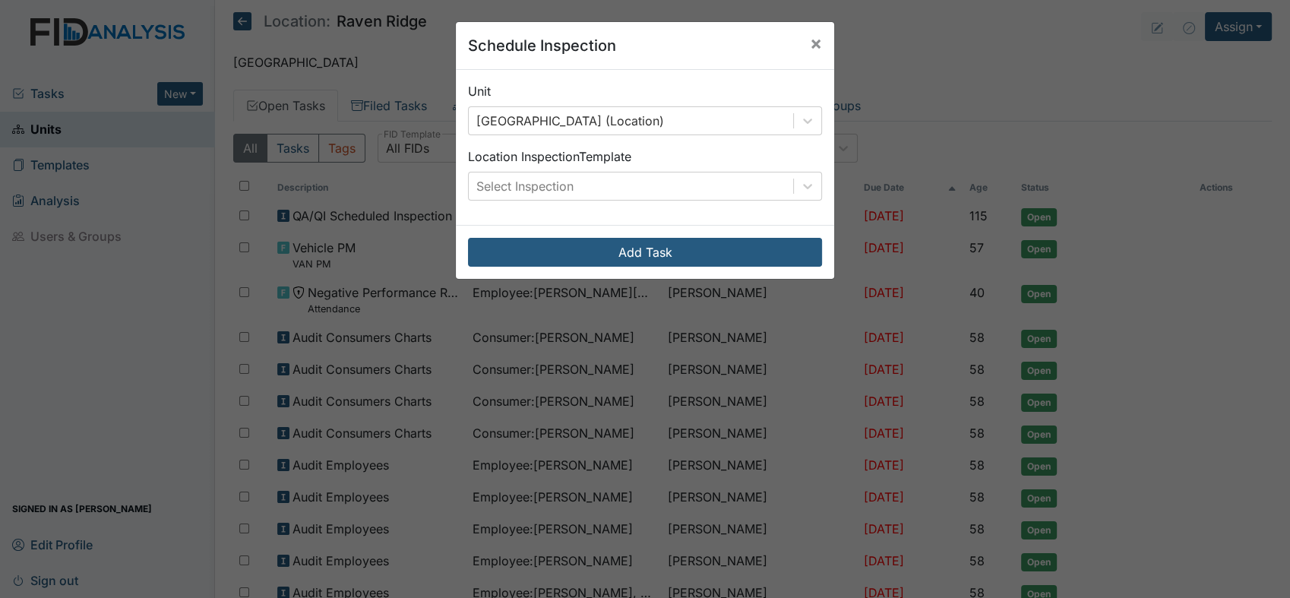
click at [771, 236] on div "Add Task" at bounding box center [645, 252] width 378 height 54
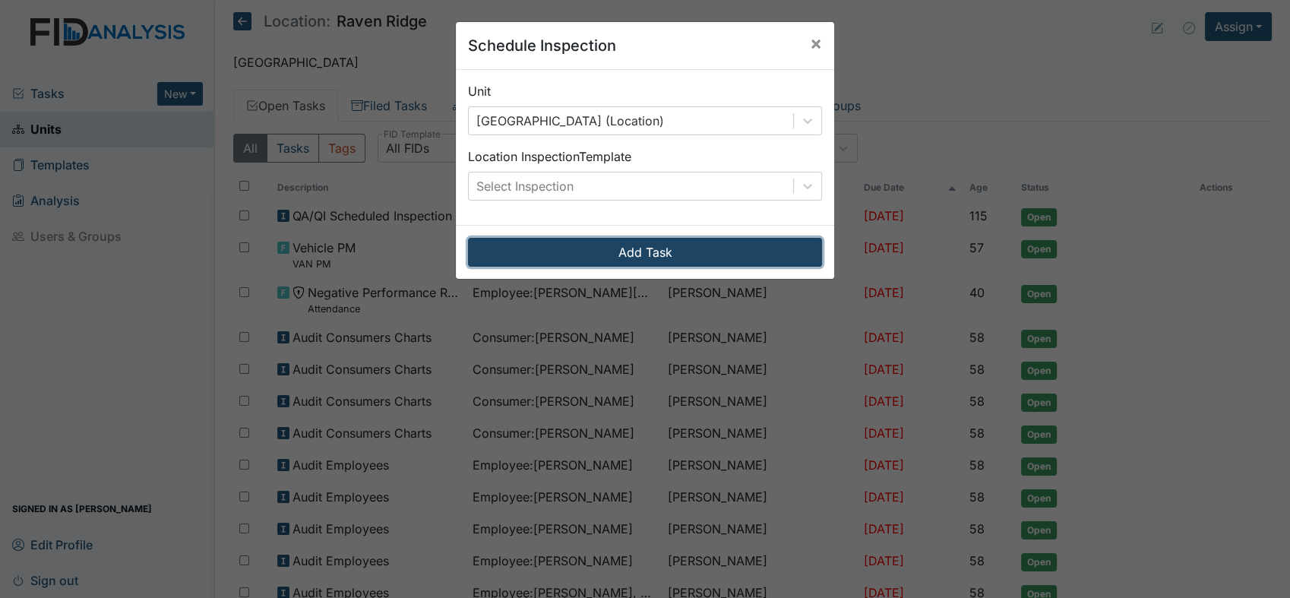
click at [754, 261] on button "Add Task" at bounding box center [645, 252] width 354 height 29
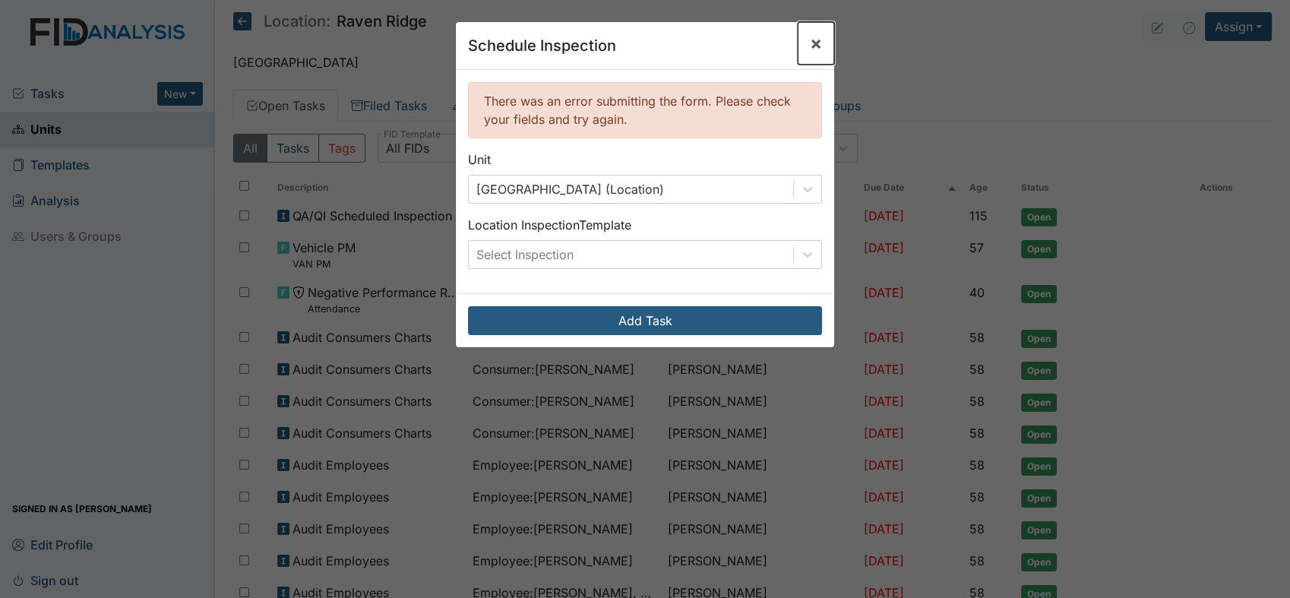
click at [802, 32] on button "×" at bounding box center [815, 43] width 36 height 43
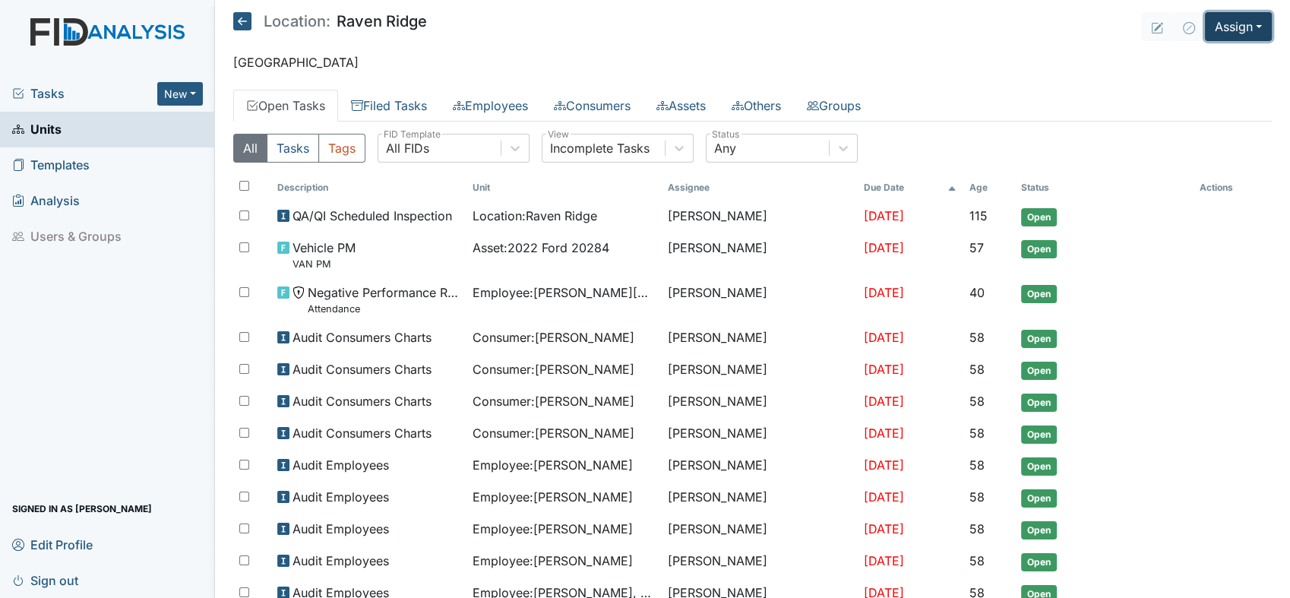
click at [1252, 27] on button "Assign" at bounding box center [1237, 26] width 67 height 29
click at [1238, 25] on button "Assign" at bounding box center [1237, 26] width 67 height 29
click at [1198, 62] on link "Assign Form" at bounding box center [1202, 61] width 137 height 24
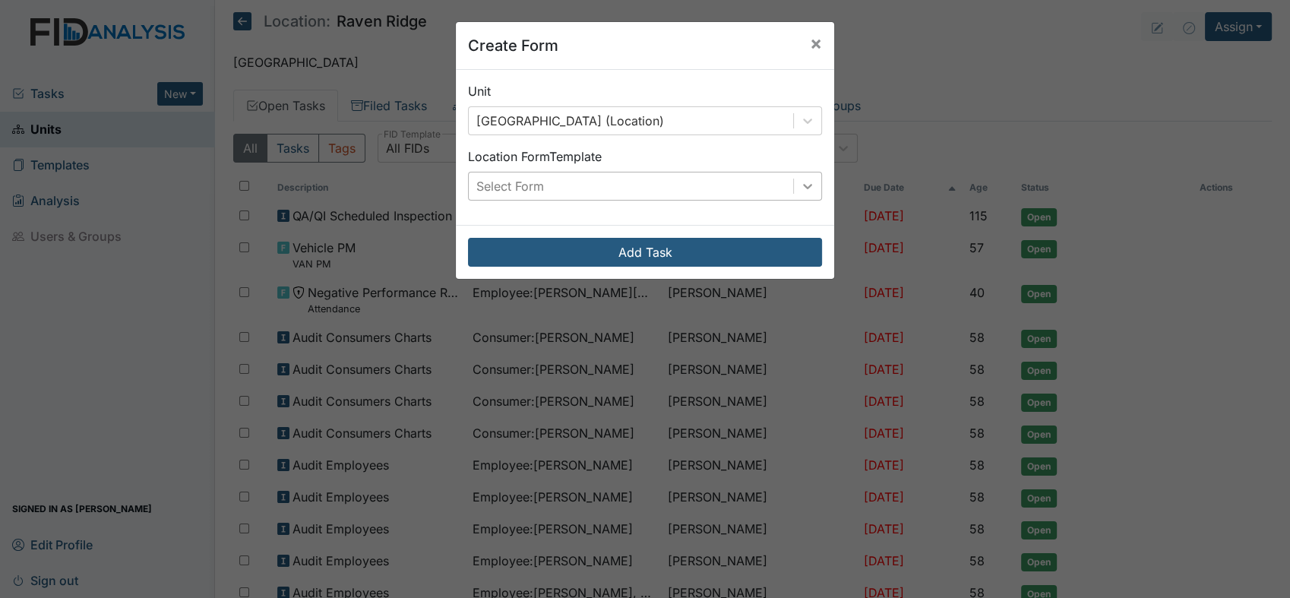
click at [803, 187] on icon at bounding box center [807, 186] width 9 height 5
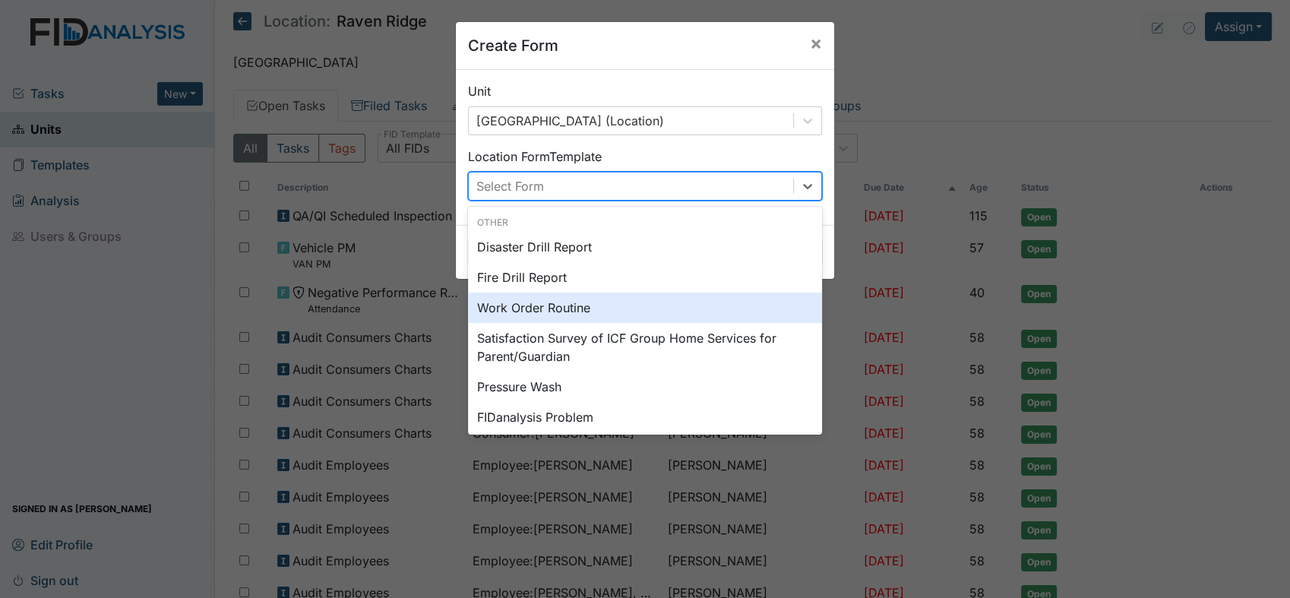
click at [584, 299] on div "Work Order Routine" at bounding box center [645, 307] width 354 height 30
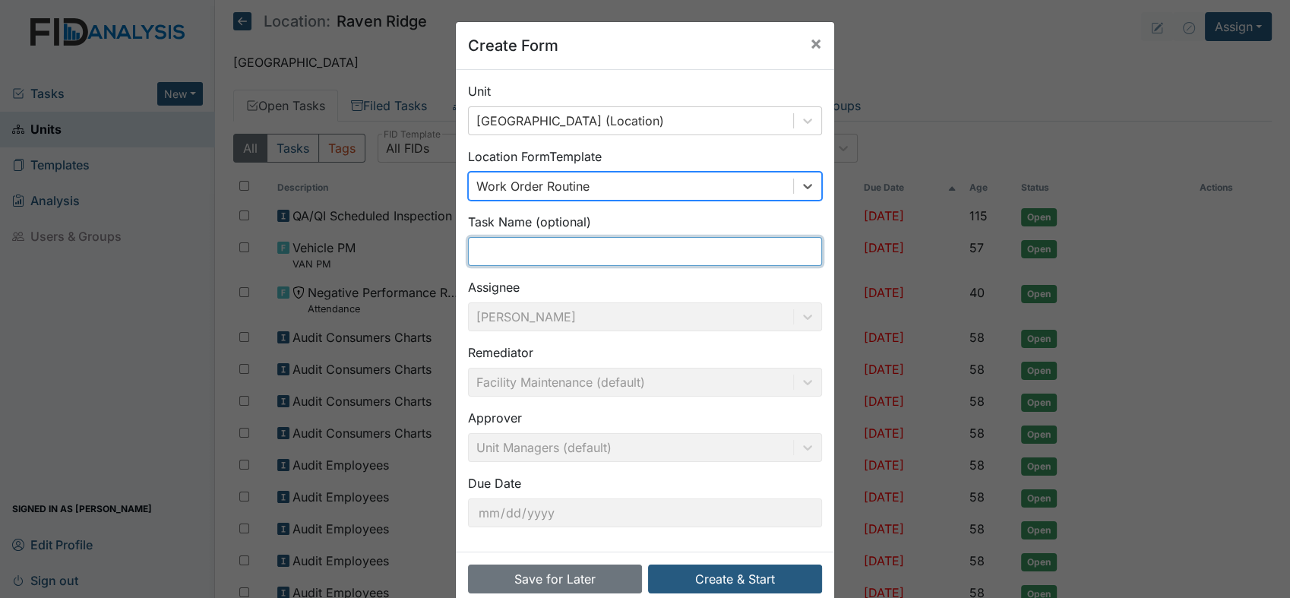
click at [522, 255] on input "text" at bounding box center [645, 251] width 354 height 29
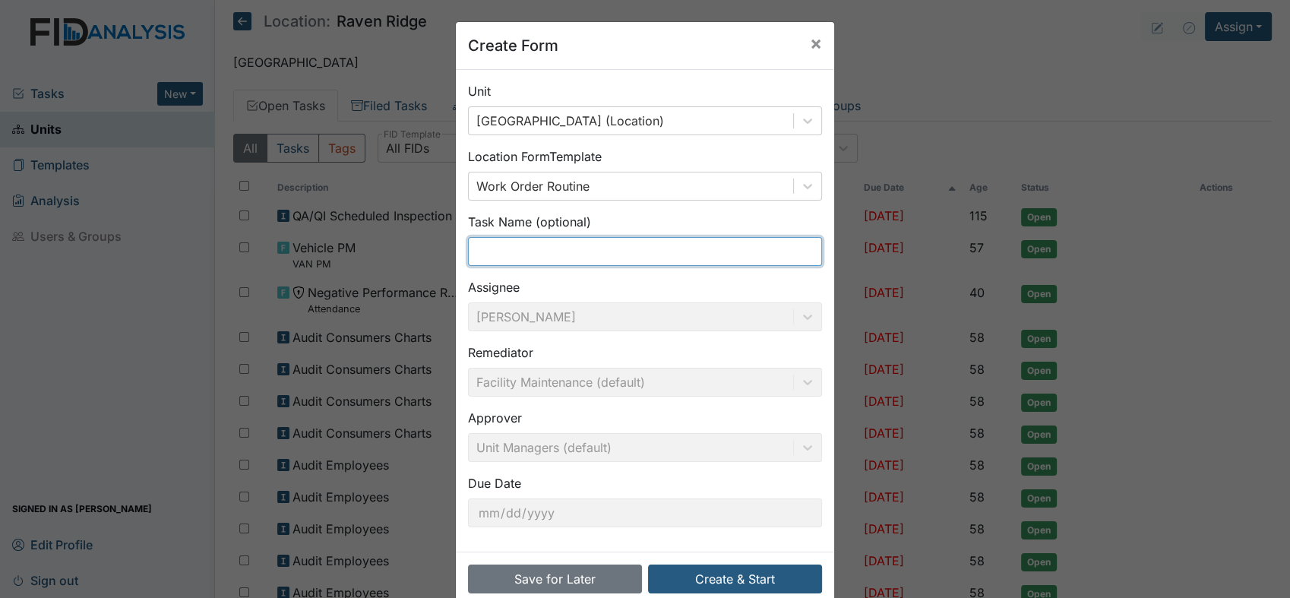
click at [522, 255] on input "text" at bounding box center [645, 251] width 354 height 29
click at [468, 246] on input "Blinds" at bounding box center [645, 251] width 354 height 29
type input "New Blinds"
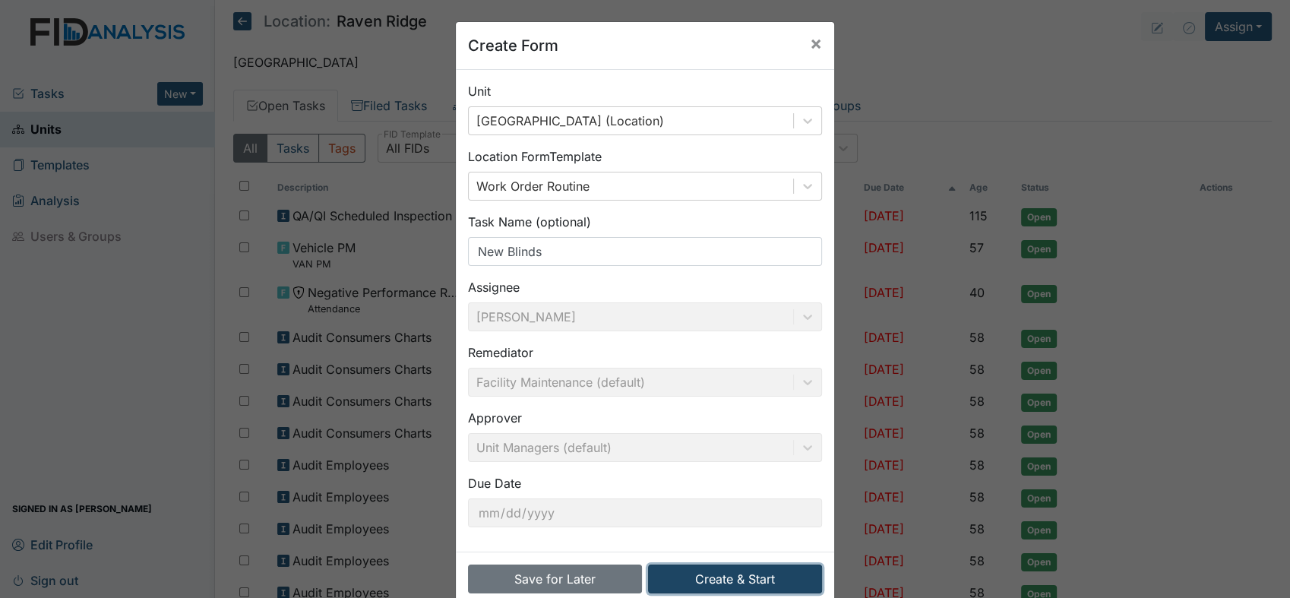
click at [728, 577] on button "Create & Start" at bounding box center [735, 578] width 174 height 29
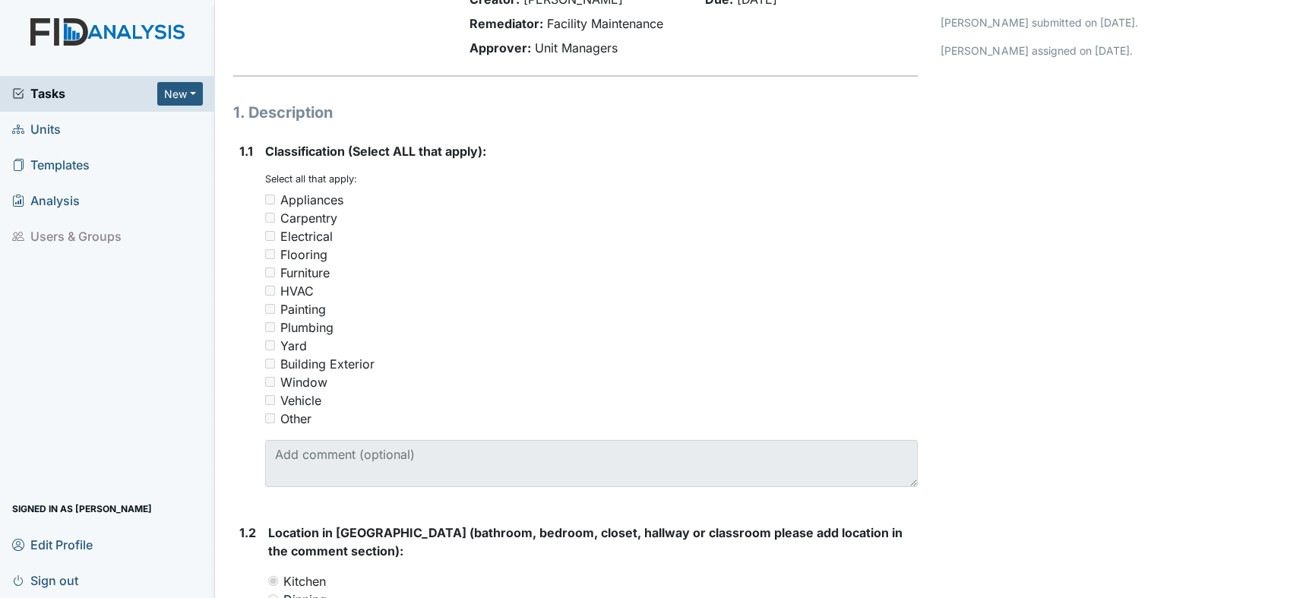
scroll to position [45, 0]
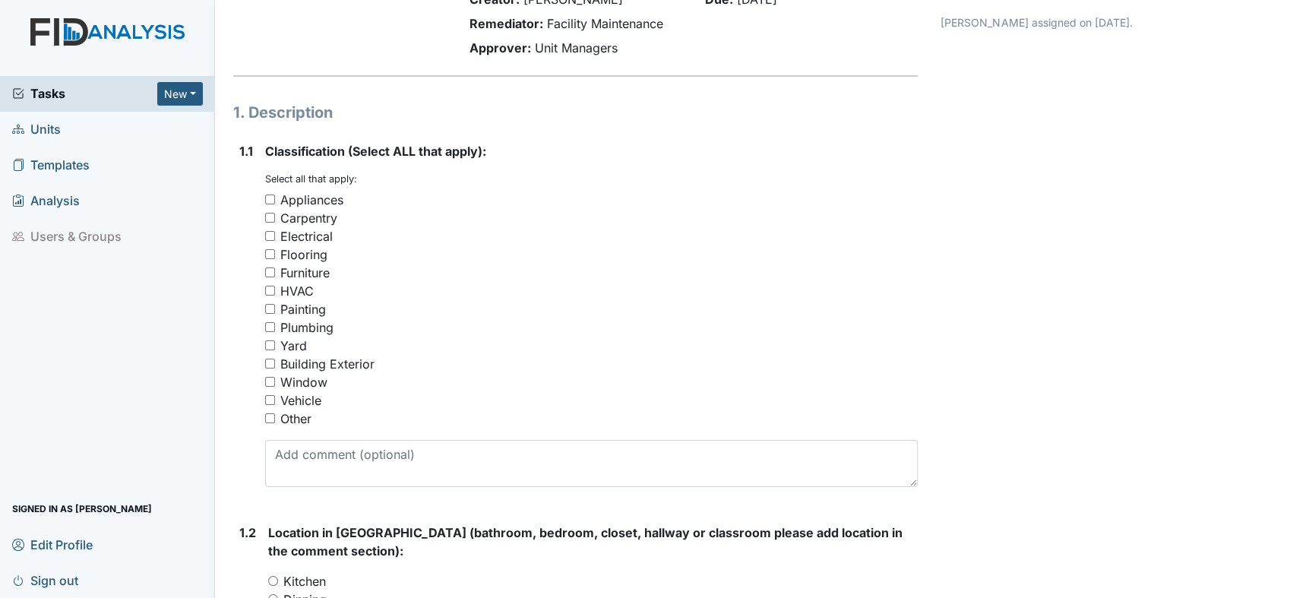
scroll to position [168, 0]
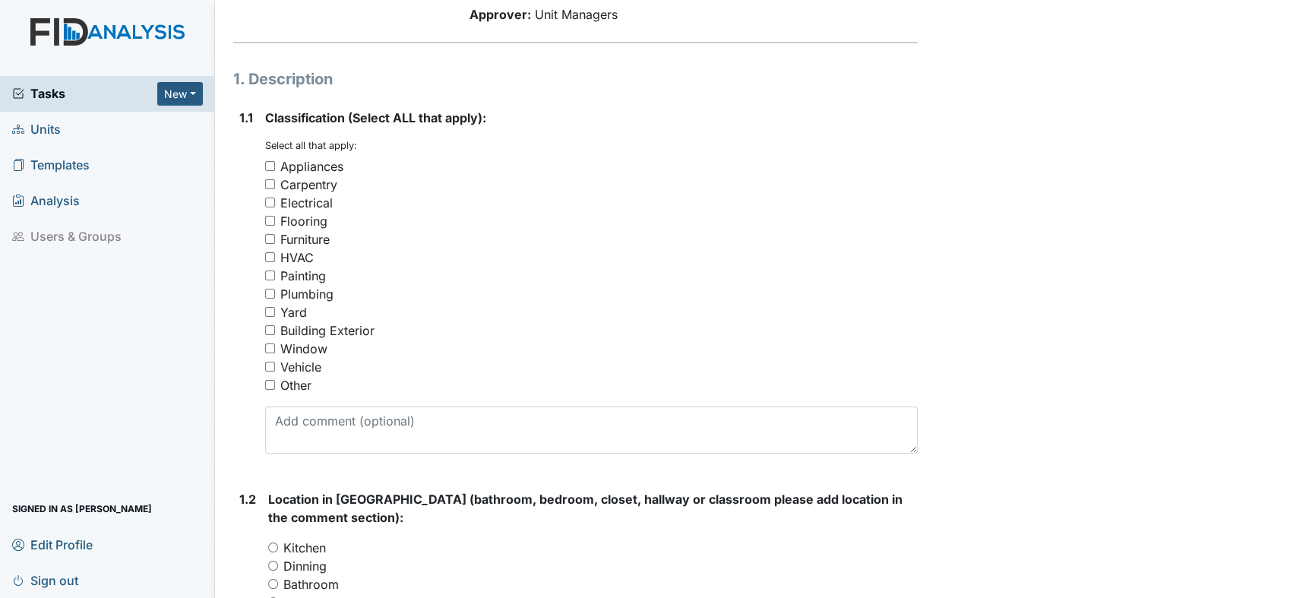
click at [270, 382] on input "Other" at bounding box center [270, 385] width 10 height 10
checkbox input "true"
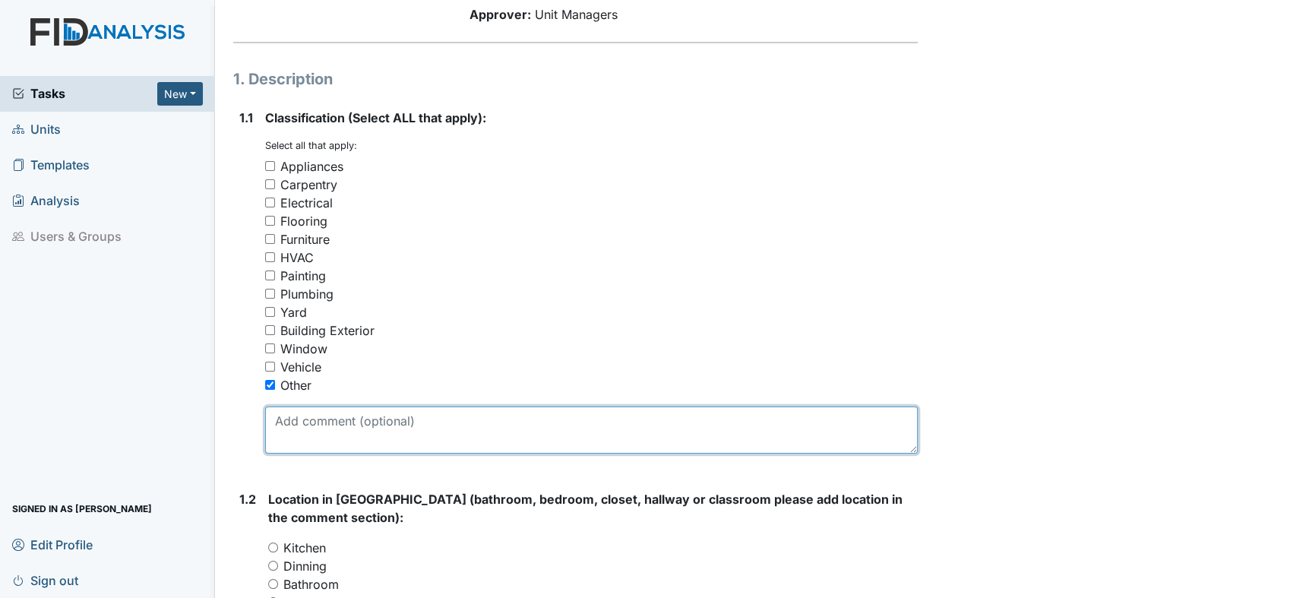
click at [279, 418] on textarea at bounding box center [591, 429] width 652 height 47
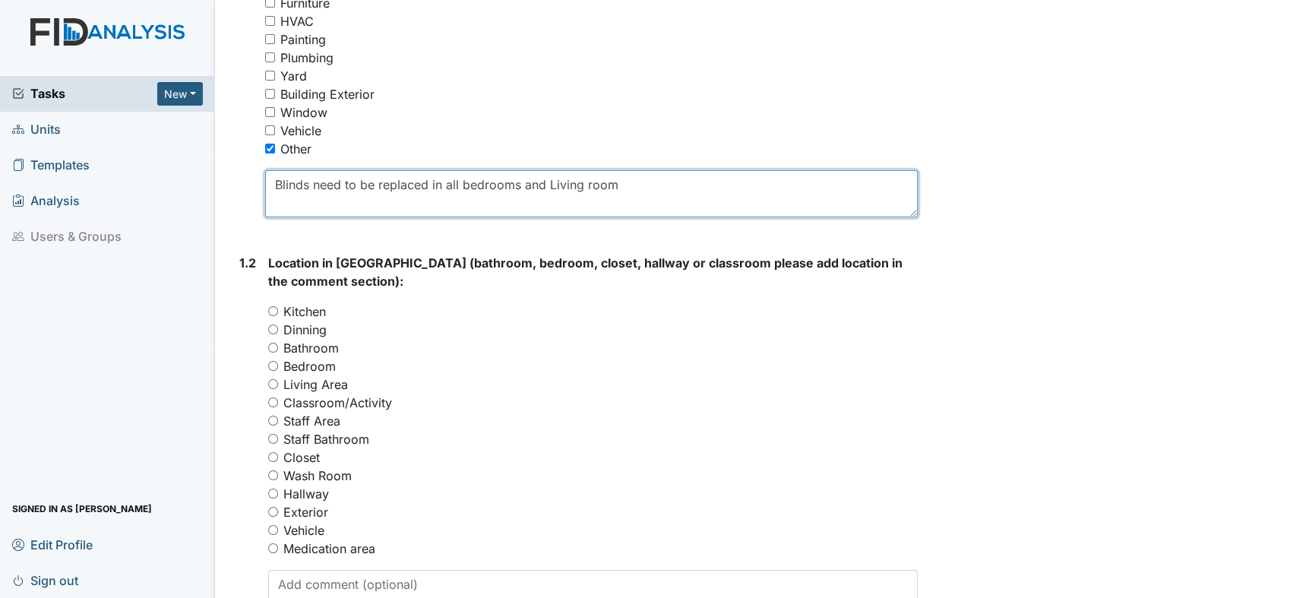
scroll to position [438, 0]
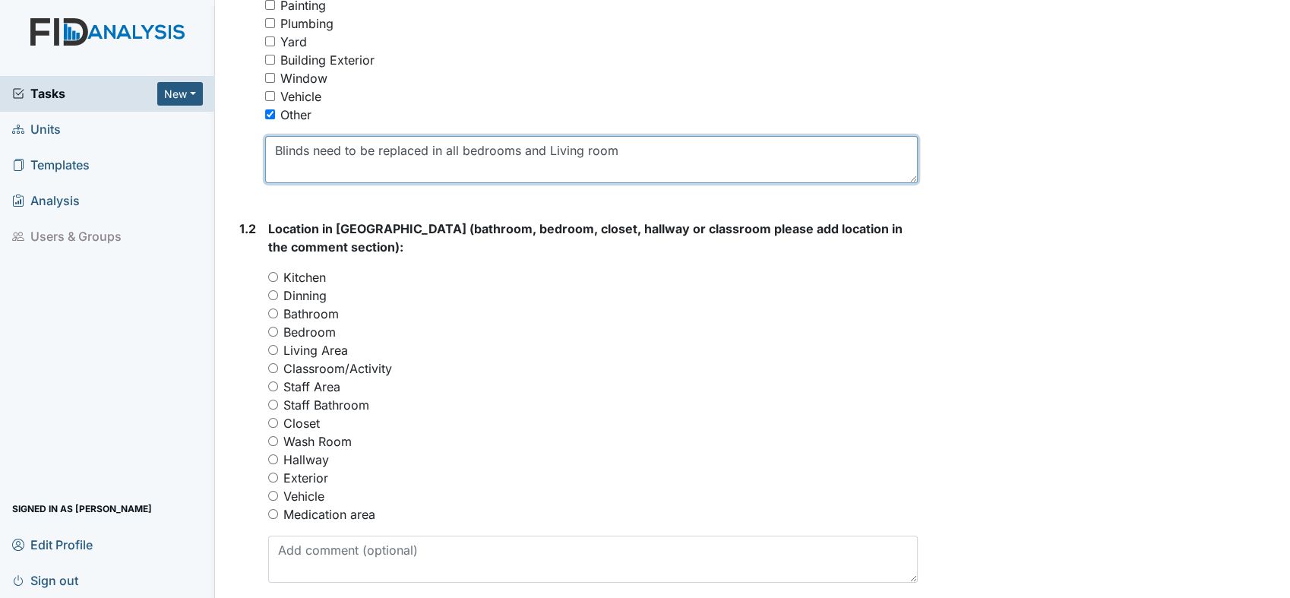
type textarea "Blinds need to be replaced in all bedrooms and Living room"
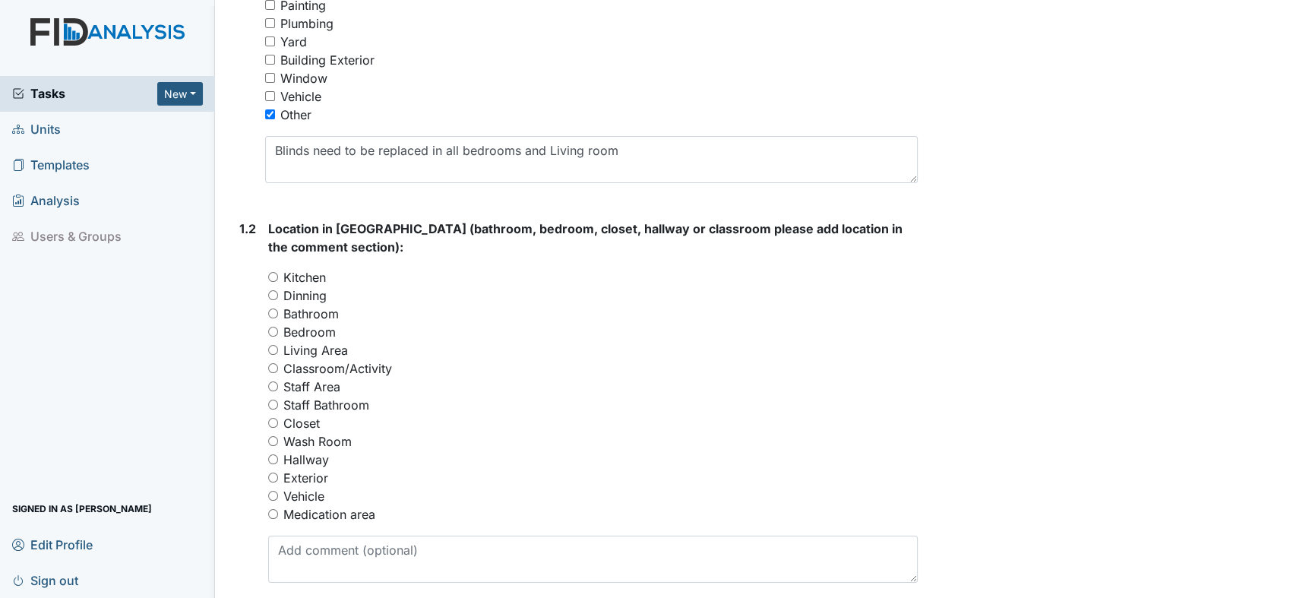
click at [277, 332] on input "Bedroom" at bounding box center [273, 332] width 10 height 10
radio input "true"
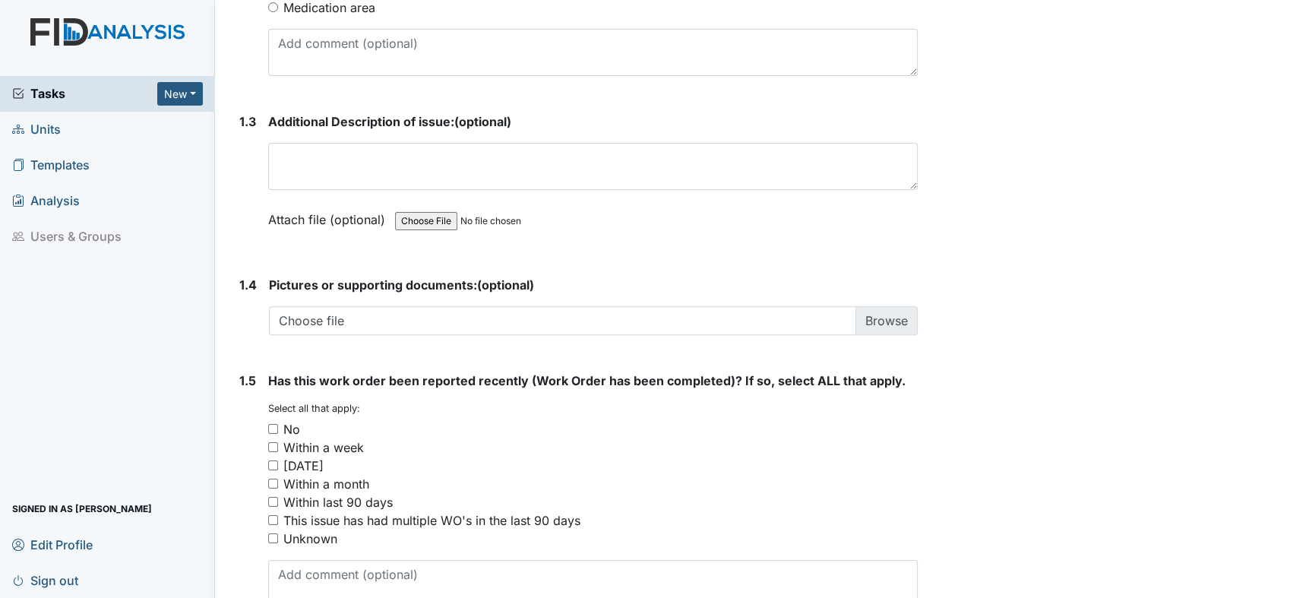
scroll to position [1024, 0]
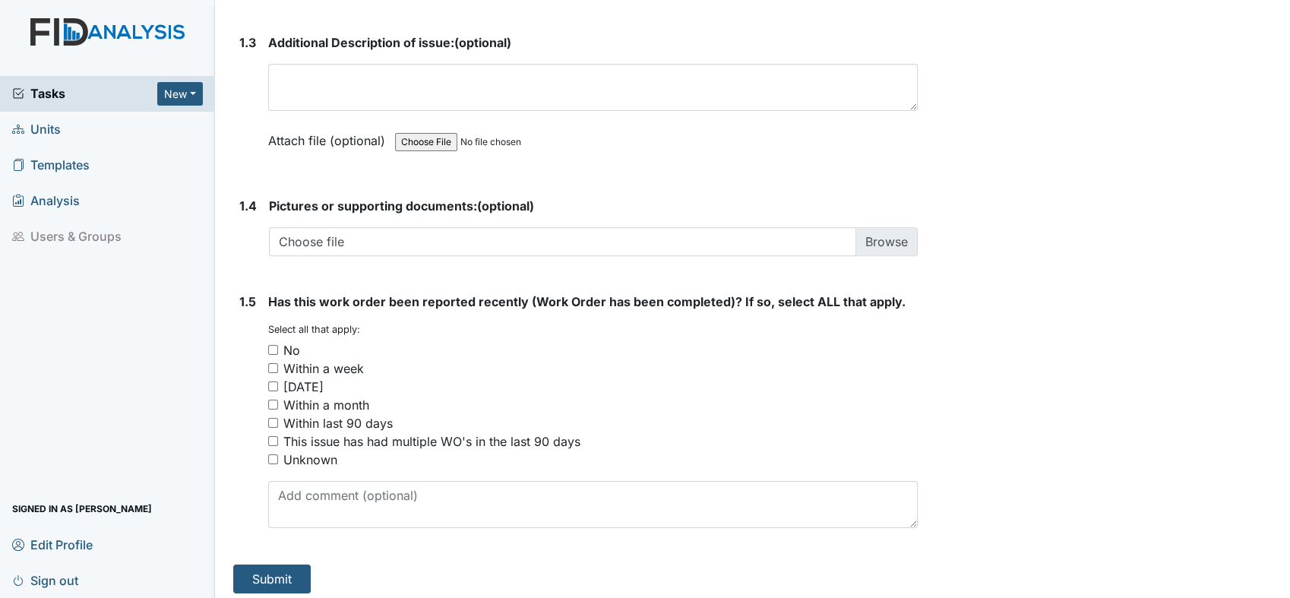
click at [278, 344] on div "No" at bounding box center [592, 350] width 649 height 18
click at [268, 348] on input "No" at bounding box center [273, 350] width 10 height 10
checkbox input "true"
click at [273, 576] on button "Submit" at bounding box center [271, 578] width 77 height 29
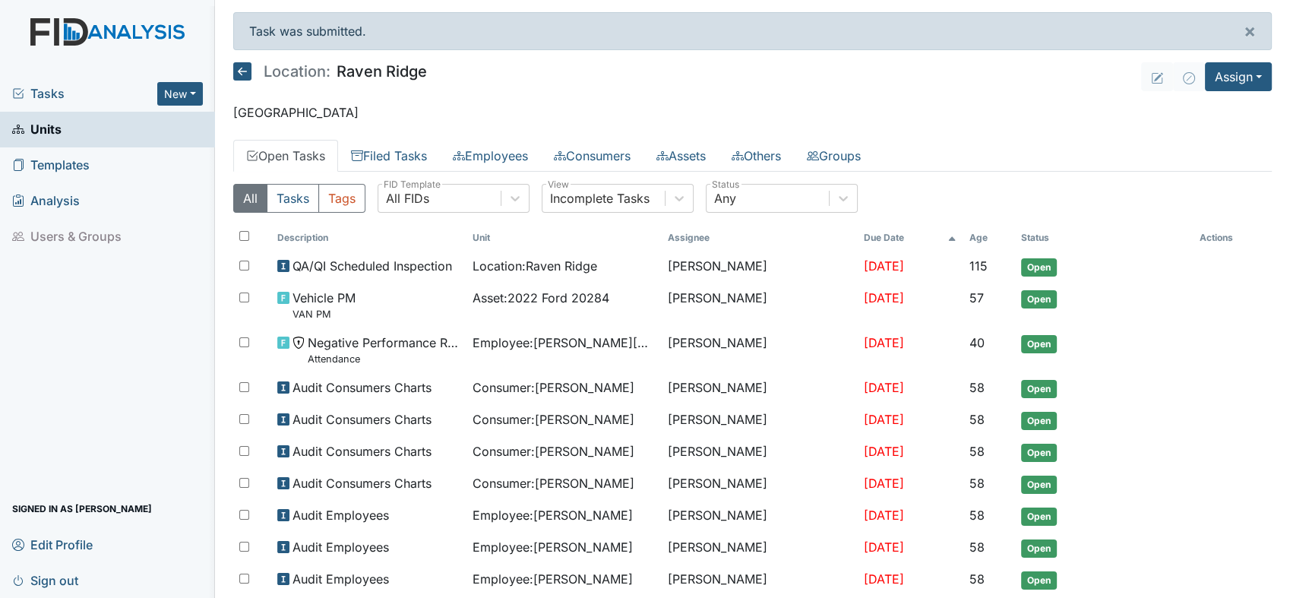
click at [112, 133] on link "Units" at bounding box center [107, 130] width 215 height 36
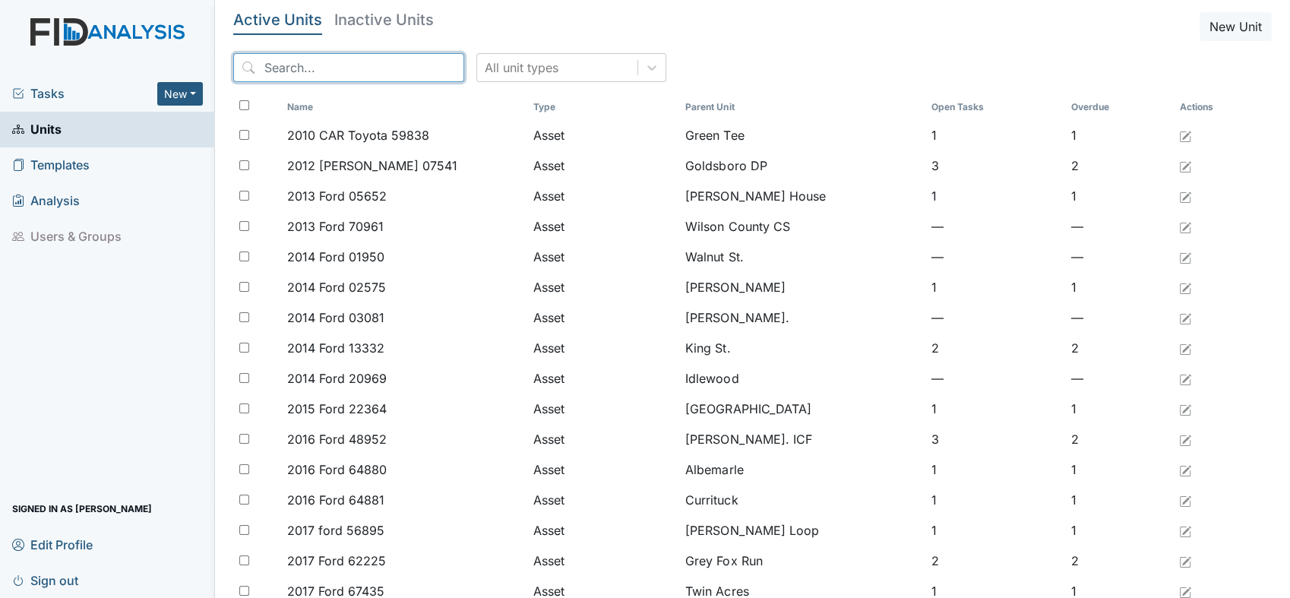
click at [278, 65] on input "search" at bounding box center [348, 67] width 231 height 29
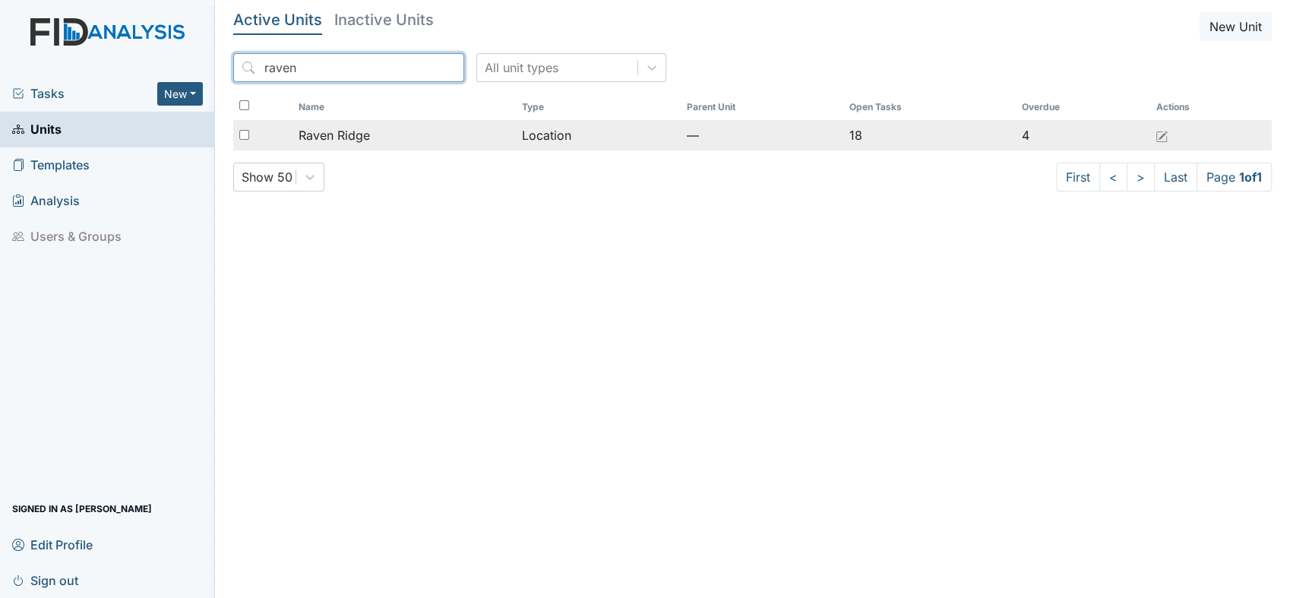
type input "raven"
click at [320, 144] on span "Raven Ridge" at bounding box center [333, 135] width 71 height 18
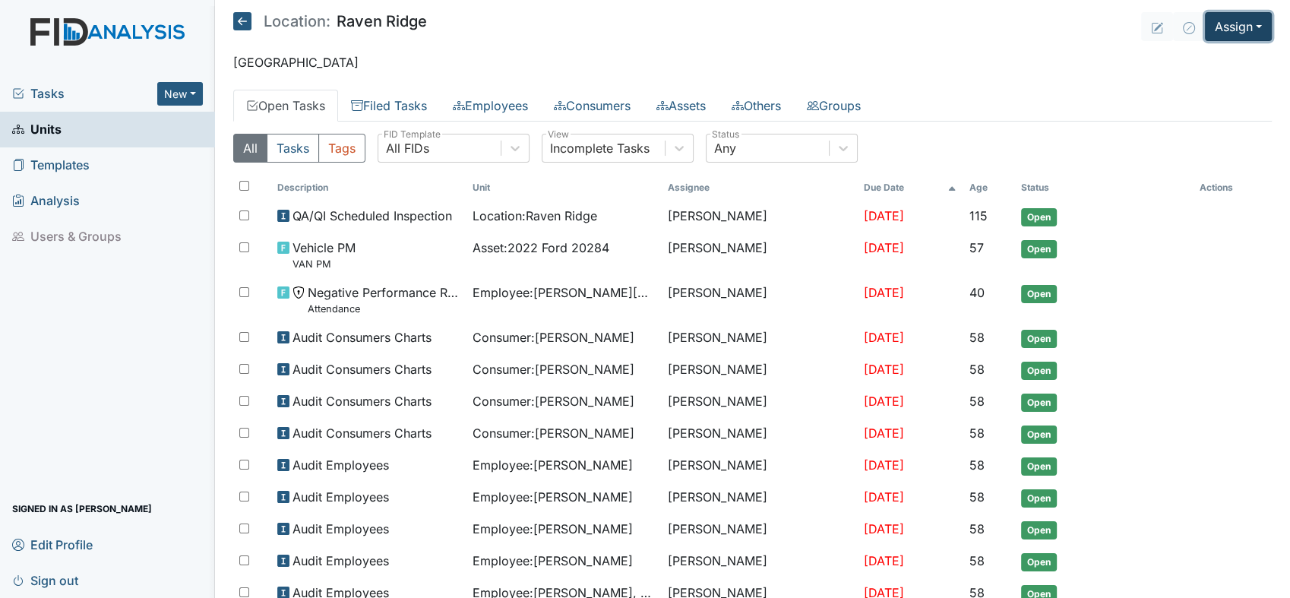
click at [1252, 30] on button "Assign" at bounding box center [1237, 26] width 67 height 29
click at [1205, 58] on link "Assign Form" at bounding box center [1202, 61] width 137 height 24
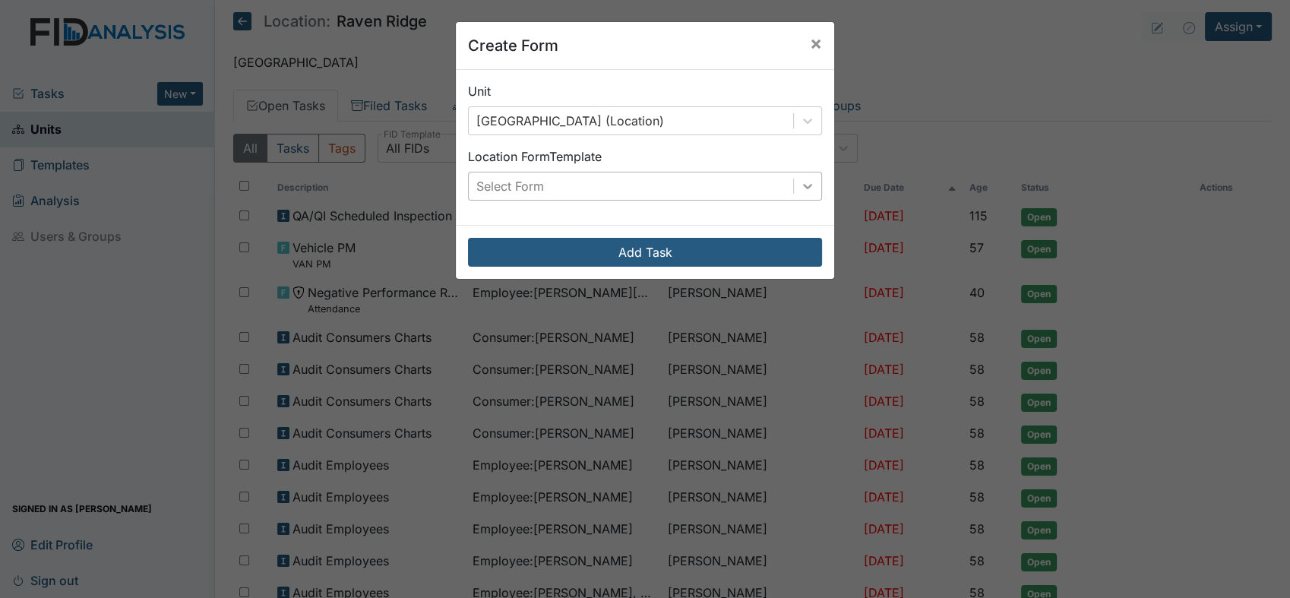
click at [803, 188] on icon at bounding box center [807, 185] width 15 height 15
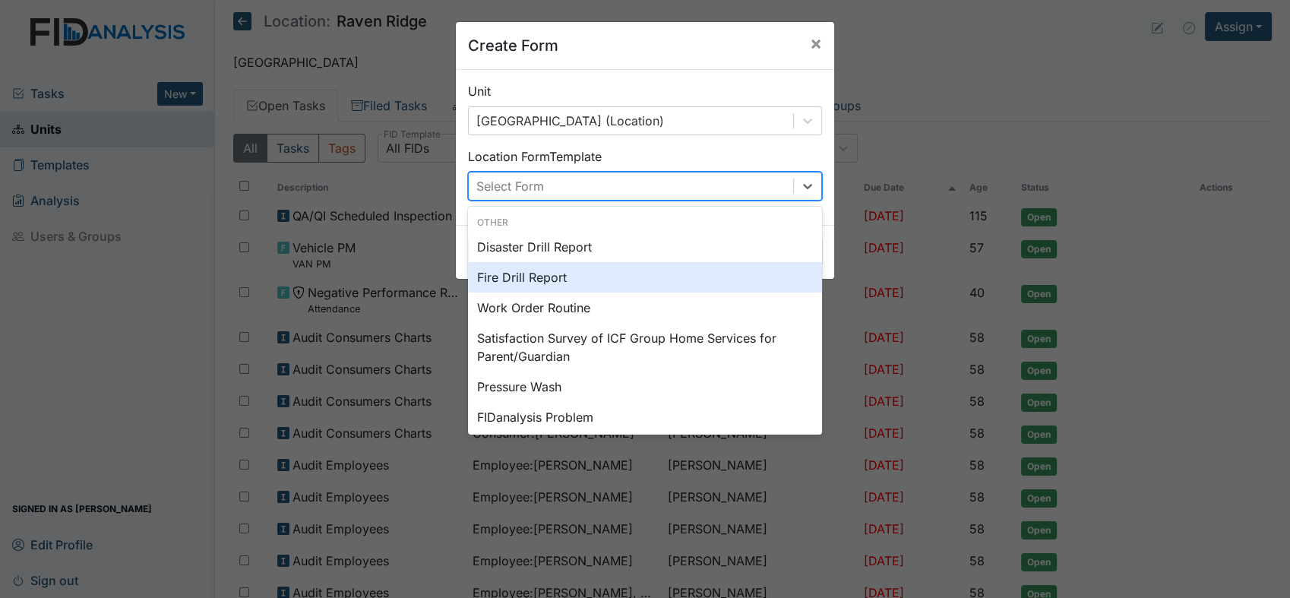
click at [586, 274] on div "Fire Drill Report" at bounding box center [645, 277] width 354 height 30
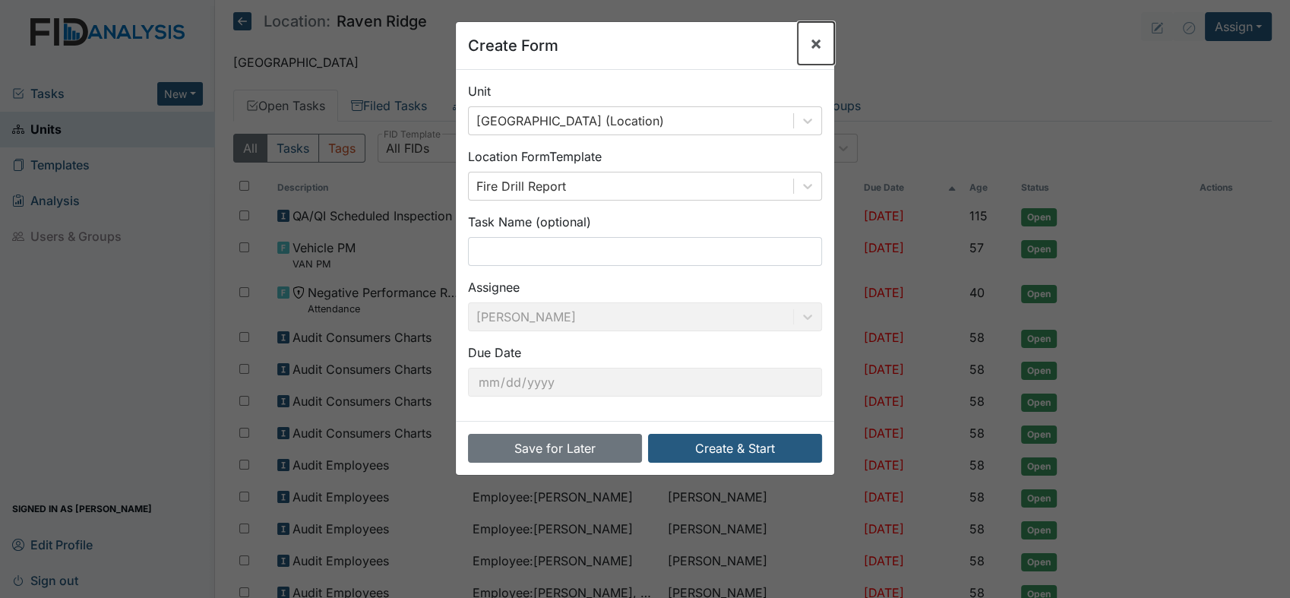
click at [810, 49] on span "×" at bounding box center [816, 43] width 12 height 22
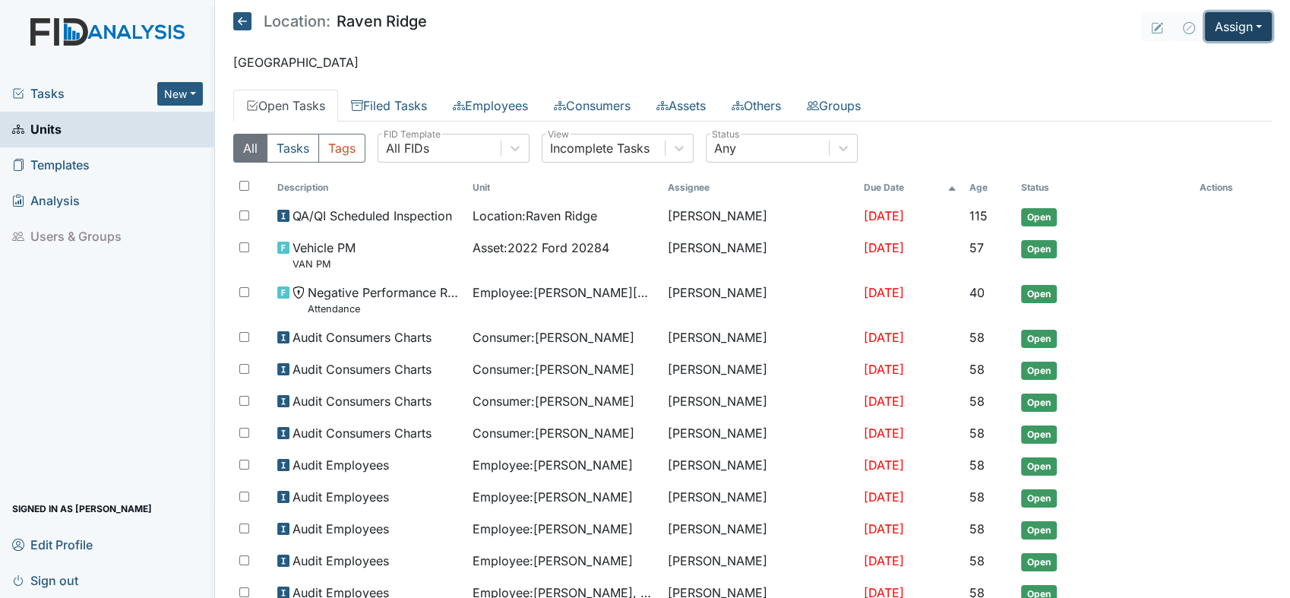
click at [1243, 24] on button "Assign" at bounding box center [1237, 26] width 67 height 29
click at [1180, 67] on link "Assign Form" at bounding box center [1202, 61] width 137 height 24
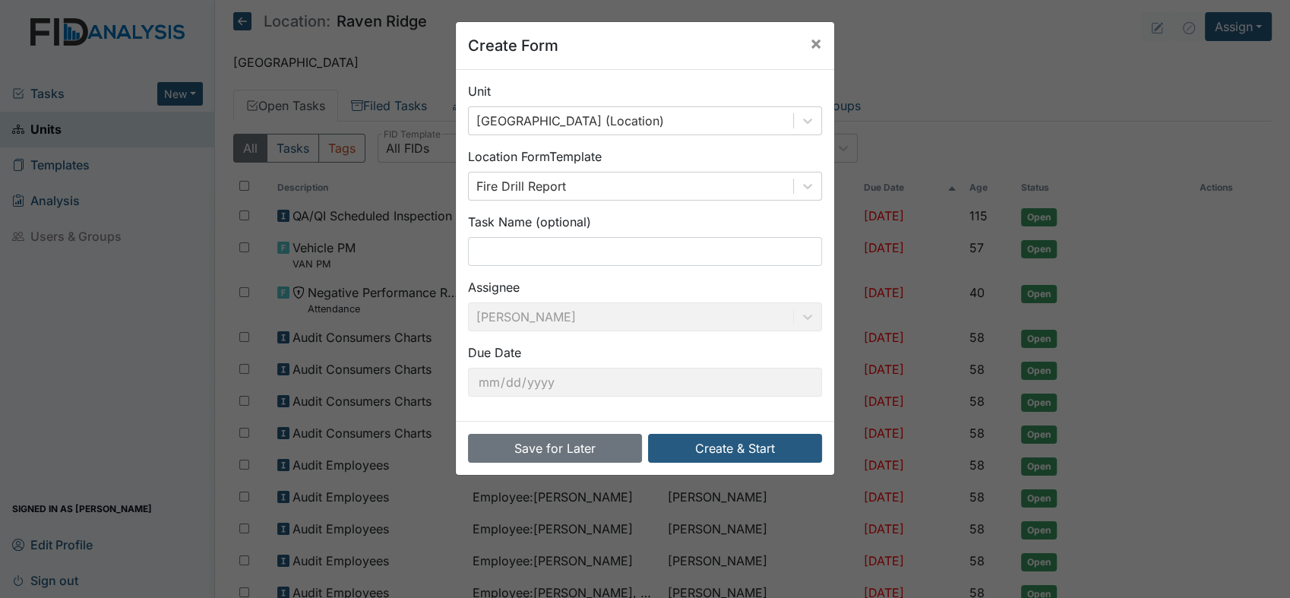
click at [796, 318] on div "Assignee Conswella Graham" at bounding box center [645, 304] width 354 height 53
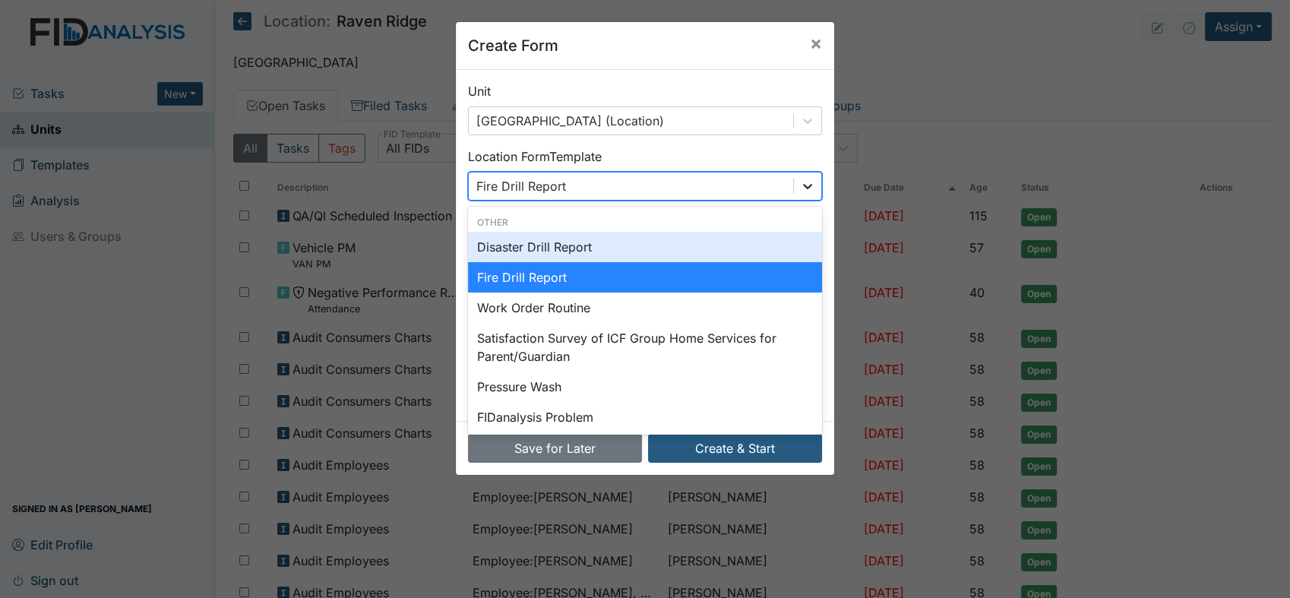
click at [807, 182] on icon at bounding box center [807, 185] width 15 height 15
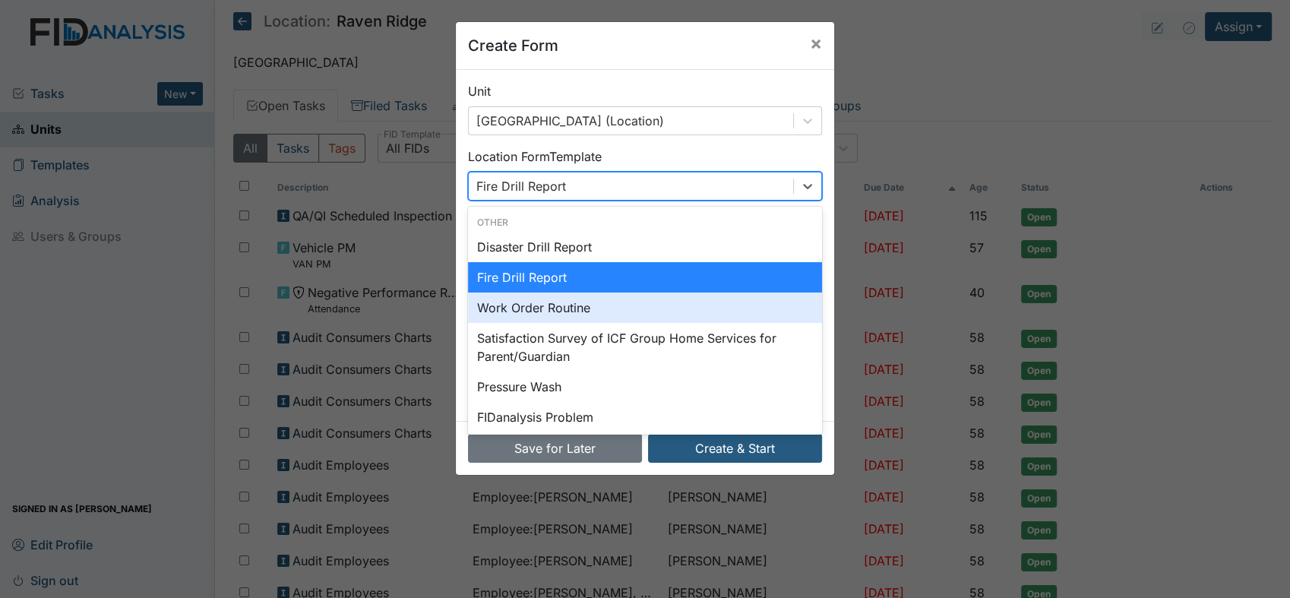
click at [599, 316] on div "Work Order Routine" at bounding box center [645, 307] width 354 height 30
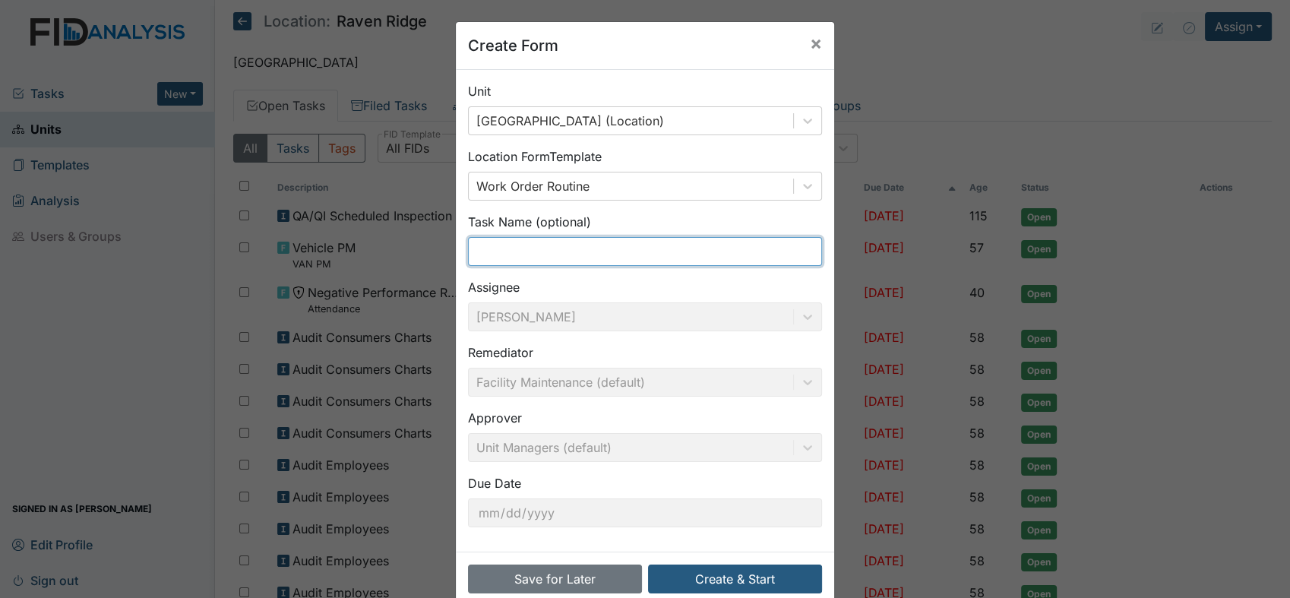
click at [550, 254] on input "text" at bounding box center [645, 251] width 354 height 29
click at [505, 249] on input "text" at bounding box center [645, 251] width 354 height 29
type input "hole in wall"
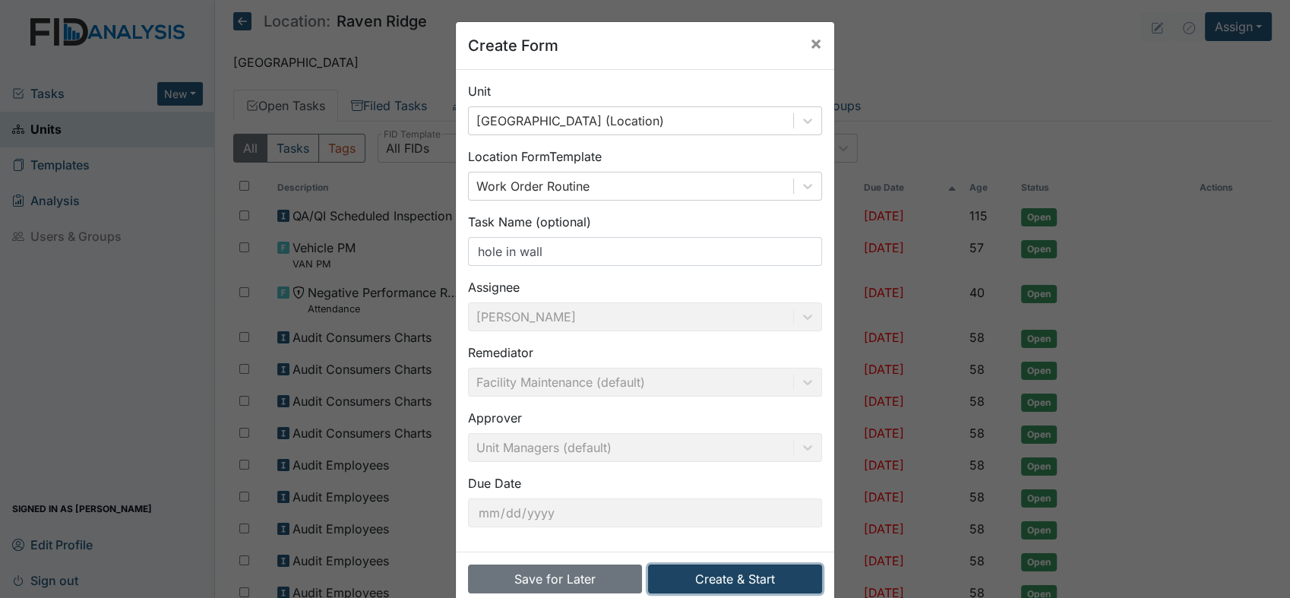
click at [690, 583] on button "Create & Start" at bounding box center [735, 578] width 174 height 29
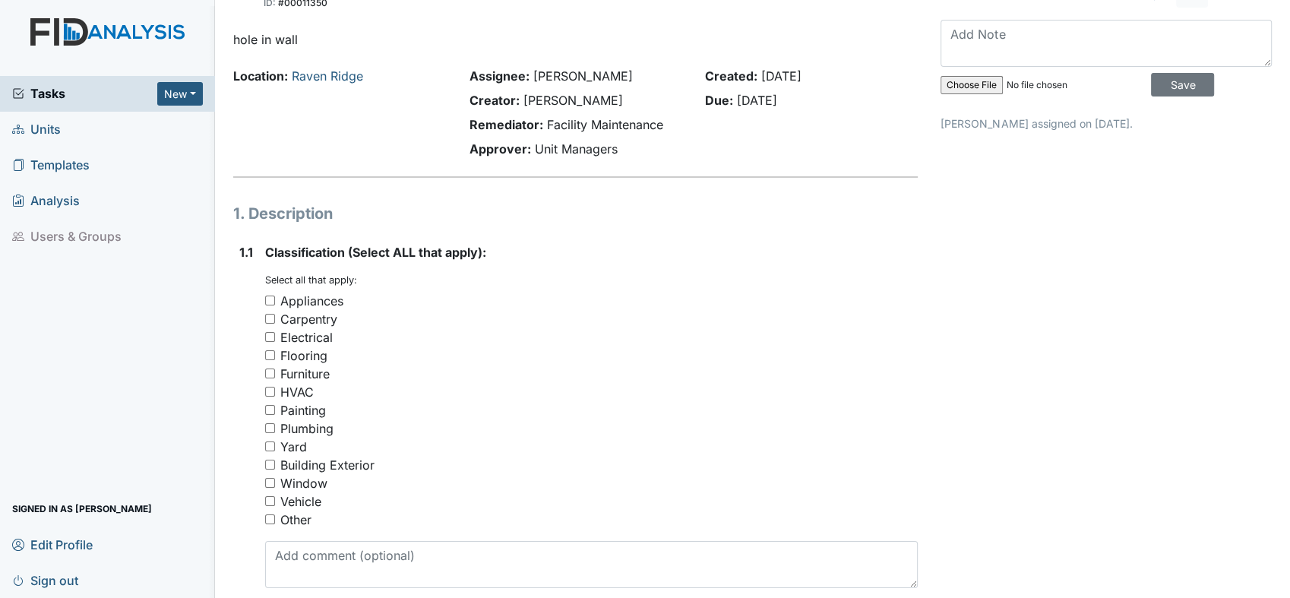
scroll to position [112, 0]
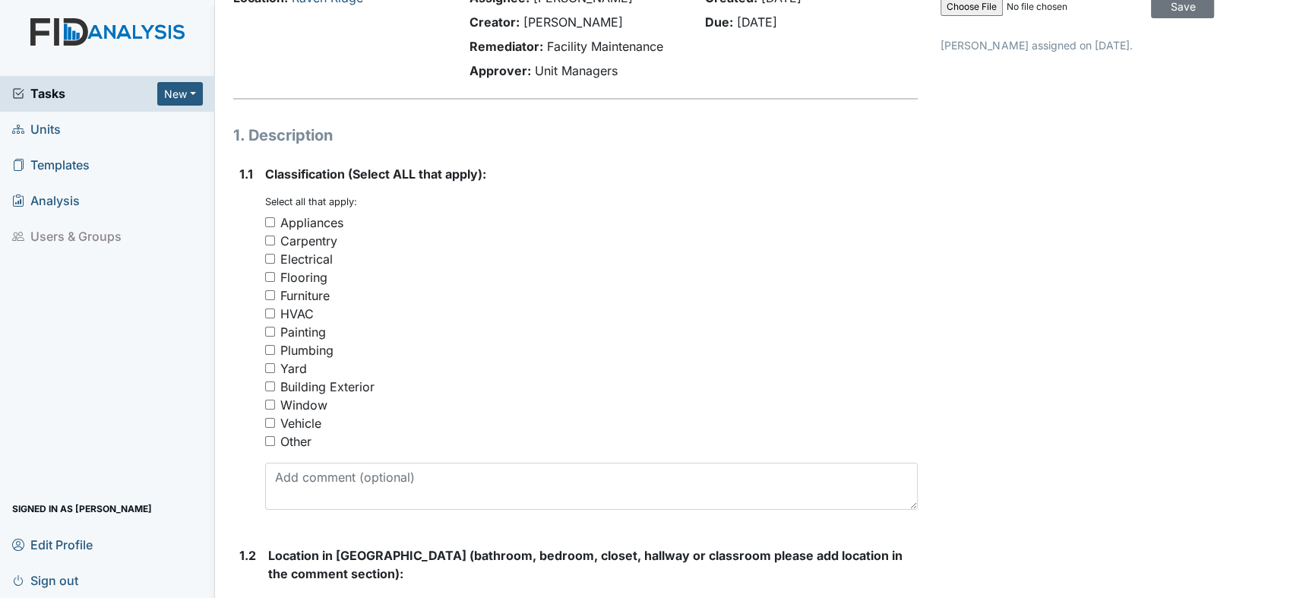
click at [324, 450] on div "Classification (Select ALL that apply): You must select one or more of the belo…" at bounding box center [591, 337] width 652 height 345
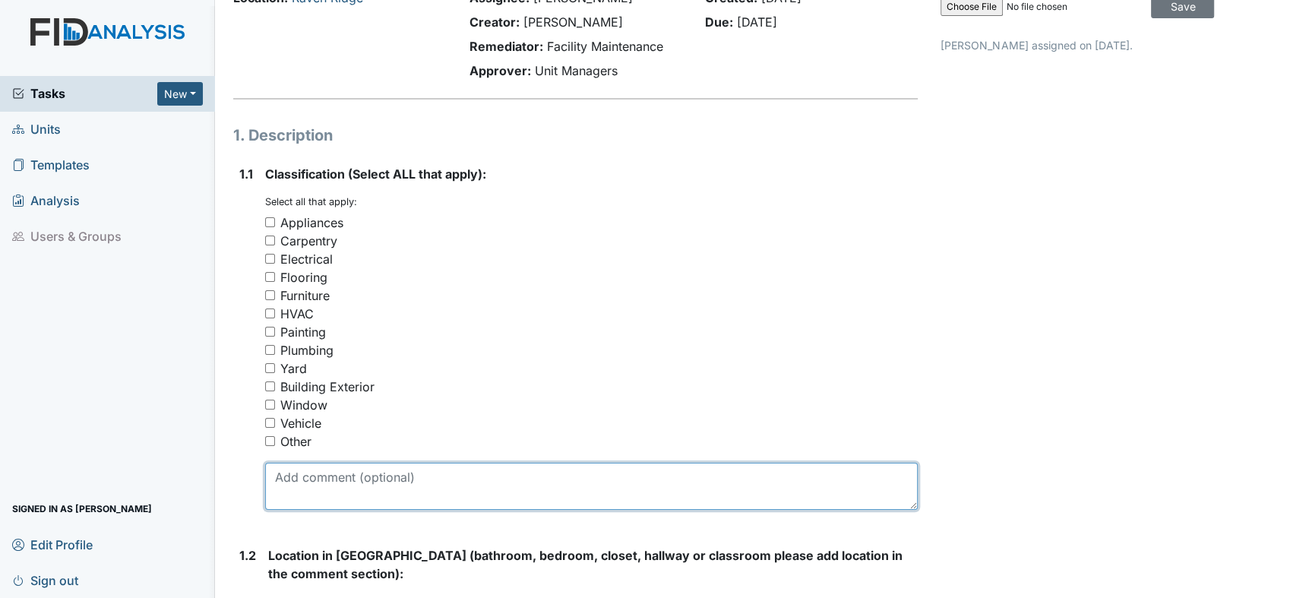
click at [315, 467] on textarea at bounding box center [591, 486] width 652 height 47
click at [283, 474] on textarea "A bedroom 2 has a hole behind bed" at bounding box center [591, 486] width 652 height 47
click at [494, 478] on textarea "bedroom 2 has a hole behind bed" at bounding box center [591, 486] width 652 height 47
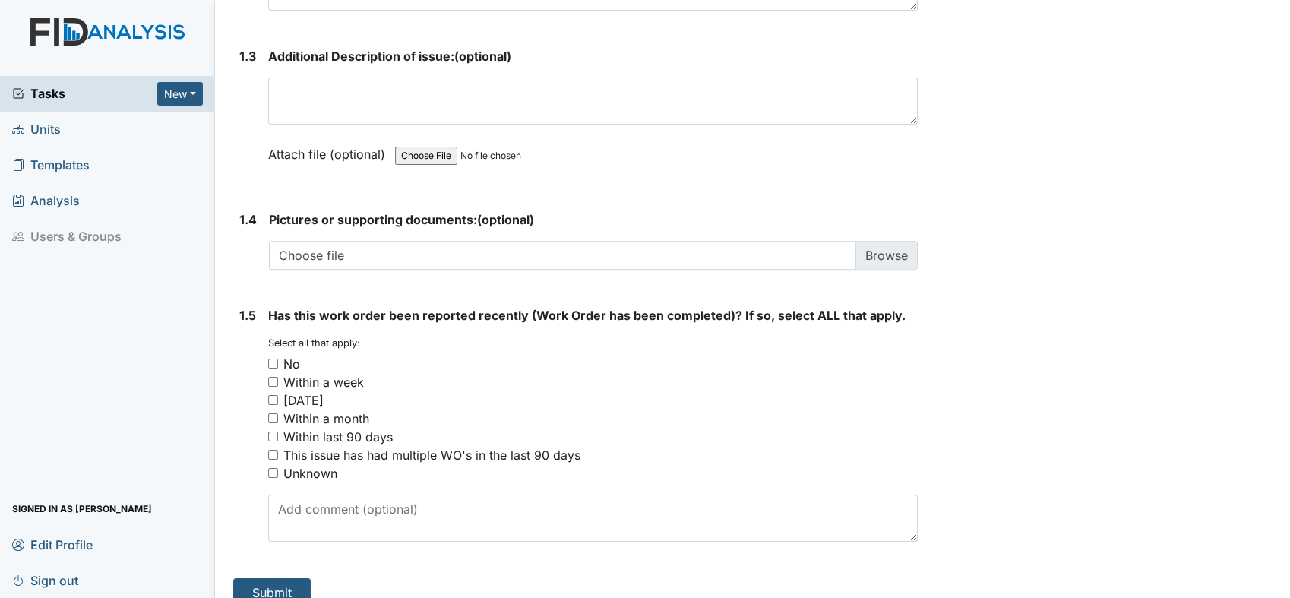
scroll to position [1023, 0]
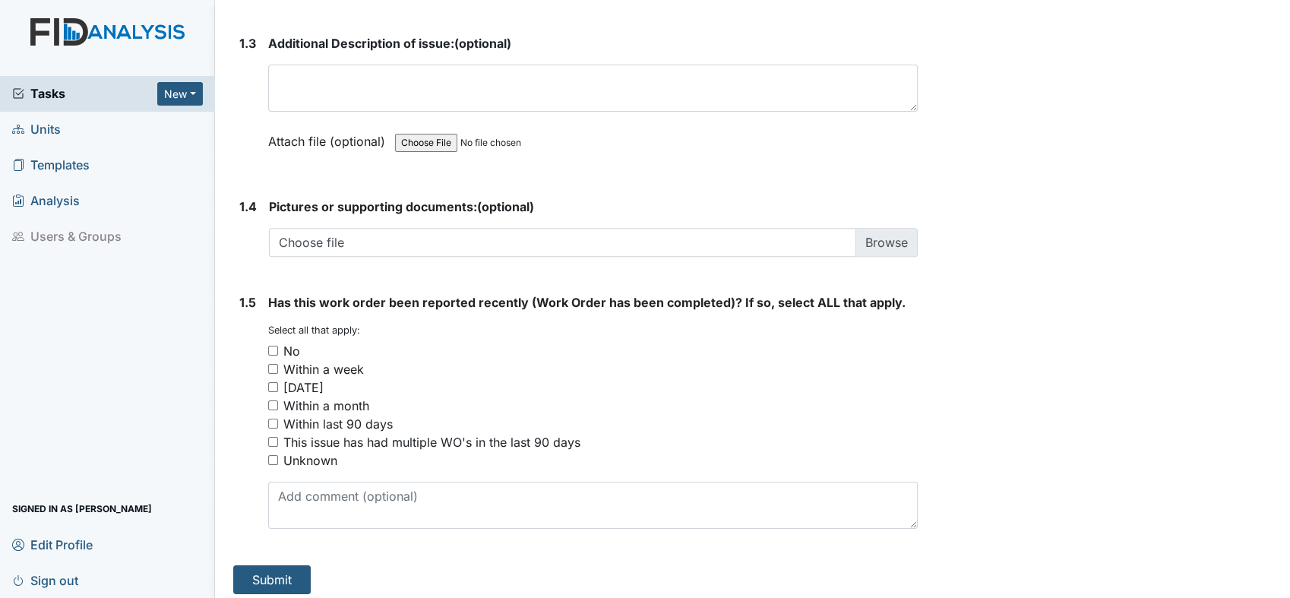
type textarea "bedroom 2 has a hole behind bed, in the Living room there is a hole behind the …"
click at [272, 347] on input "No" at bounding box center [273, 351] width 10 height 10
checkbox input "true"
click at [257, 575] on button "Submit" at bounding box center [271, 579] width 77 height 29
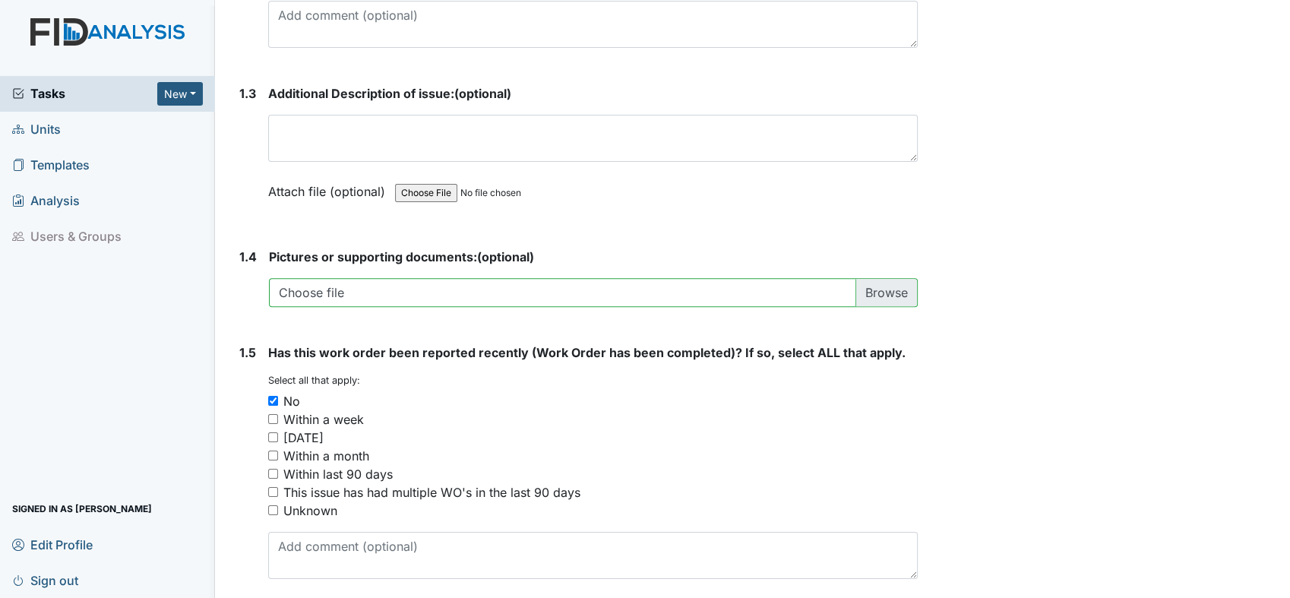
scroll to position [1080, 0]
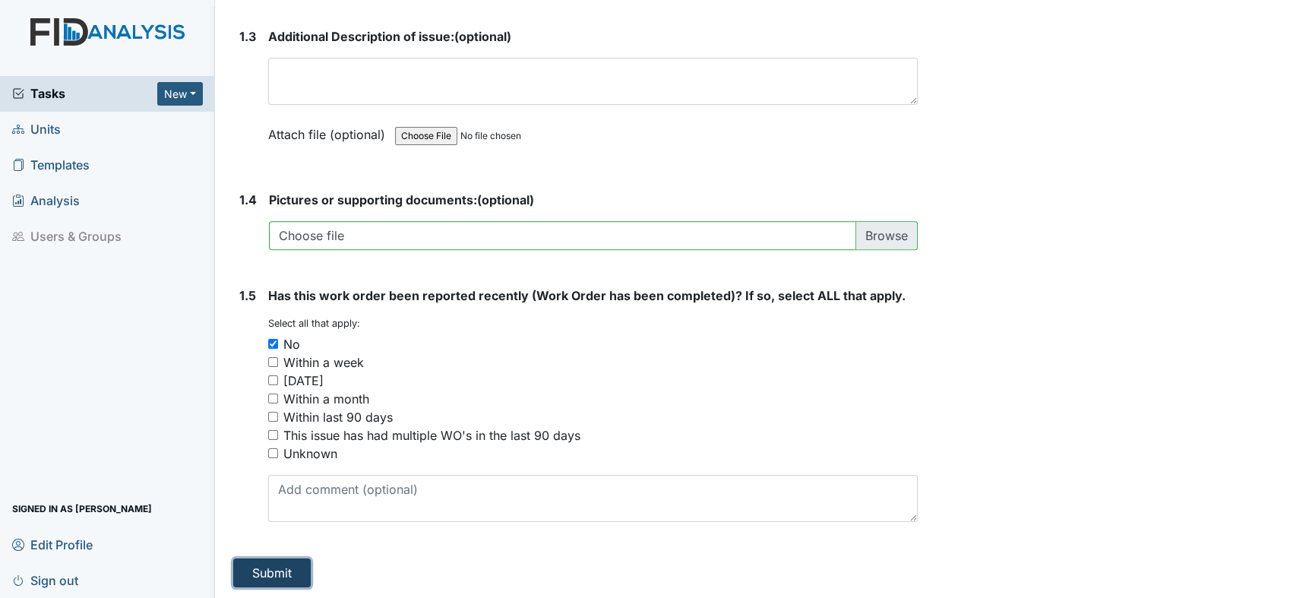
click at [286, 567] on button "Submit" at bounding box center [271, 572] width 77 height 29
drag, startPoint x: 1283, startPoint y: 450, endPoint x: 1143, endPoint y: 99, distance: 378.0
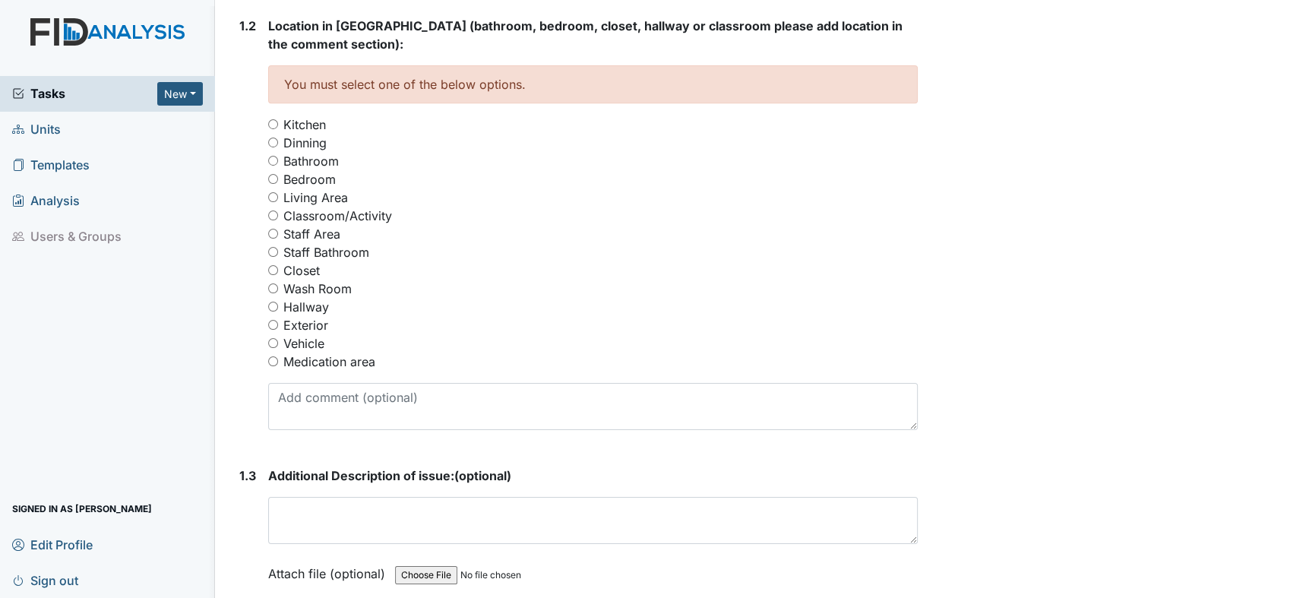
scroll to position [619, 0]
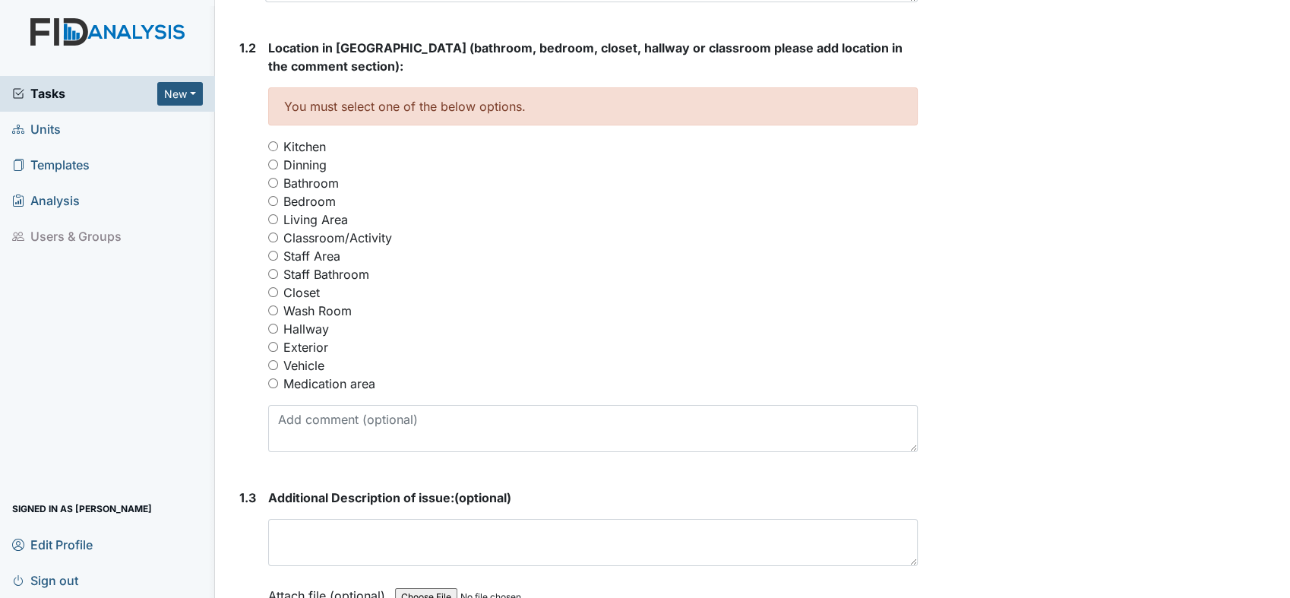
click at [271, 194] on div "Bedroom" at bounding box center [592, 201] width 649 height 18
click at [276, 200] on input "Bedroom" at bounding box center [273, 201] width 10 height 10
radio input "true"
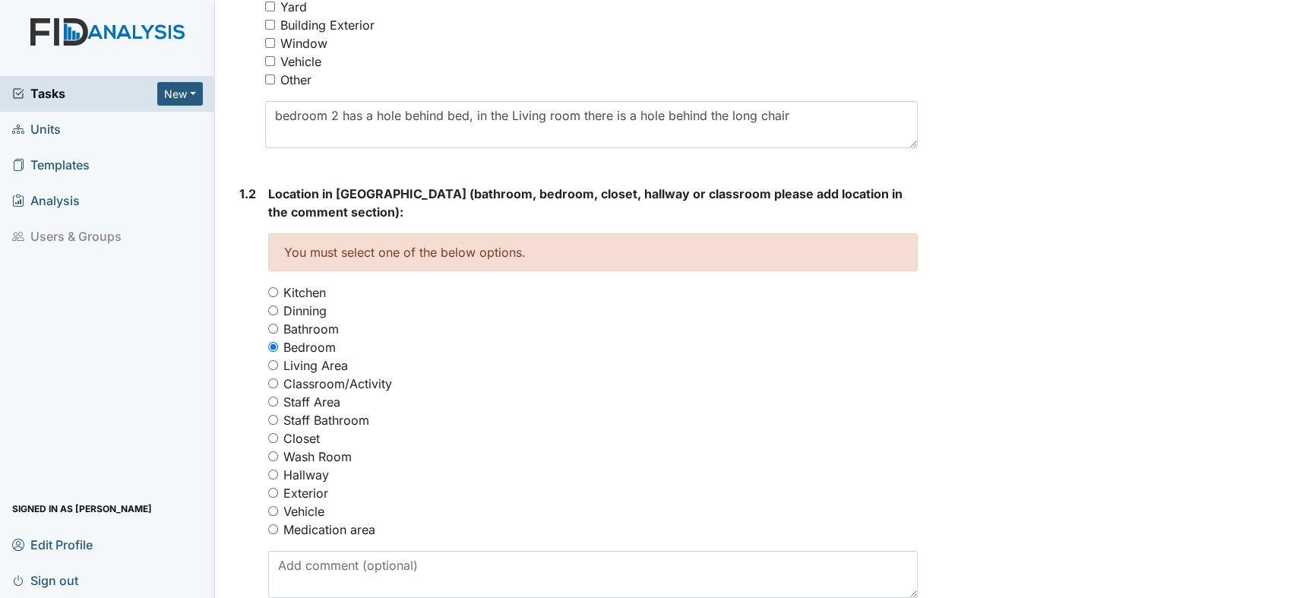
scroll to position [1080, 0]
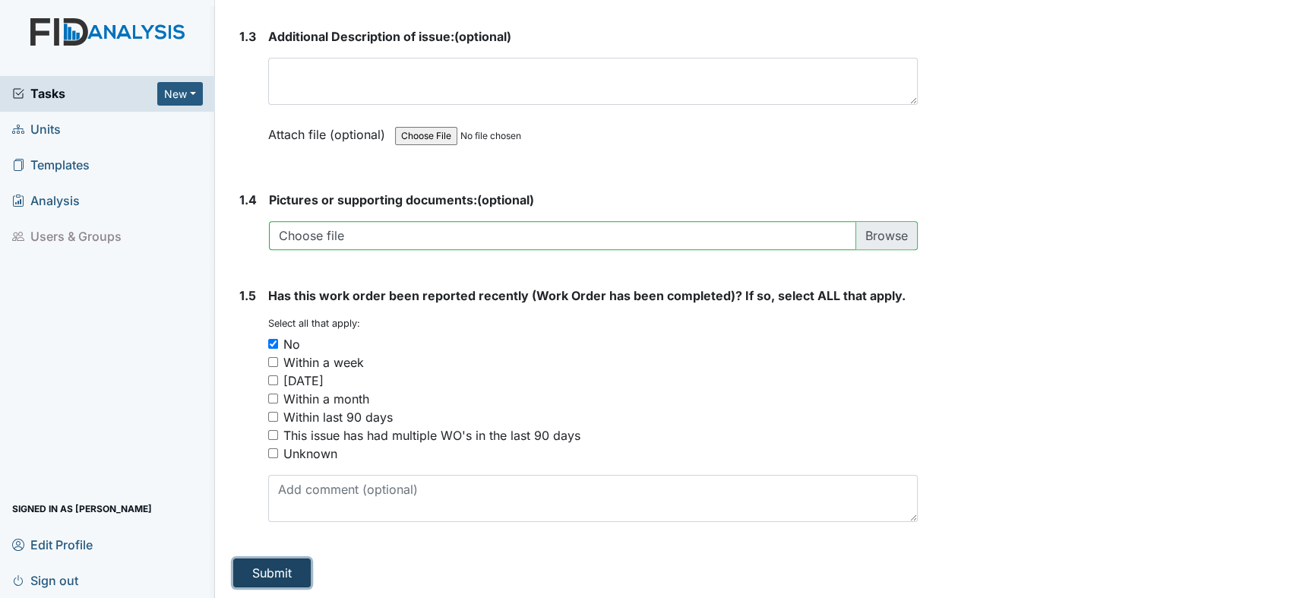
click at [273, 565] on button "Submit" at bounding box center [271, 572] width 77 height 29
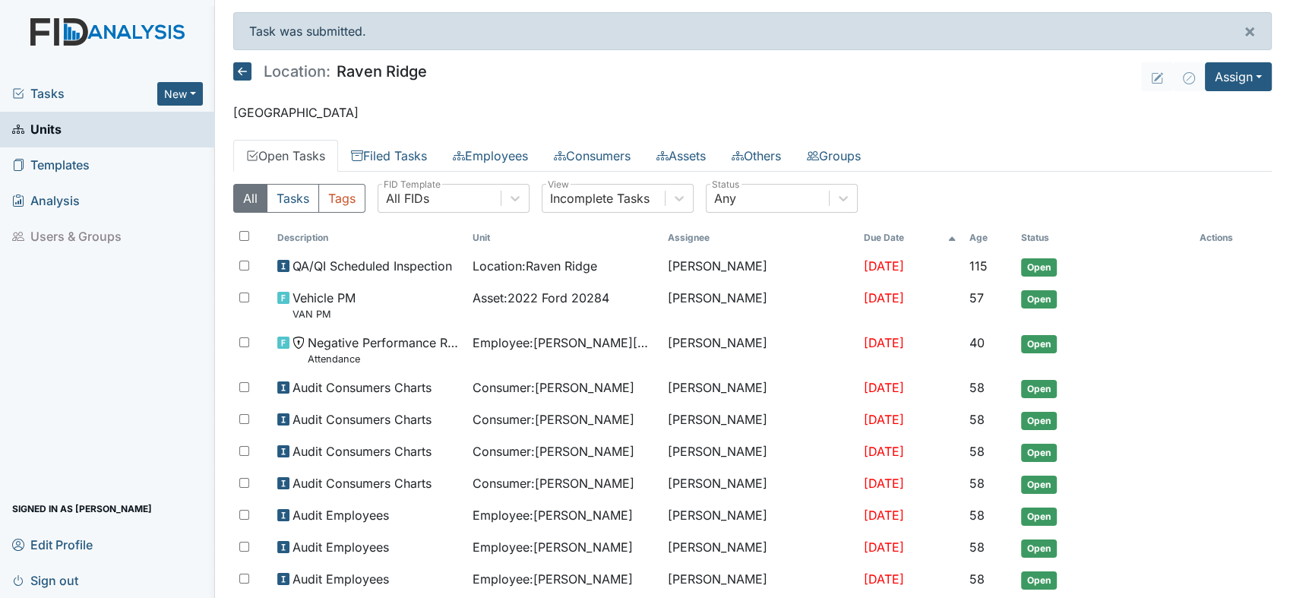
click at [38, 91] on span "Tasks" at bounding box center [84, 93] width 145 height 18
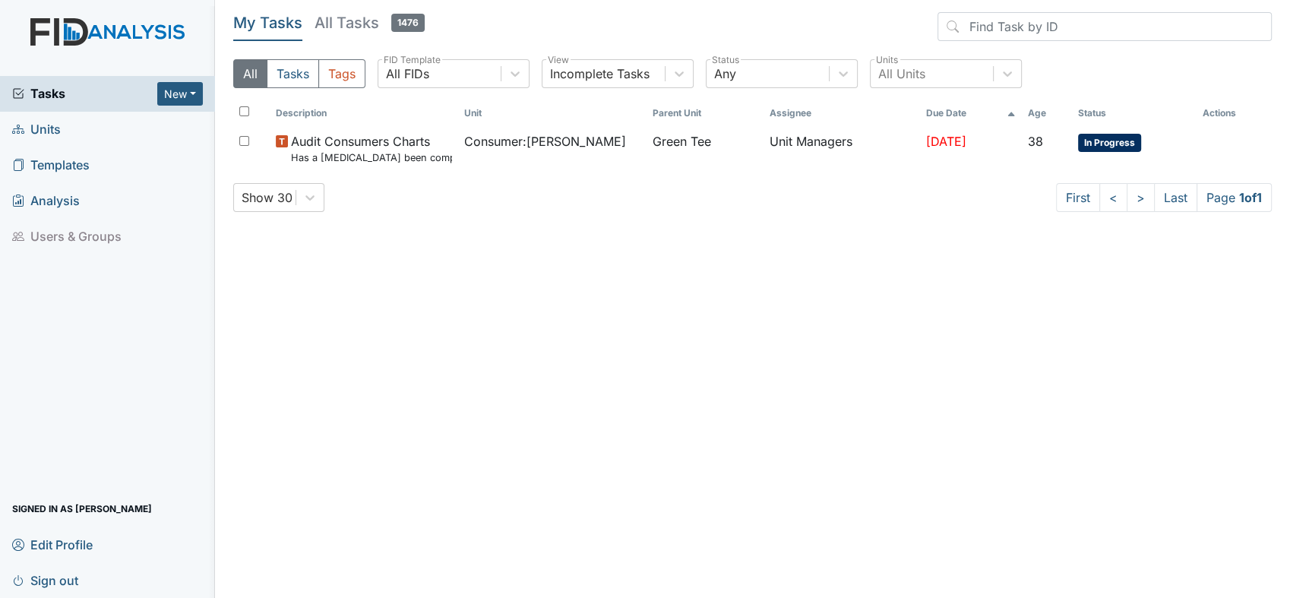
click at [38, 91] on span "Tasks" at bounding box center [84, 93] width 145 height 18
click at [39, 131] on span "Units" at bounding box center [36, 130] width 49 height 24
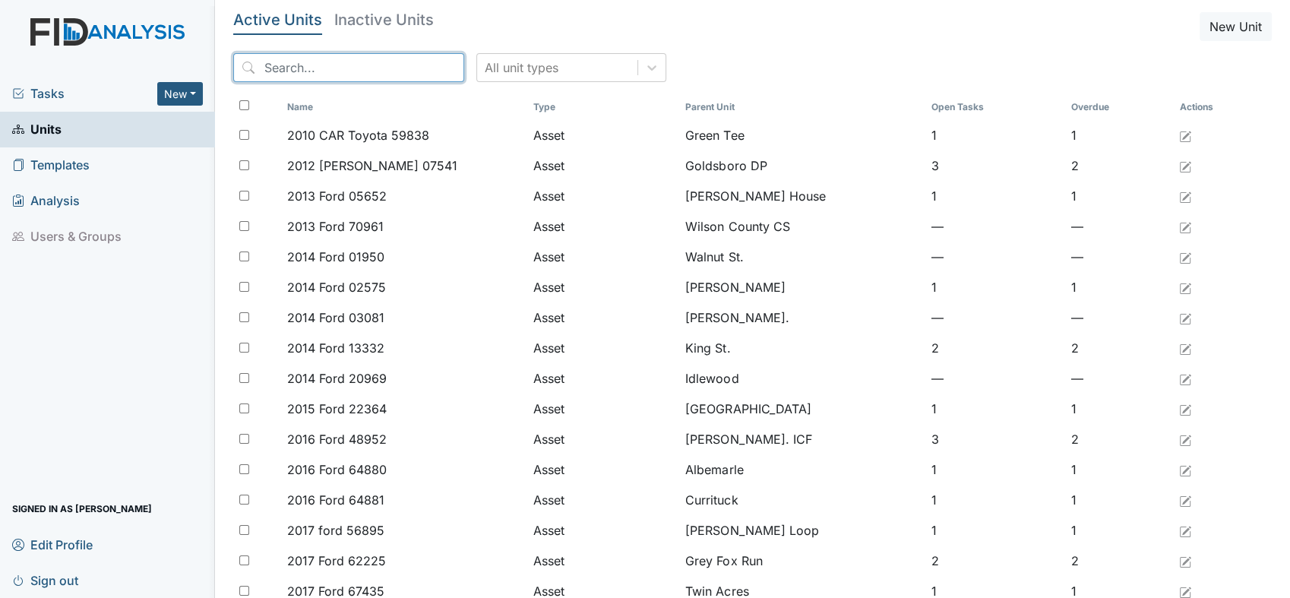
click at [309, 65] on input "search" at bounding box center [348, 67] width 231 height 29
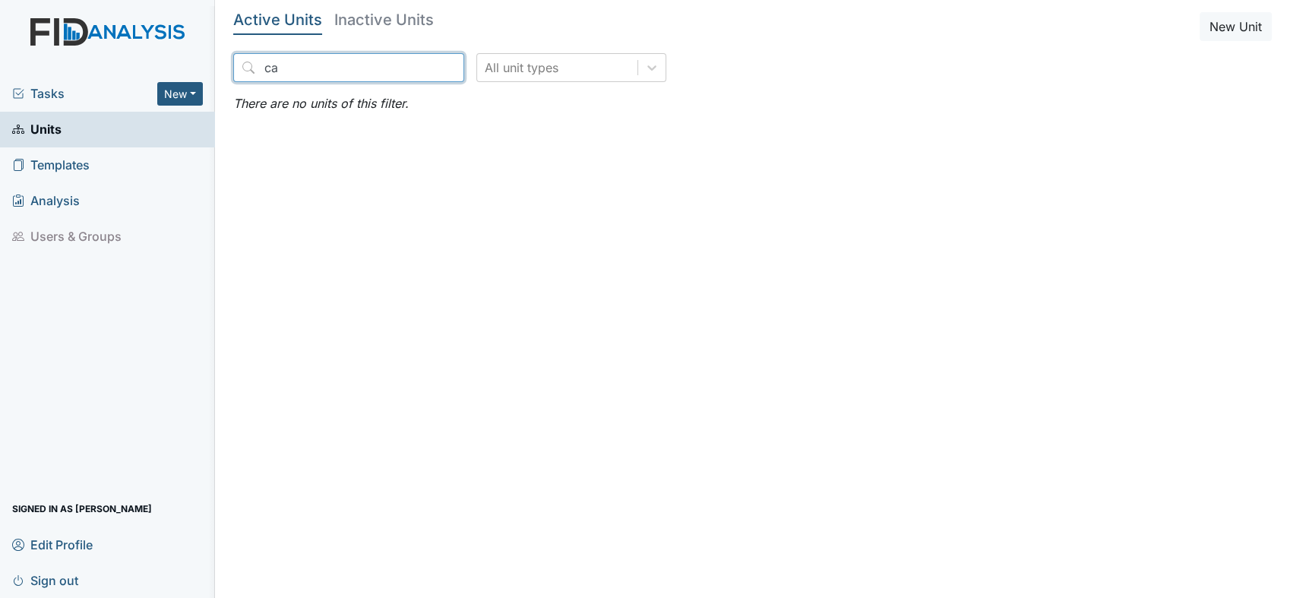
type input "c"
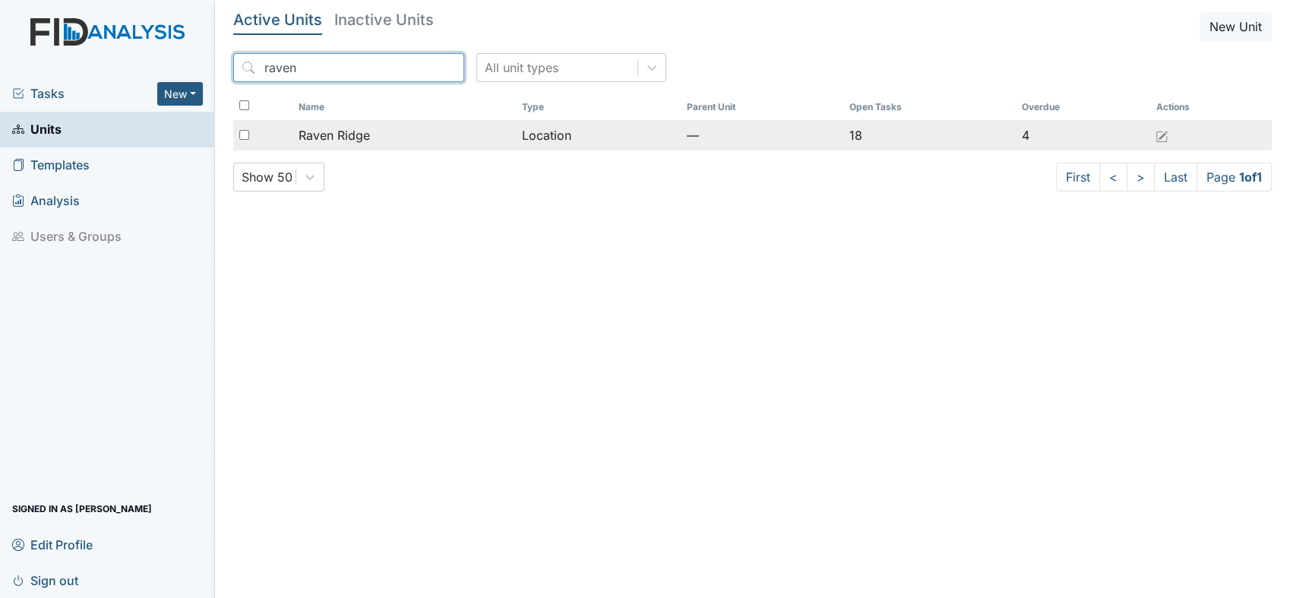
type input "raven"
click at [308, 140] on span "Raven Ridge" at bounding box center [333, 135] width 71 height 18
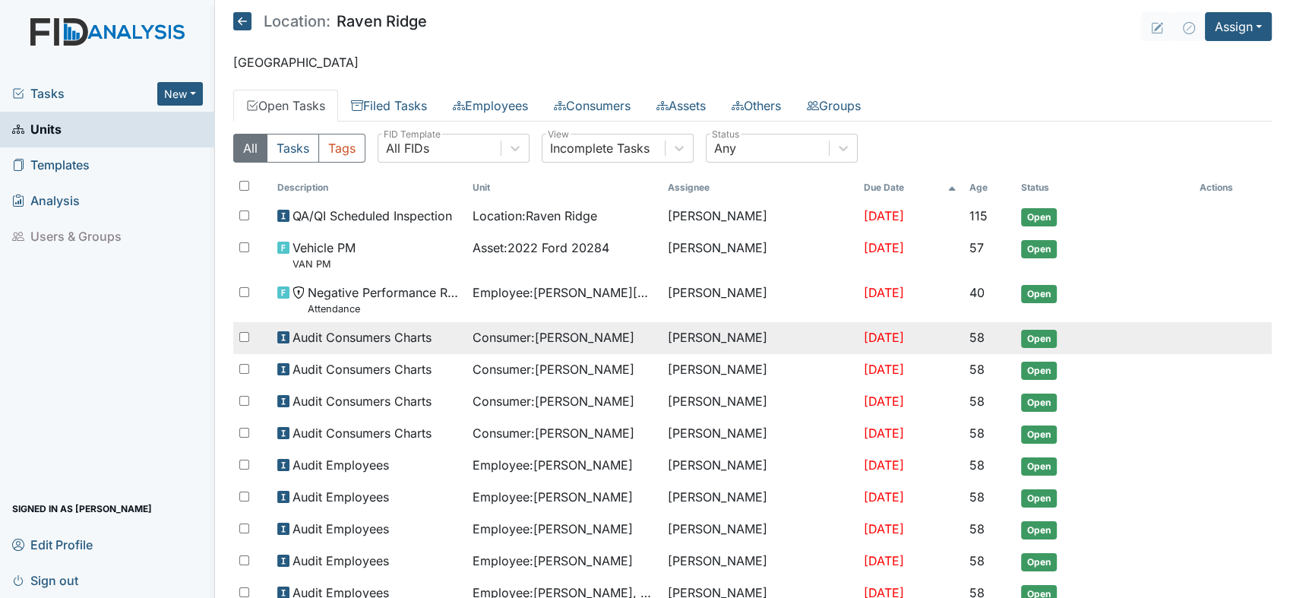
click at [396, 349] on td "Audit Consumers Charts" at bounding box center [368, 338] width 195 height 32
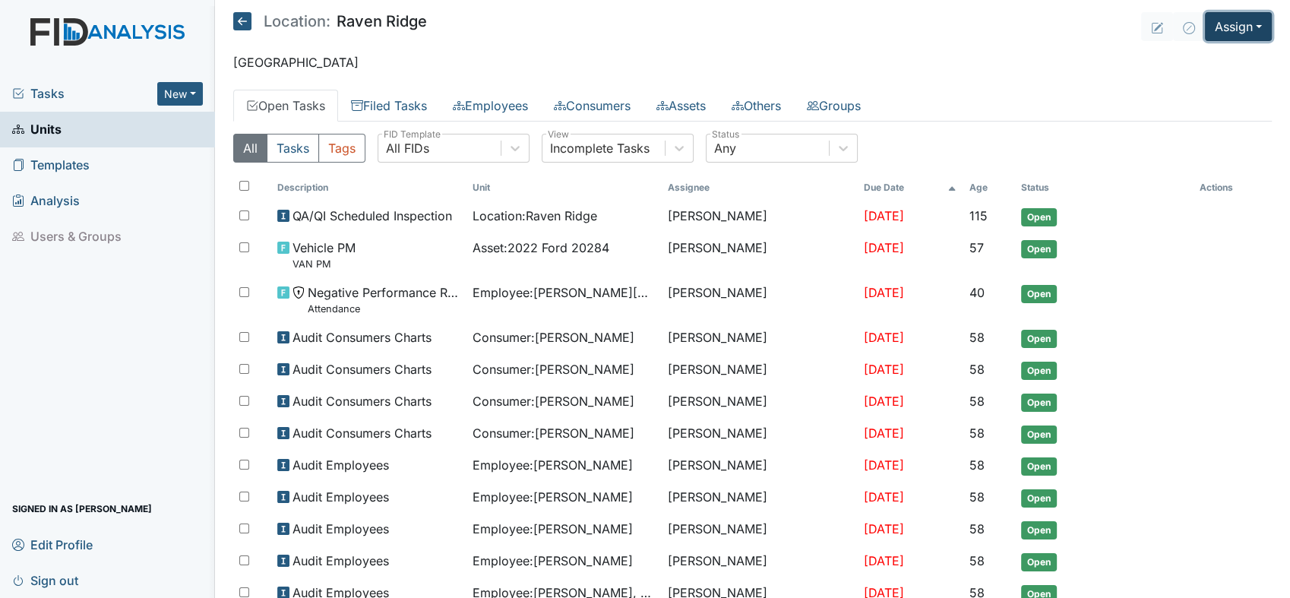
click at [1257, 33] on button "Assign" at bounding box center [1237, 26] width 67 height 29
click at [1194, 62] on link "Assign Form" at bounding box center [1202, 61] width 137 height 24
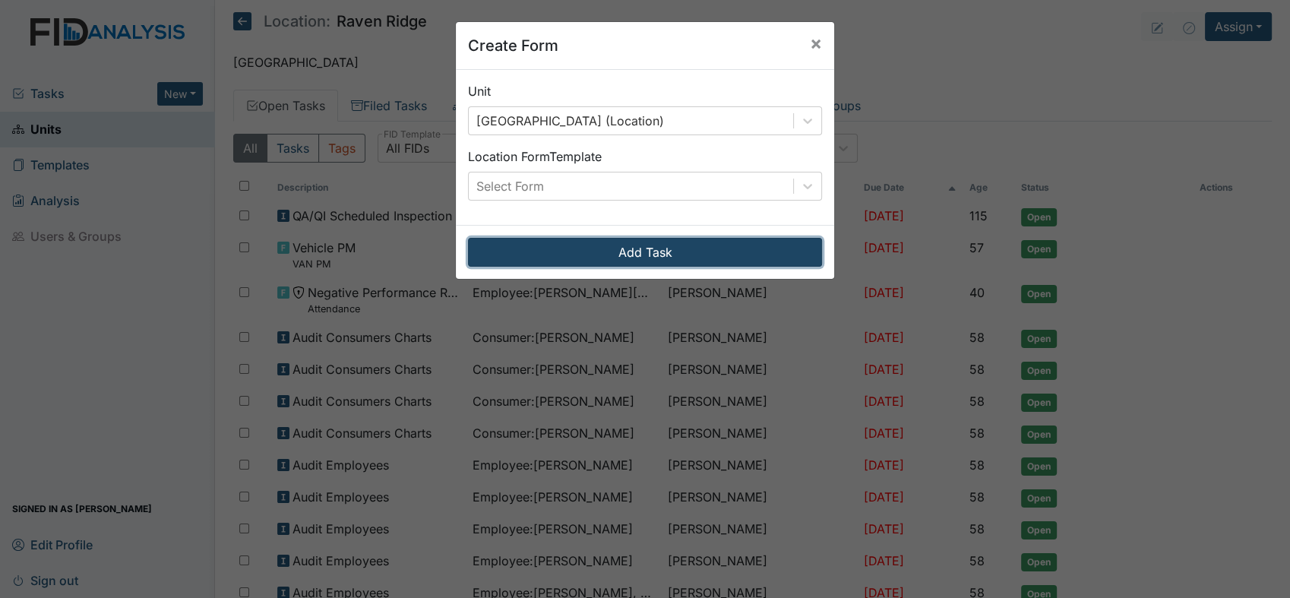
click at [783, 247] on button "Add Task" at bounding box center [645, 252] width 354 height 29
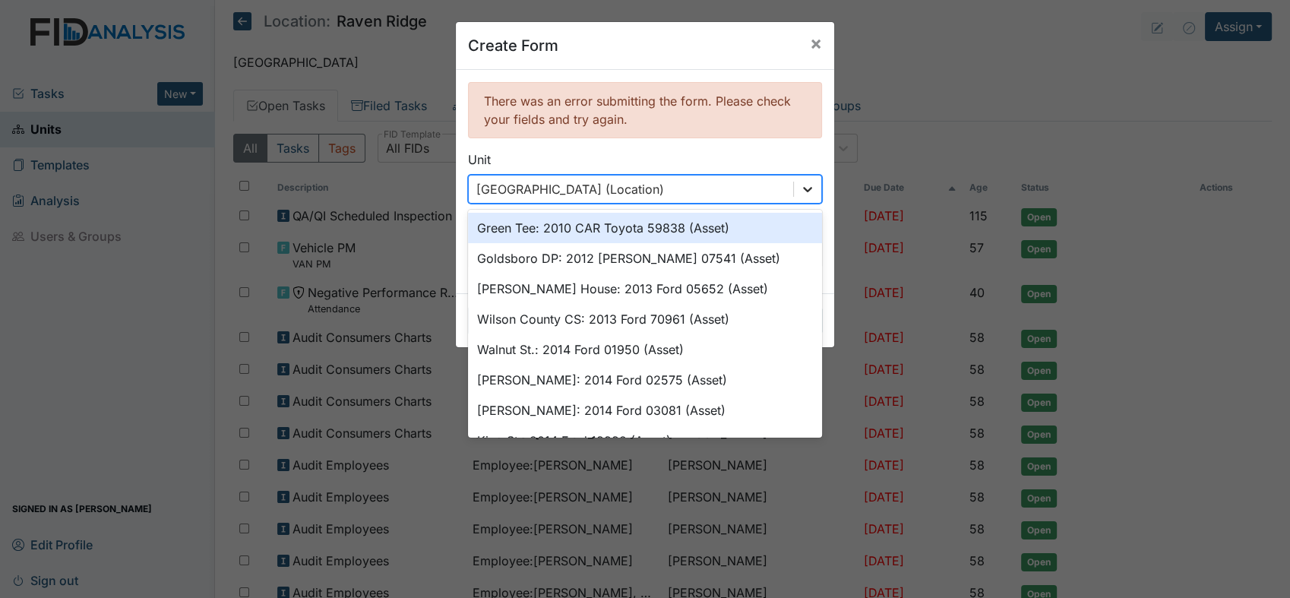
click at [804, 185] on icon at bounding box center [807, 189] width 15 height 15
click at [845, 137] on div "Create Form × There was an error submitting the form. Please check your fields …" at bounding box center [645, 299] width 1290 height 598
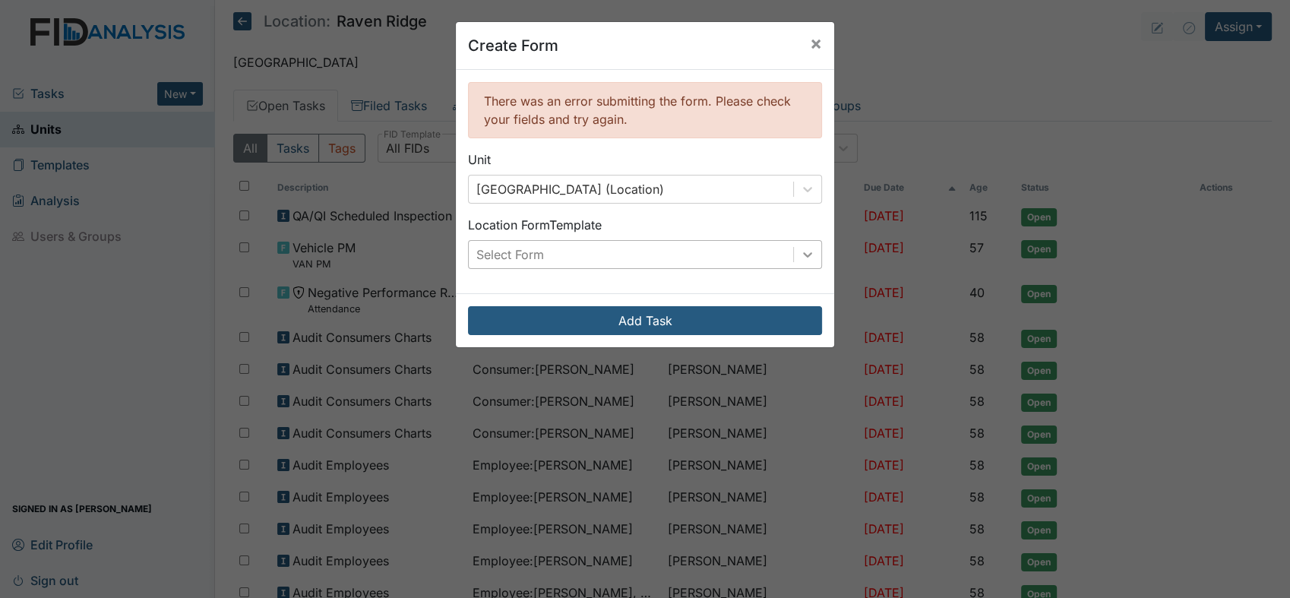
click at [800, 251] on icon at bounding box center [807, 254] width 15 height 15
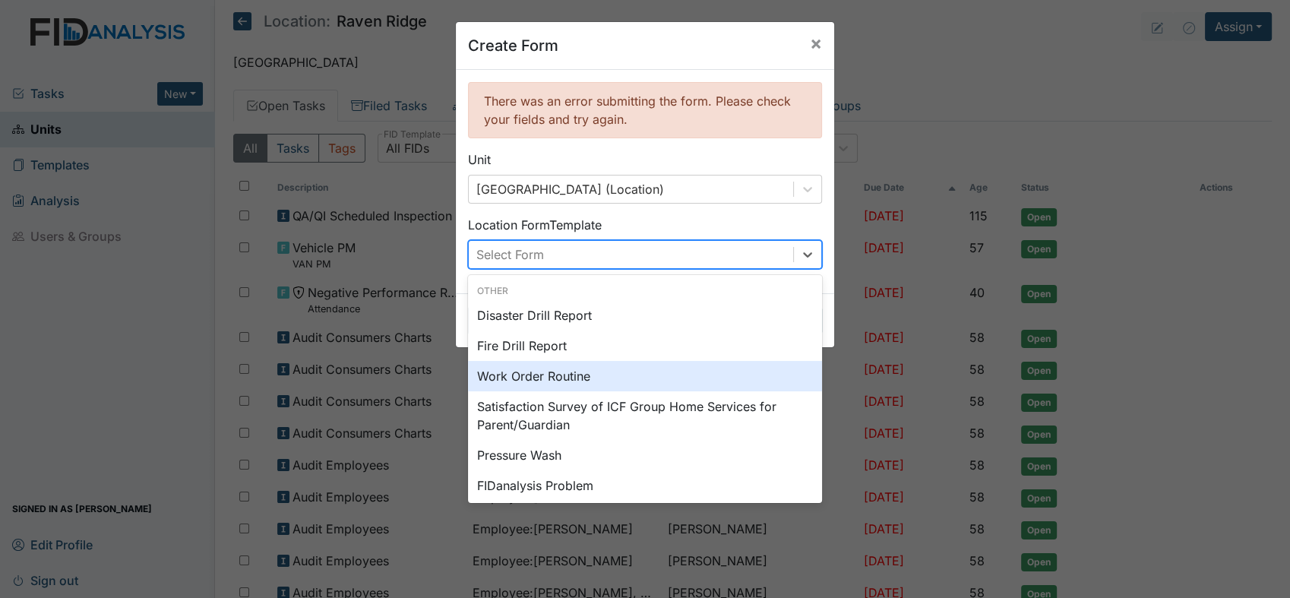
click at [582, 381] on div "Work Order Routine" at bounding box center [645, 376] width 354 height 30
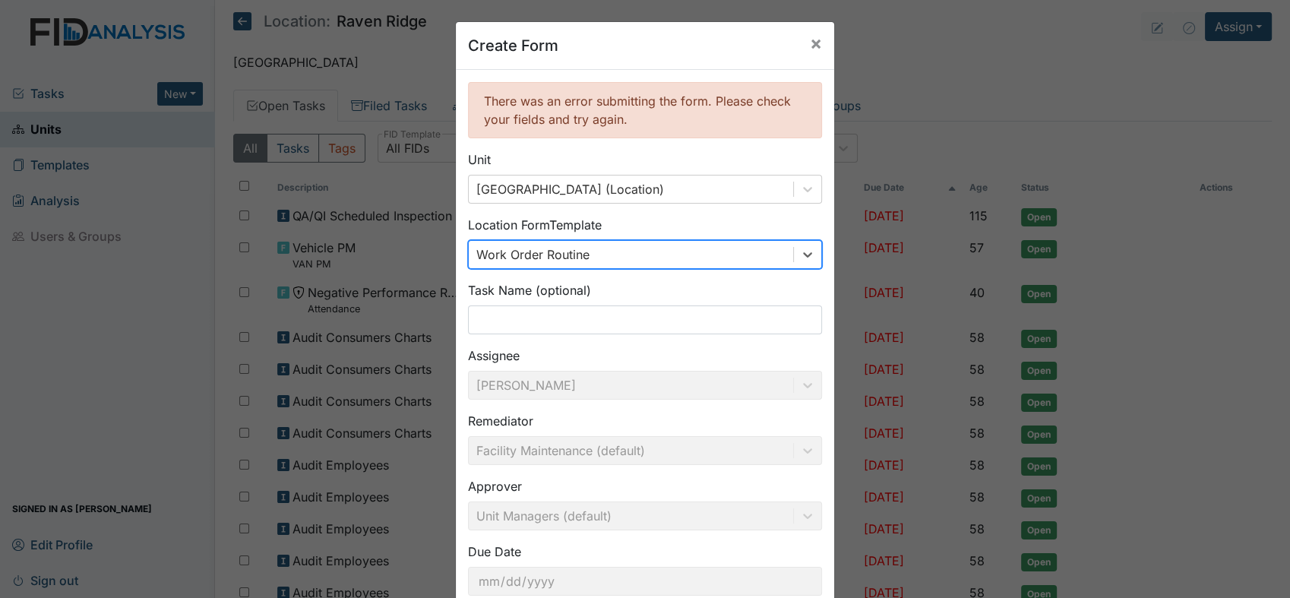
click at [521, 304] on div "Task Name (optional)" at bounding box center [645, 307] width 354 height 53
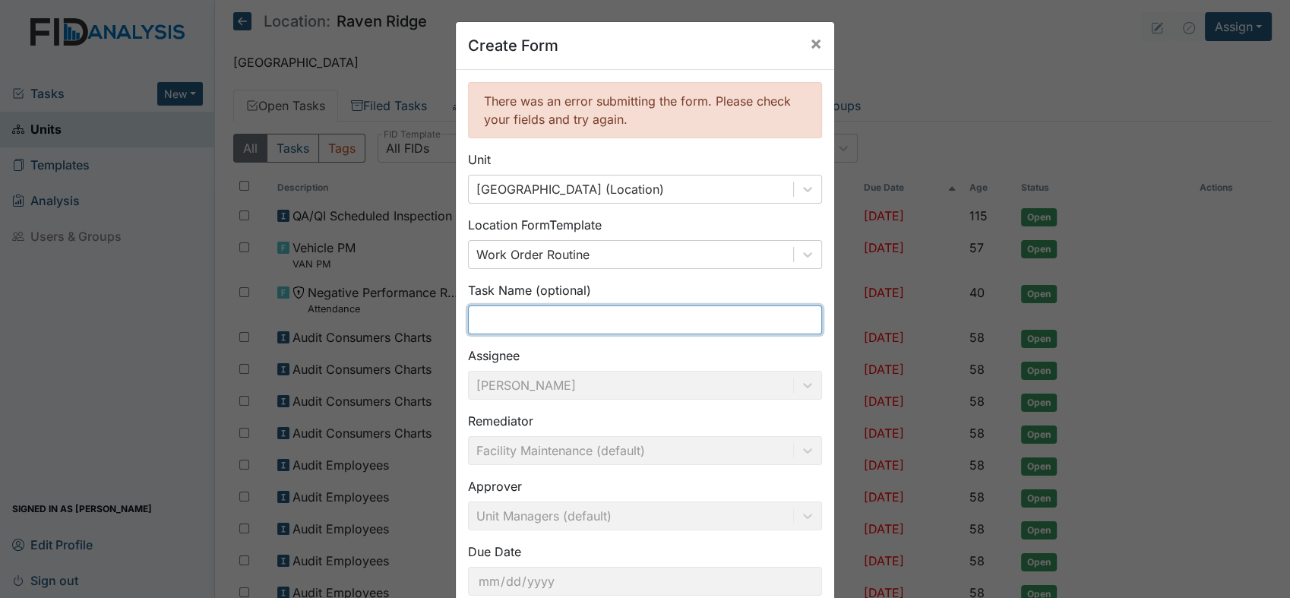
click at [521, 315] on input "text" at bounding box center [645, 319] width 354 height 29
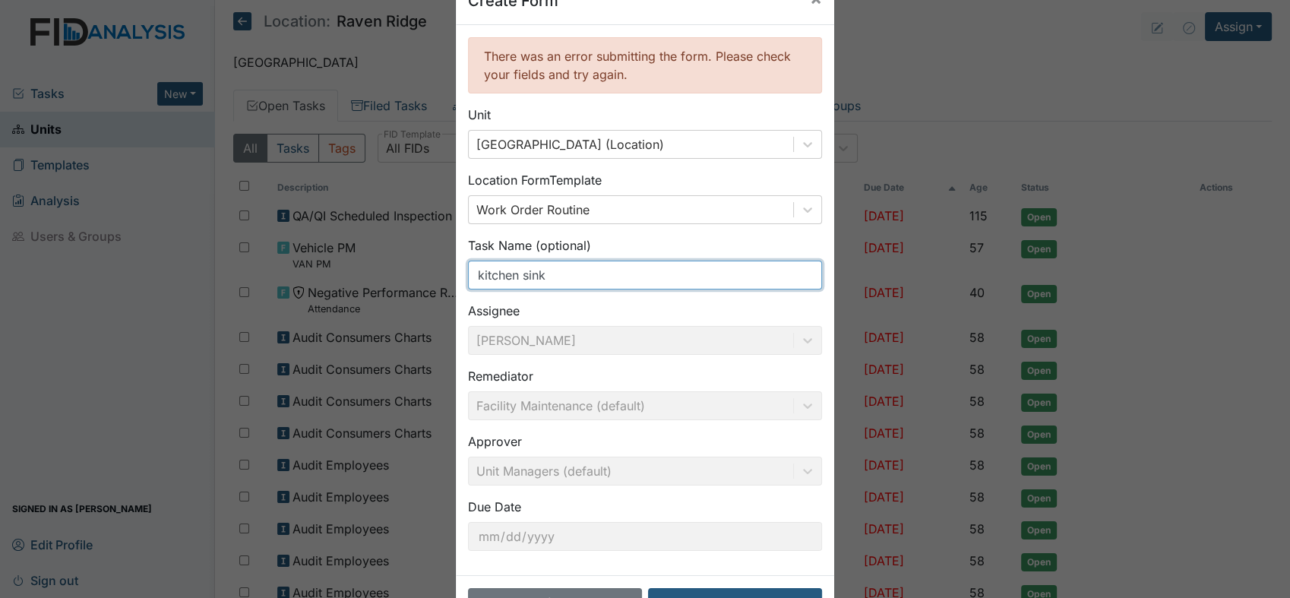
scroll to position [97, 0]
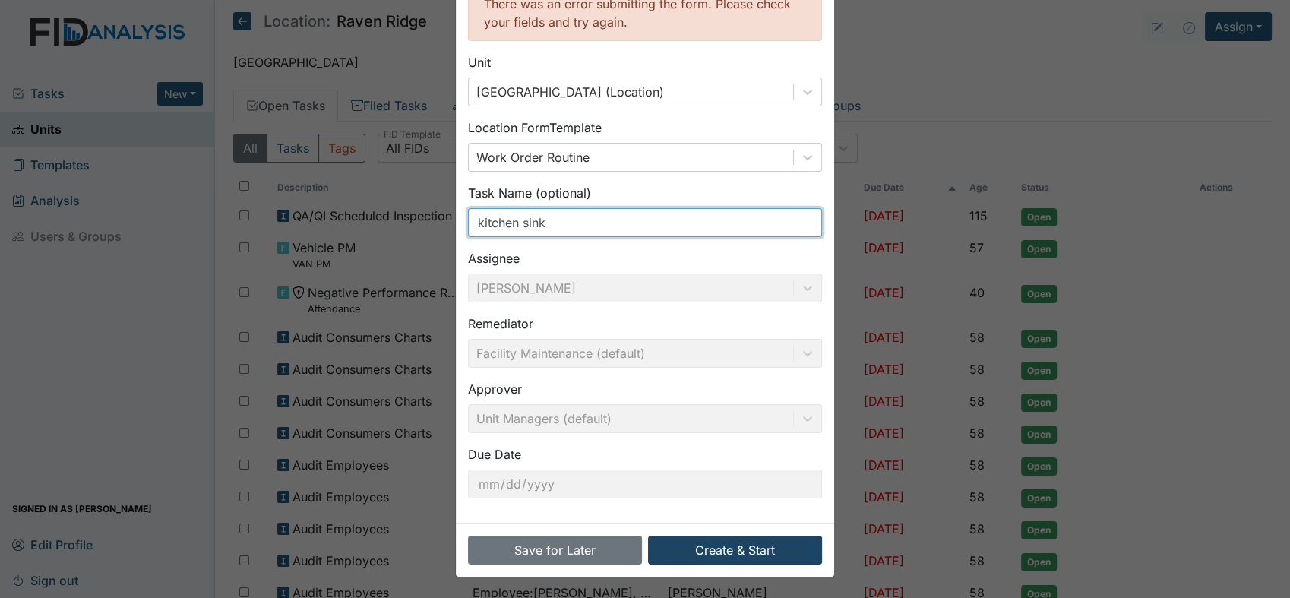
type input "kitchen sink"
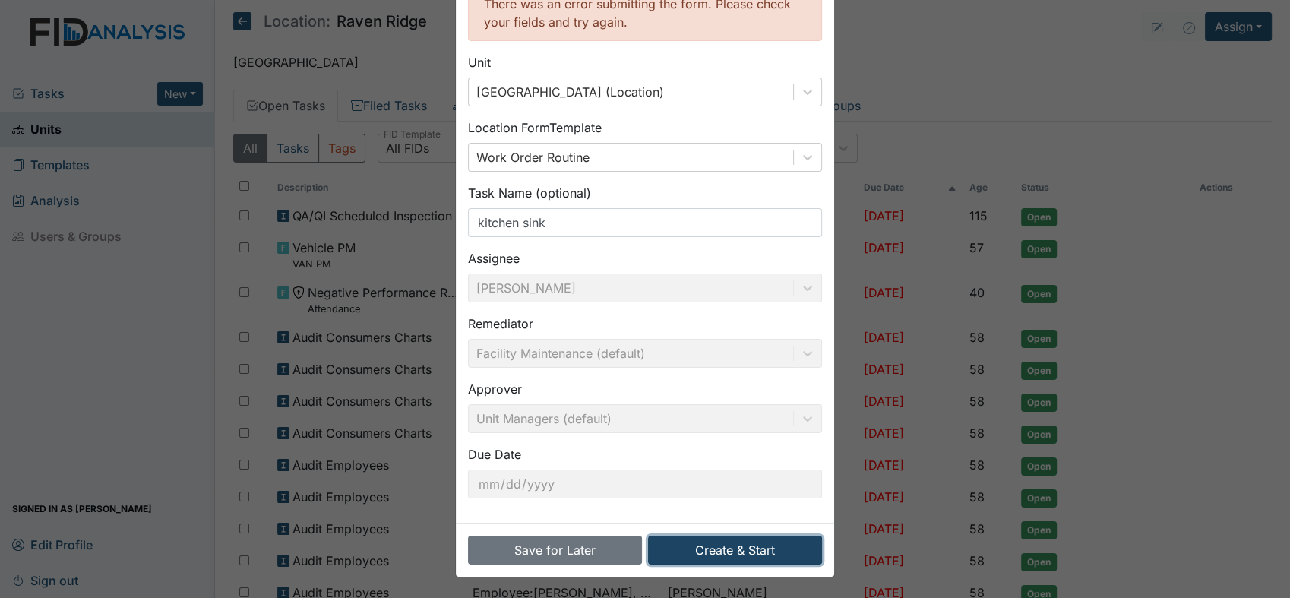
click at [696, 541] on button "Create & Start" at bounding box center [735, 549] width 174 height 29
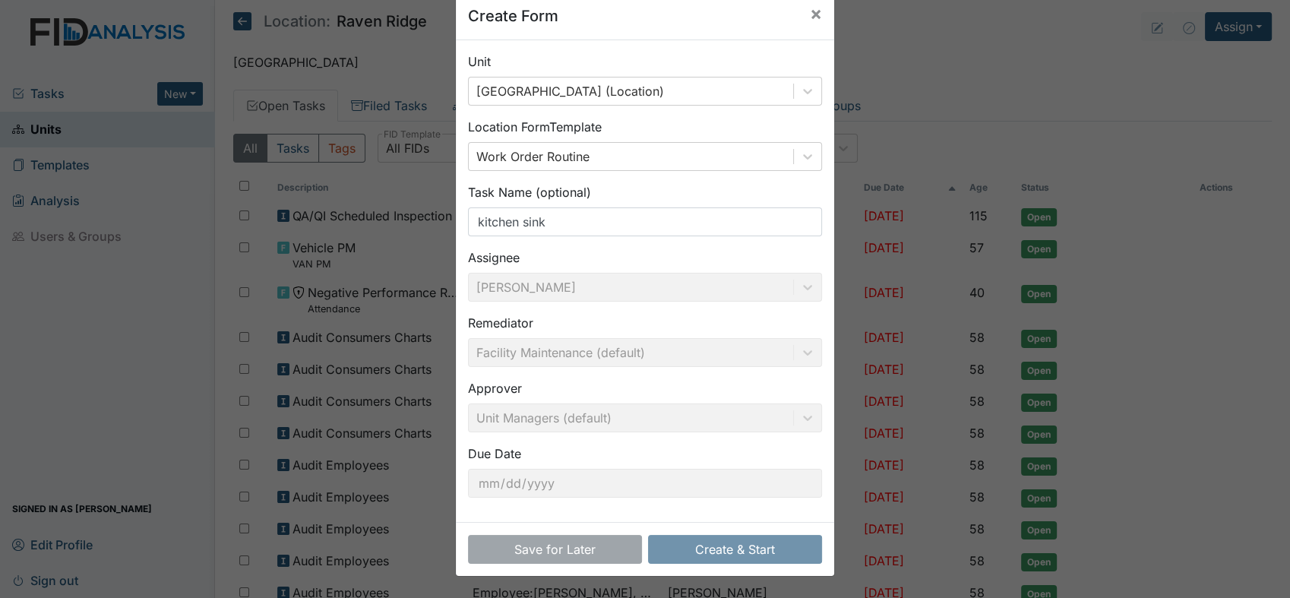
scroll to position [30, 0]
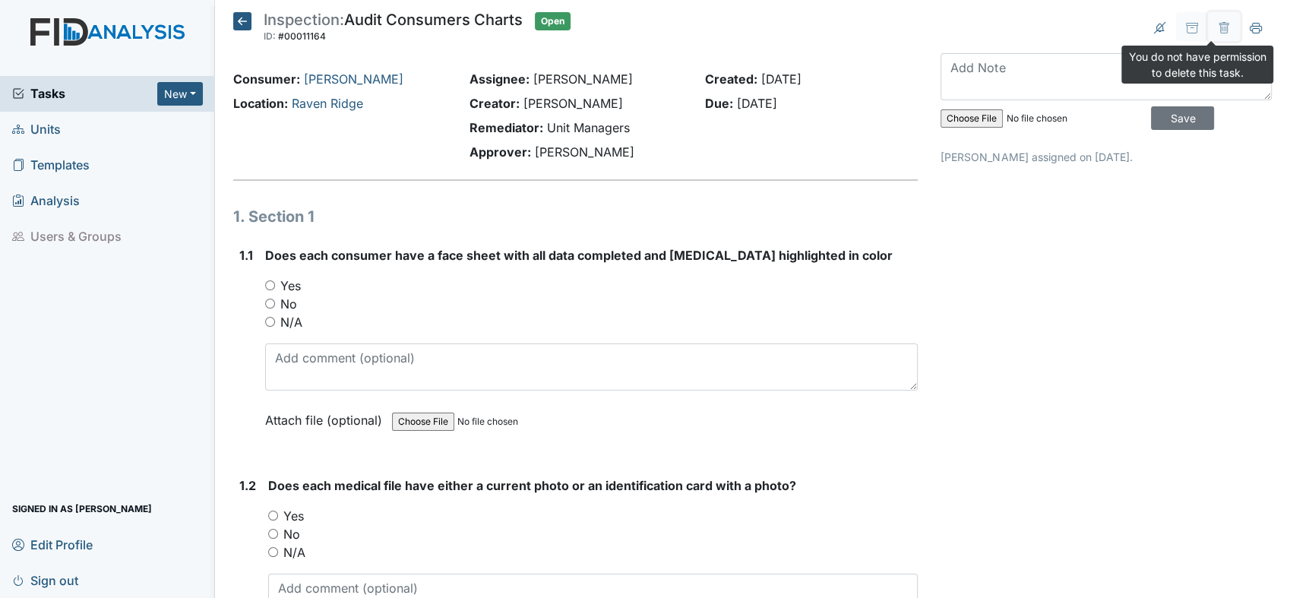
click at [1208, 34] on button at bounding box center [1224, 26] width 32 height 29
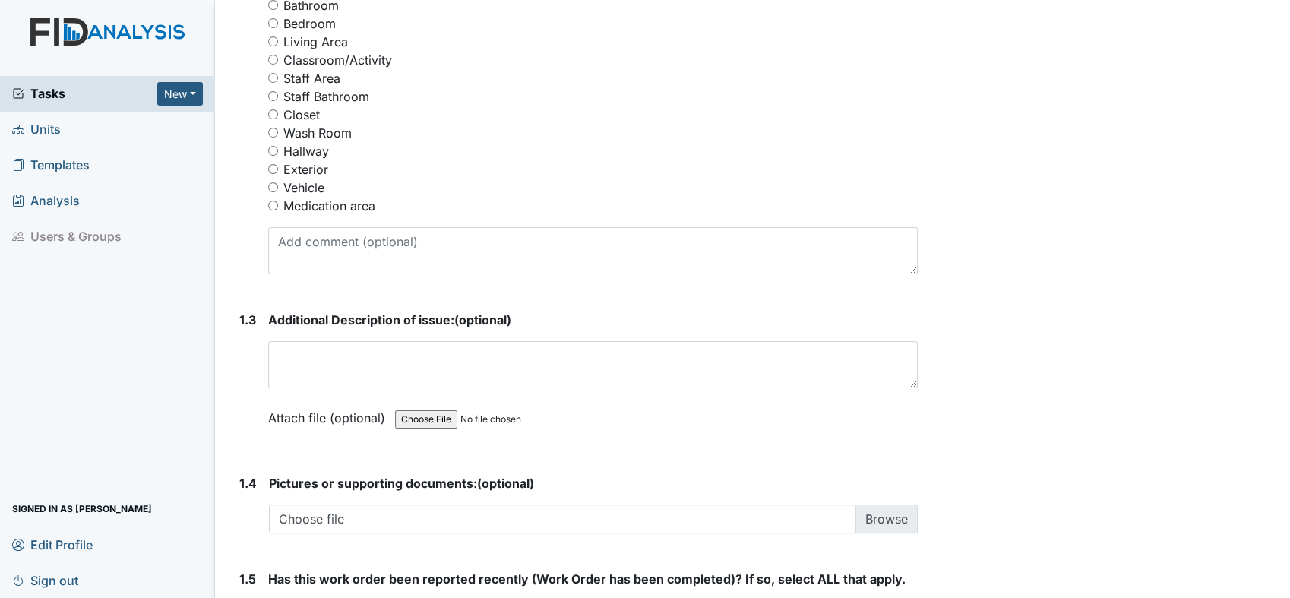
scroll to position [928, 0]
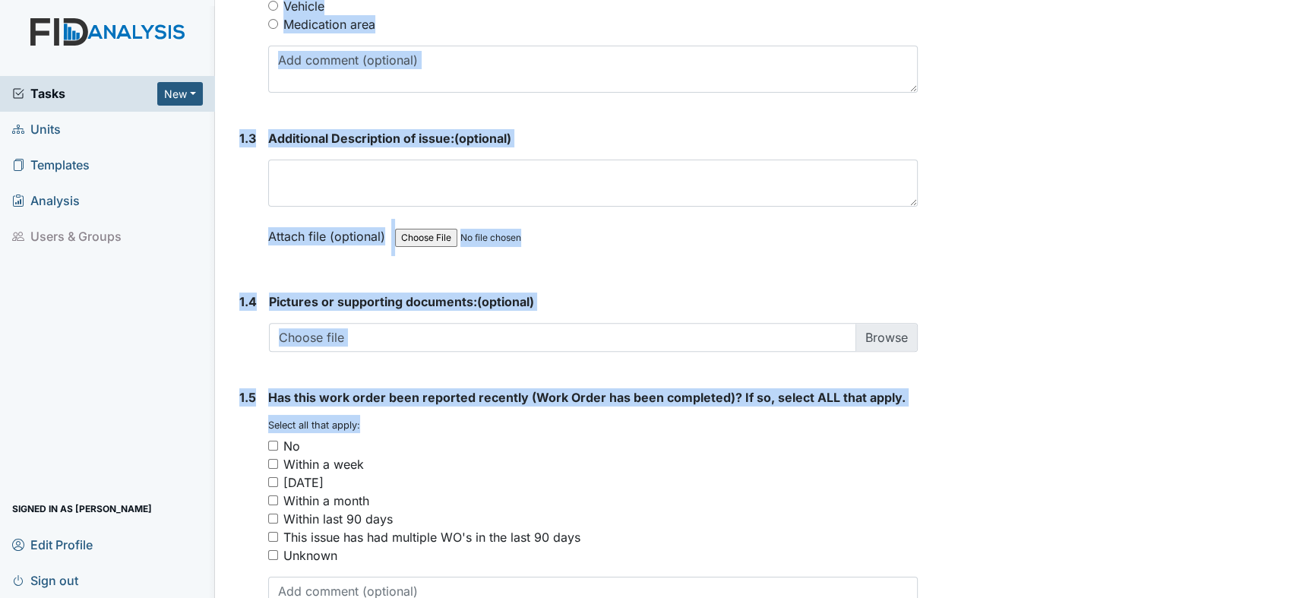
drag, startPoint x: 697, startPoint y: 541, endPoint x: 569, endPoint y: 428, distance: 171.6
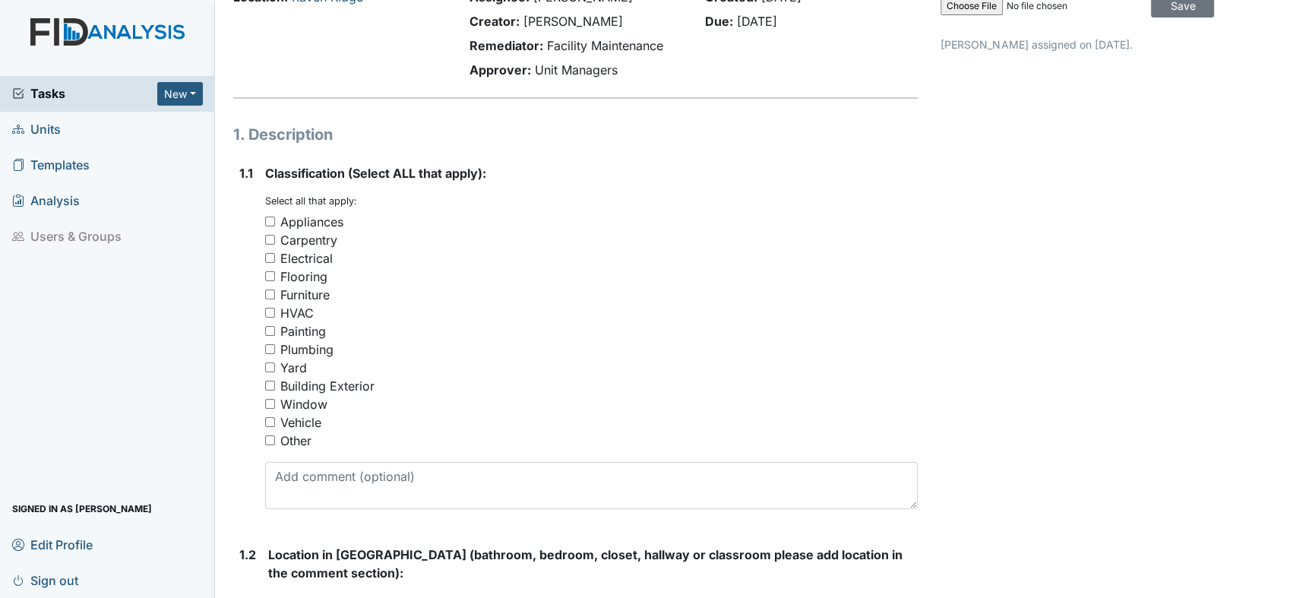
scroll to position [169, 0]
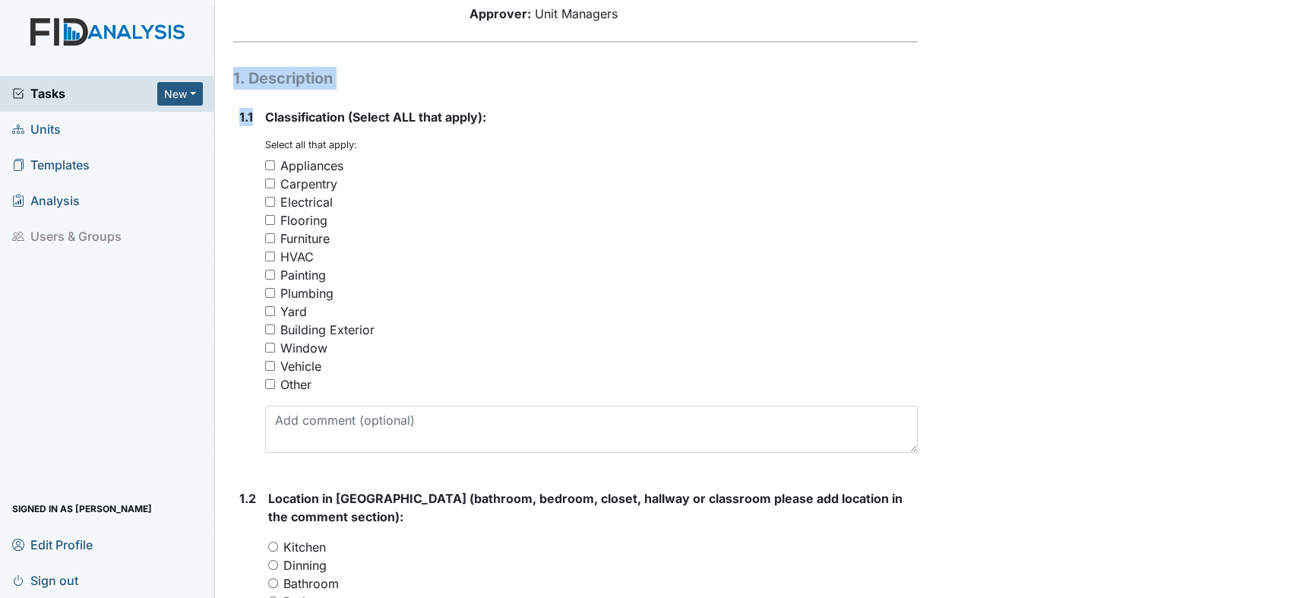
drag, startPoint x: 250, startPoint y: 320, endPoint x: 225, endPoint y: 79, distance: 242.0
click at [510, 311] on div "Yard" at bounding box center [591, 311] width 652 height 18
click at [269, 391] on div "Other" at bounding box center [591, 384] width 652 height 18
click at [269, 385] on input "Other" at bounding box center [270, 384] width 10 height 10
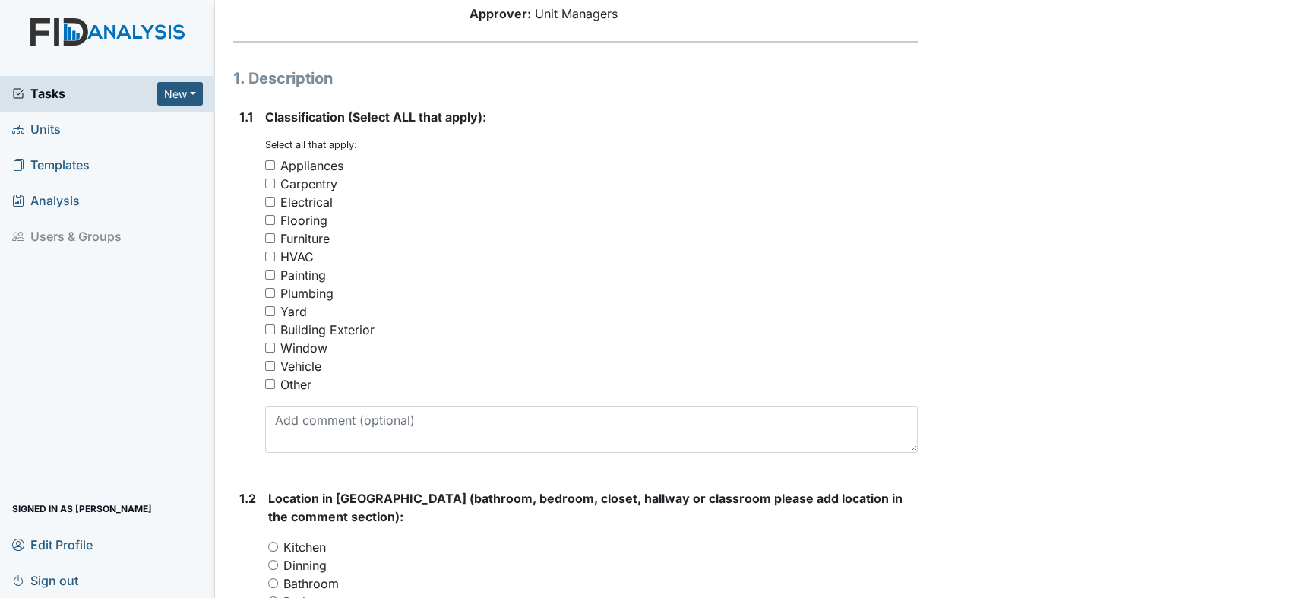
checkbox input "true"
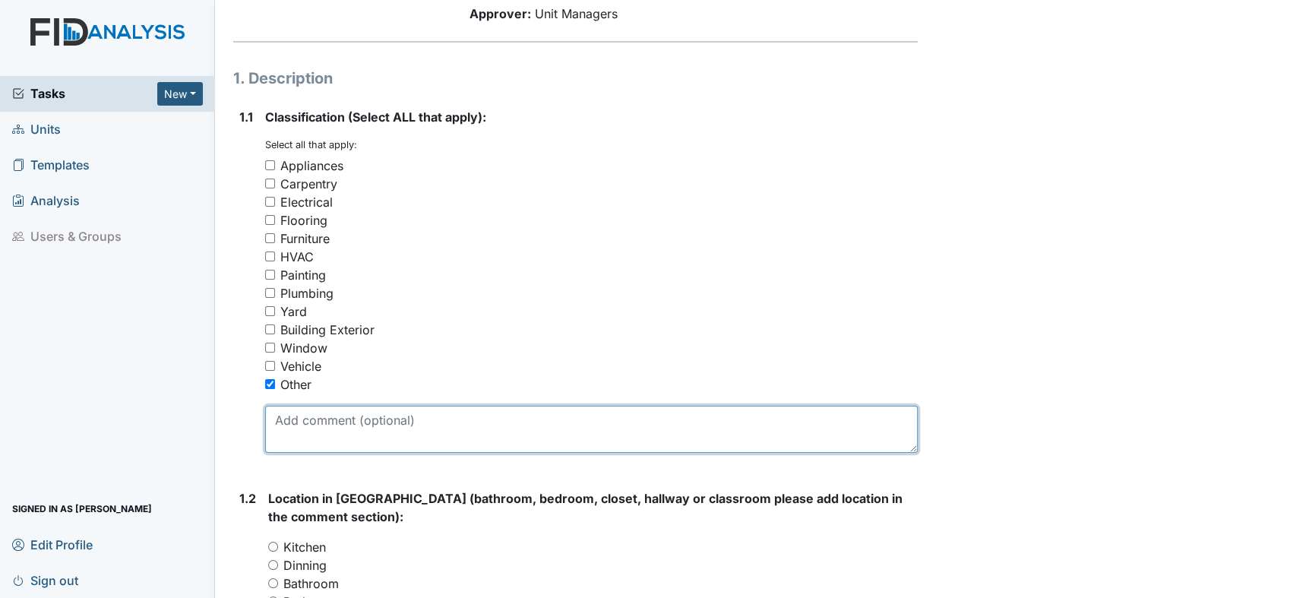
click at [285, 415] on textarea at bounding box center [591, 429] width 652 height 47
type textarea "Cabinet under sink has water damaged."
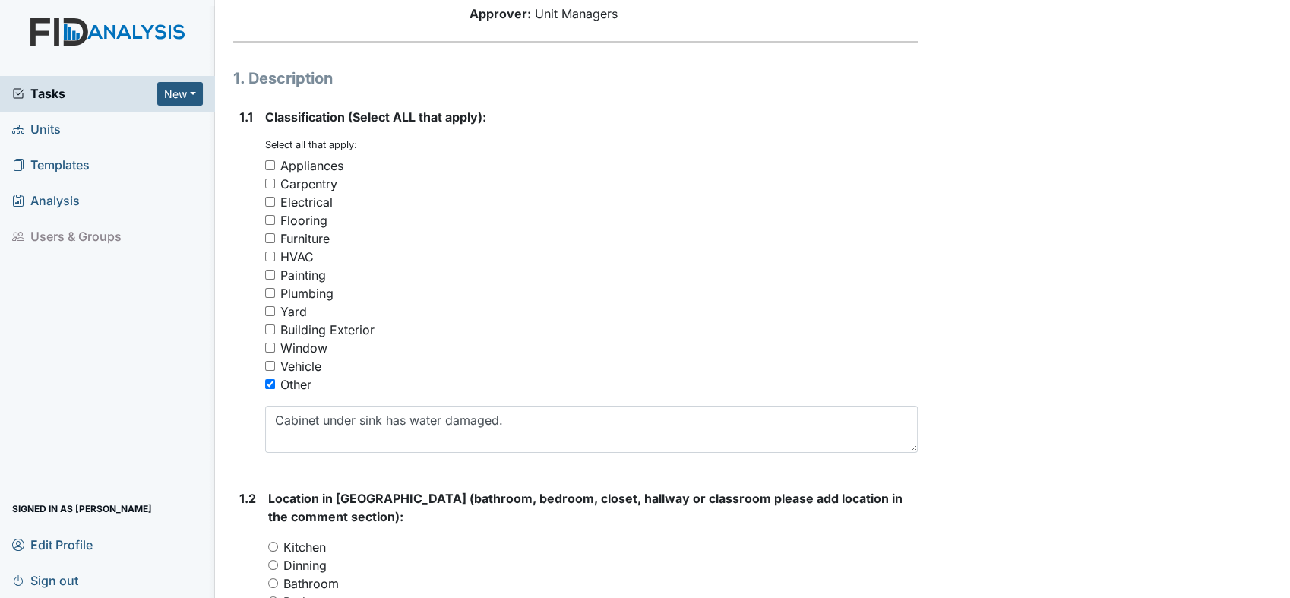
click at [272, 544] on input "Kitchen" at bounding box center [273, 546] width 10 height 10
radio input "true"
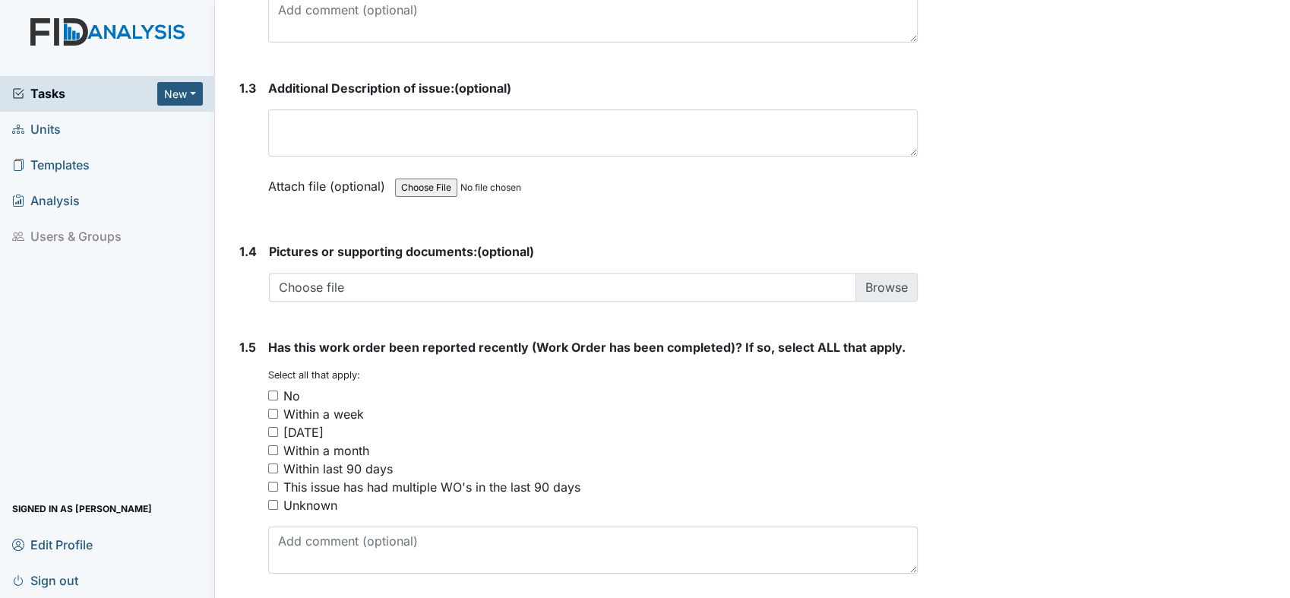
scroll to position [1024, 0]
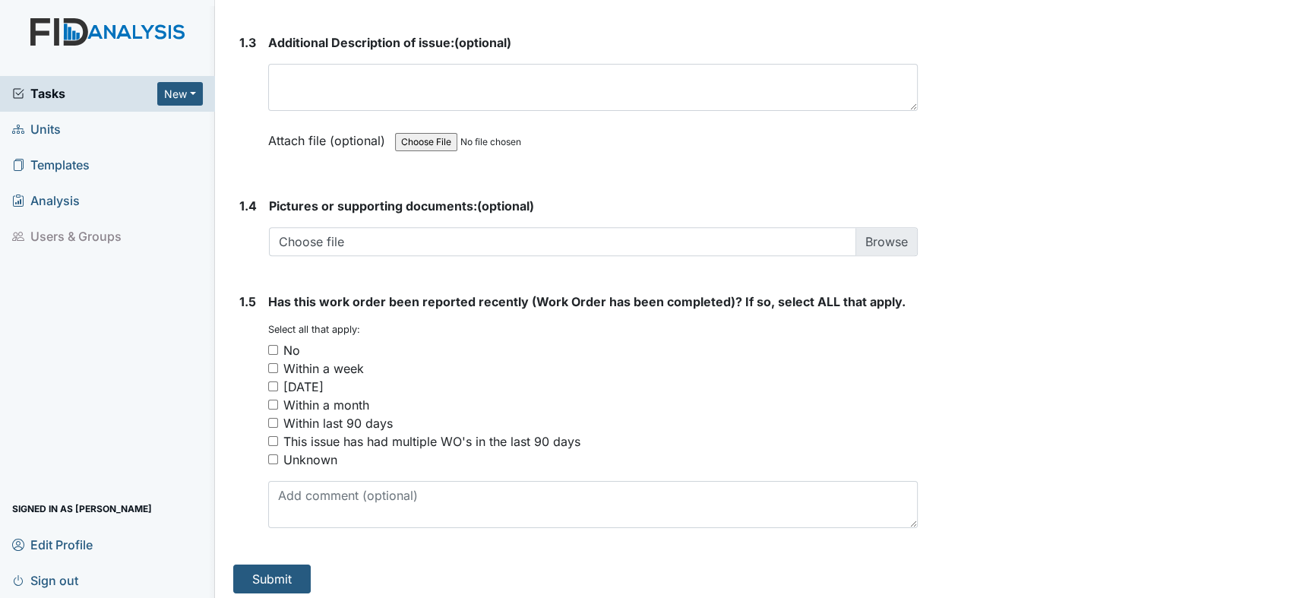
click at [271, 349] on input "No" at bounding box center [273, 350] width 10 height 10
checkbox input "true"
click at [247, 571] on button "Submit" at bounding box center [271, 578] width 77 height 29
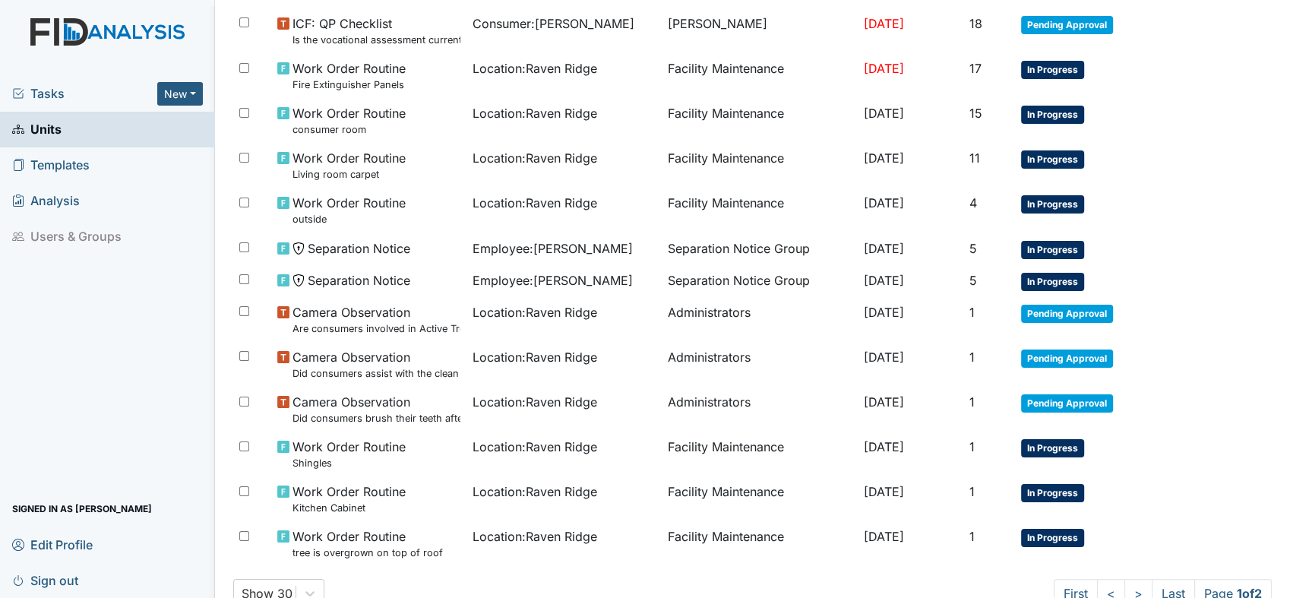
scroll to position [870, 0]
